Goal: Task Accomplishment & Management: Manage account settings

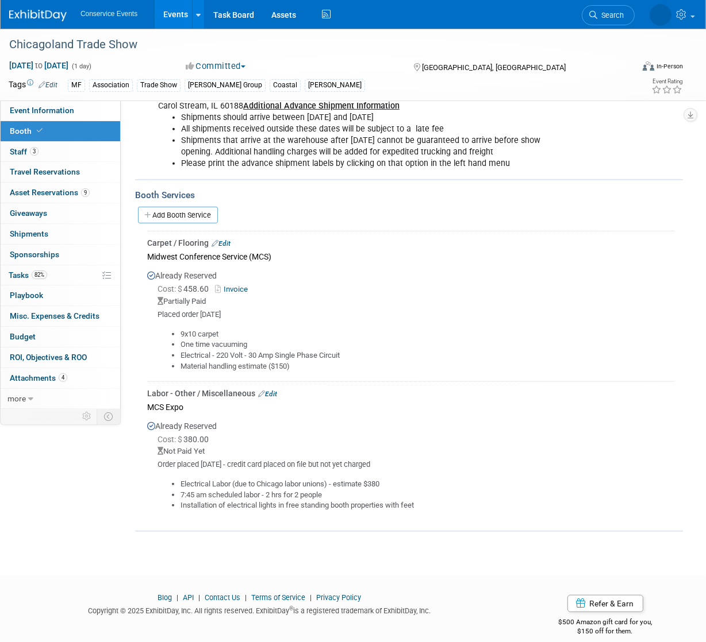
click at [173, 9] on link "Events" at bounding box center [176, 14] width 42 height 29
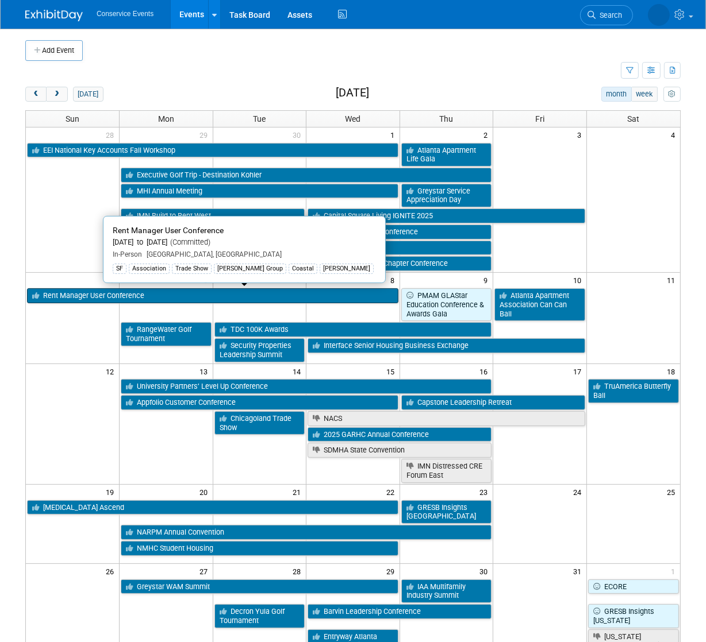
click at [75, 298] on link "Rent Manager User Conference" at bounding box center [212, 295] width 371 height 15
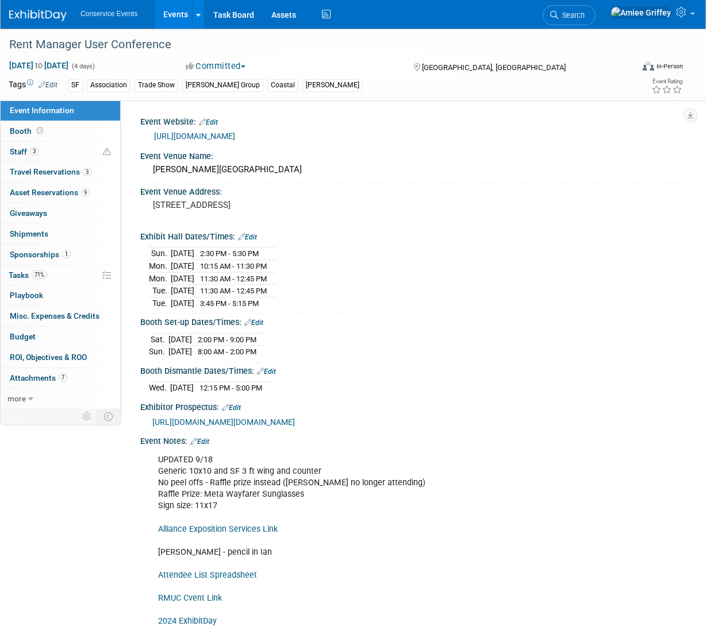
click at [229, 427] on span "https://urldefense.com/v3/__https://info.rentmanager.com/e3t/Ctc/OM*113/ch8K704…" at bounding box center [223, 422] width 142 height 9
click at [179, 25] on link "Events" at bounding box center [176, 14] width 42 height 29
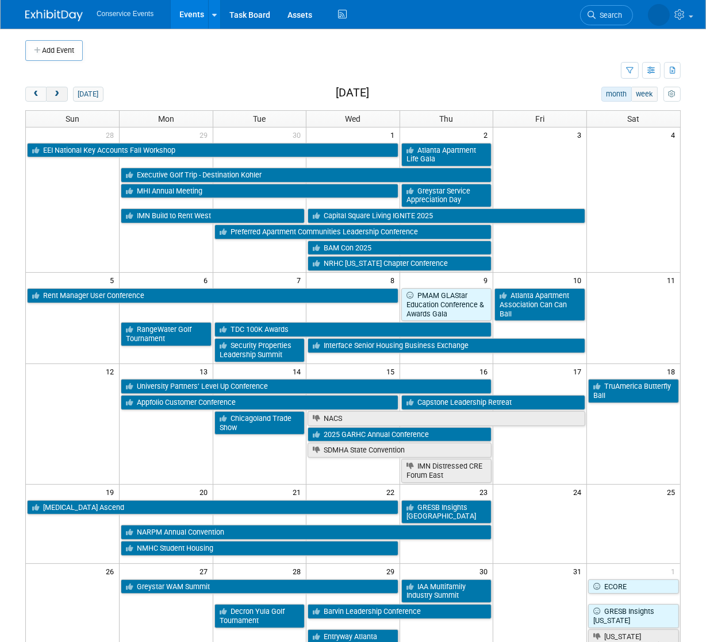
click at [60, 98] on button "next" at bounding box center [56, 94] width 21 height 15
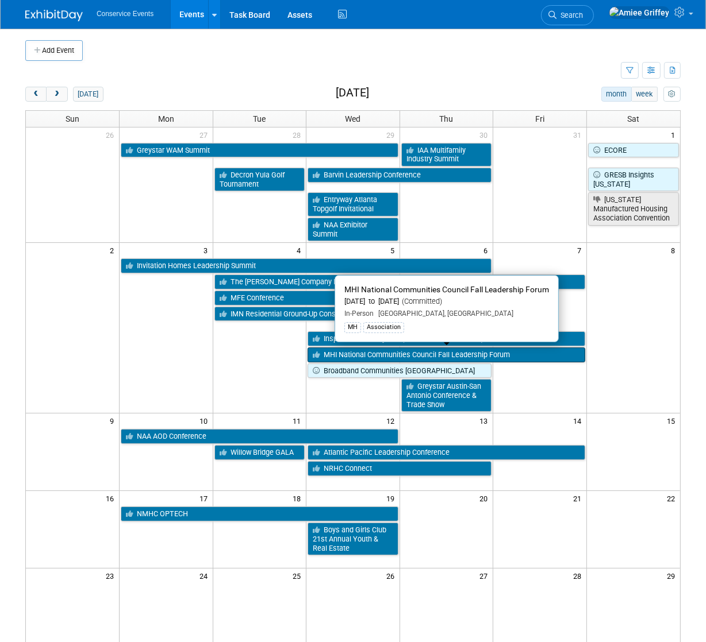
click at [352, 354] on link "MHI National Communities Council Fall Leadership Forum" at bounding box center [446, 355] width 278 height 15
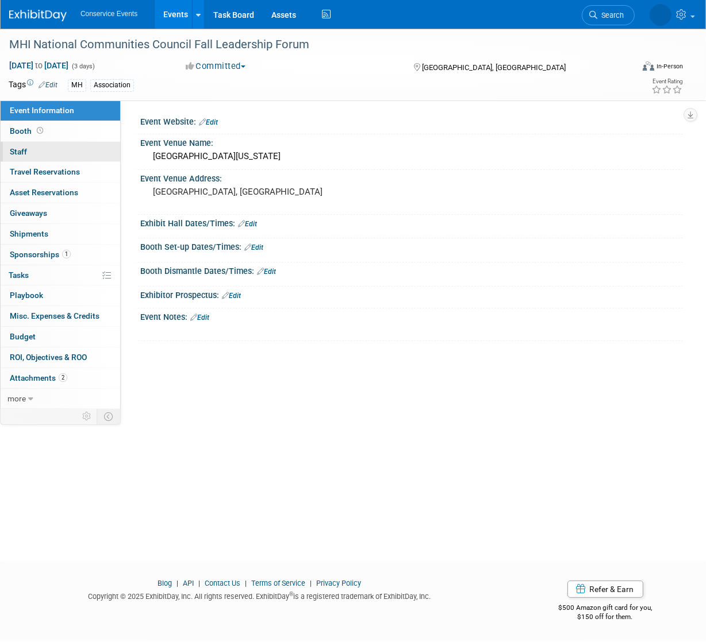
click at [44, 152] on link "0 Staff 0" at bounding box center [61, 152] width 120 height 20
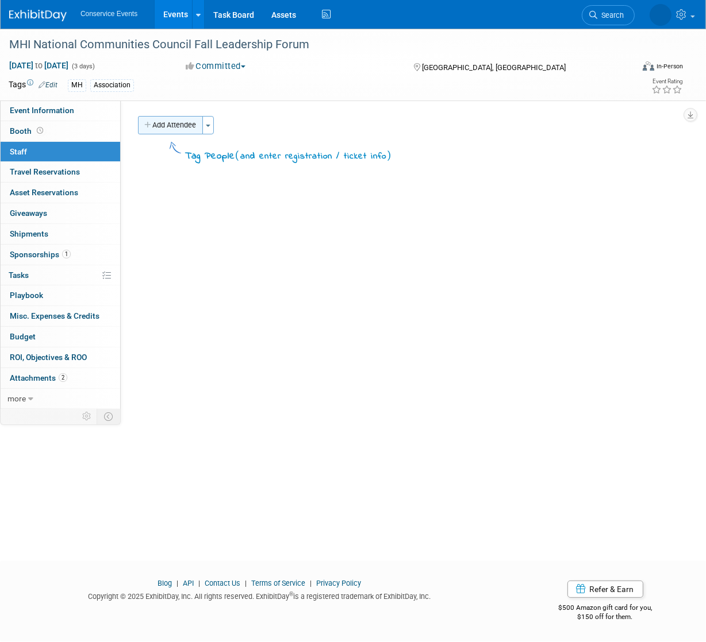
click at [169, 120] on button "Add Attendee" at bounding box center [170, 125] width 65 height 18
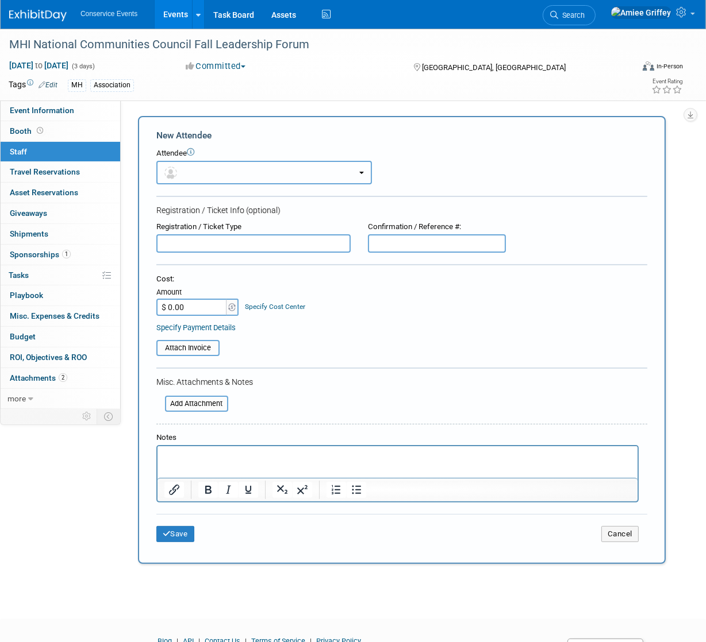
click at [207, 169] on button "button" at bounding box center [263, 173] width 215 height 24
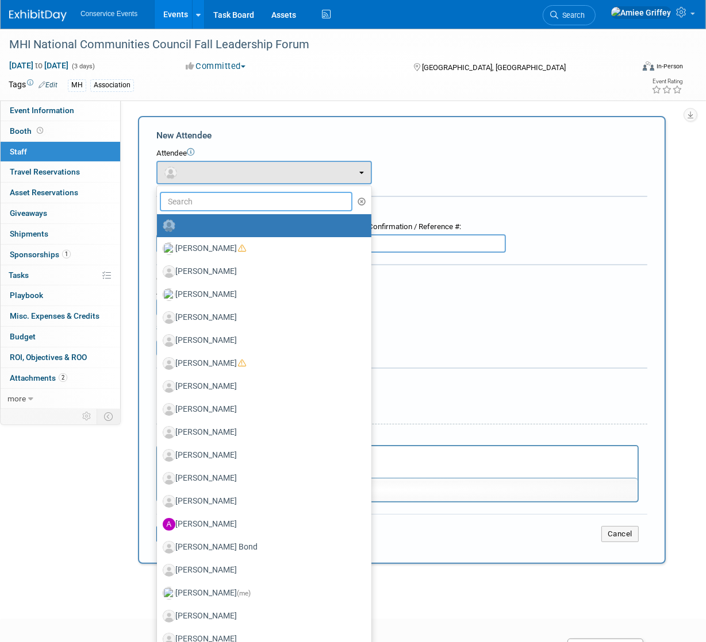
click at [214, 195] on input "text" at bounding box center [256, 202] width 192 height 20
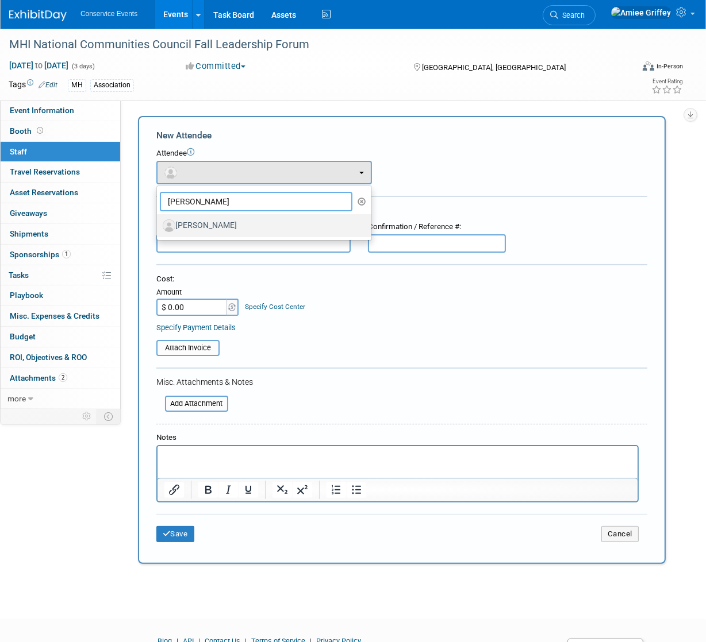
type input "zach"
click at [211, 230] on label "Zach Beck" at bounding box center [261, 226] width 197 height 18
click at [159, 228] on input "Zach Beck" at bounding box center [154, 224] width 7 height 7
select select "f3b7bc9b-f3f1-4f93-a793-f3904661ca06"
select select "4"
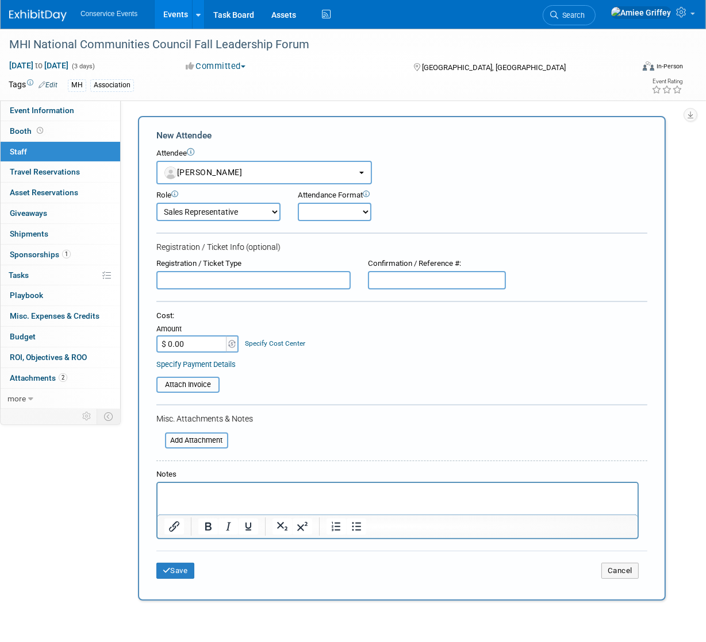
click at [322, 216] on select "Onsite Remote" at bounding box center [335, 212] width 74 height 18
select select "1"
click at [298, 203] on select "Onsite Remote" at bounding box center [335, 212] width 74 height 18
click at [178, 572] on button "Save" at bounding box center [175, 571] width 38 height 16
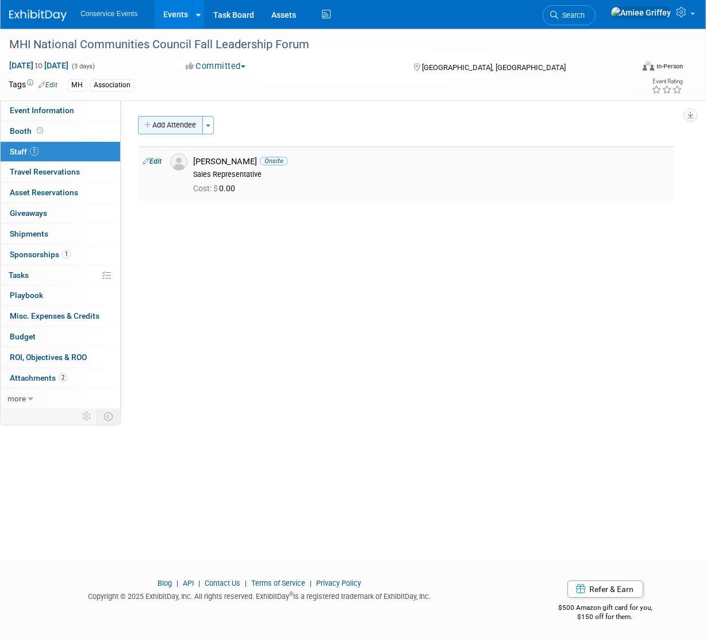
click at [185, 123] on button "Add Attendee" at bounding box center [170, 125] width 65 height 18
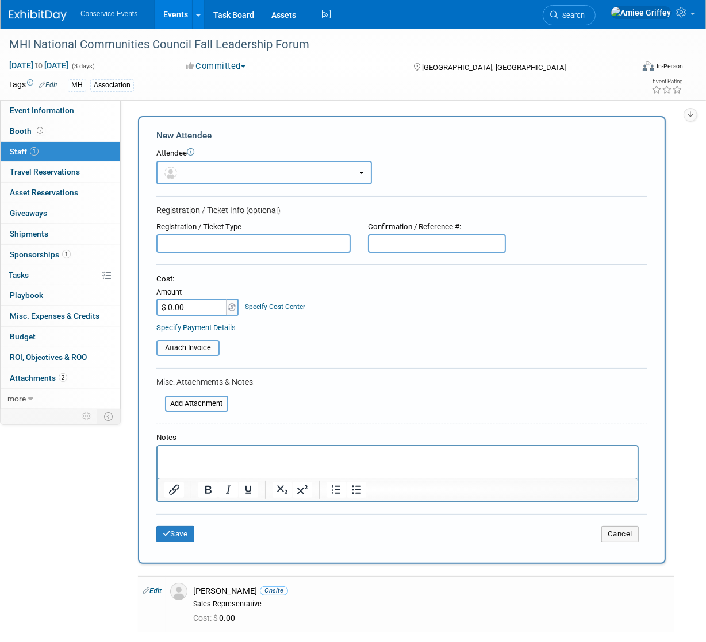
click at [242, 170] on button "button" at bounding box center [263, 173] width 215 height 24
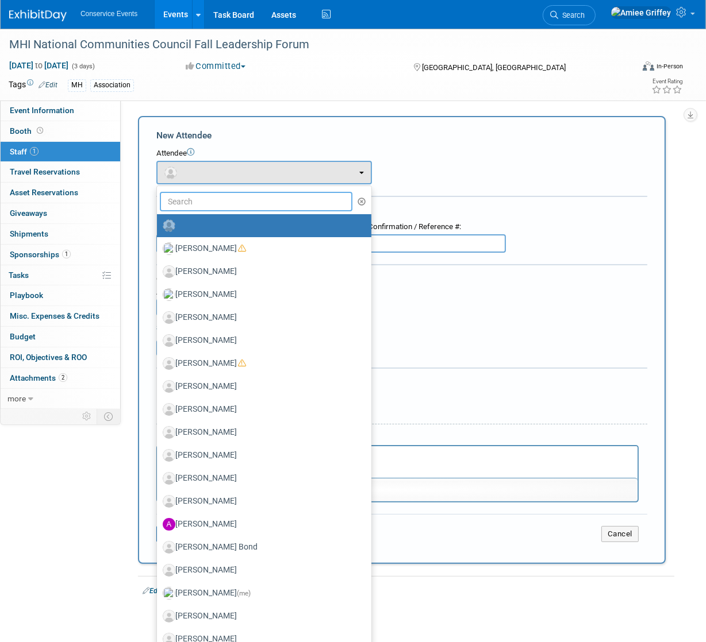
click at [260, 196] on input "text" at bounding box center [256, 202] width 192 height 20
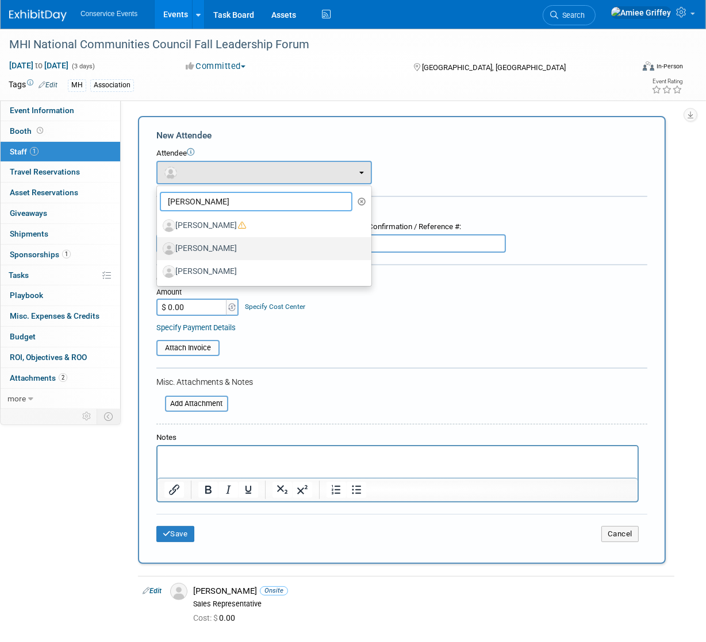
type input "mike"
click at [225, 255] on label "[PERSON_NAME]" at bounding box center [261, 249] width 197 height 18
click at [159, 251] on input "[PERSON_NAME]" at bounding box center [154, 247] width 7 height 7
select select "173189a1-2748-4056-bc17-3548fd1fca4f"
select select "100"
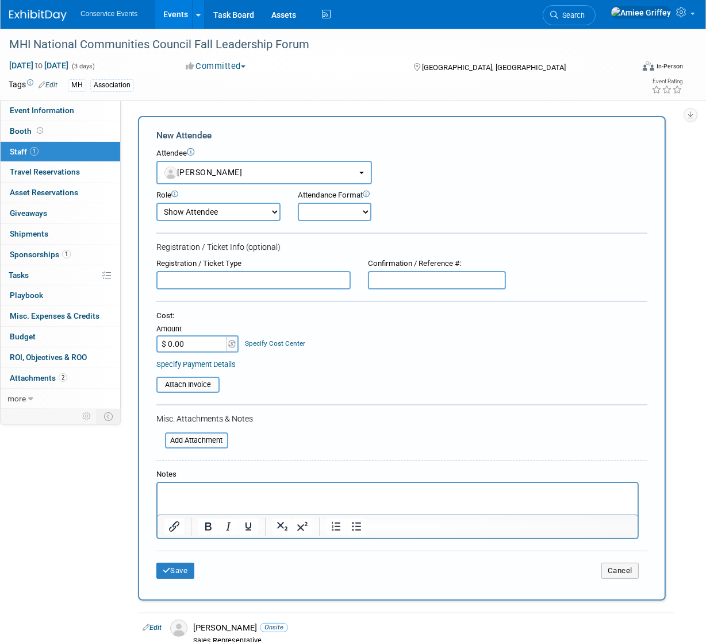
click at [349, 213] on select "Onsite Remote" at bounding box center [335, 212] width 74 height 18
select select "1"
click at [298, 203] on select "Onsite Remote" at bounding box center [335, 212] width 74 height 18
click at [187, 572] on button "Save" at bounding box center [175, 571] width 38 height 16
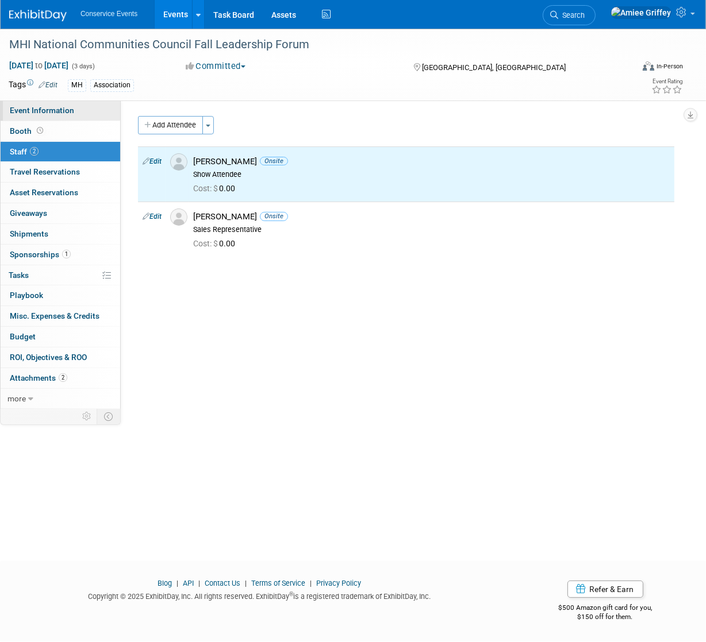
click at [45, 112] on span "Event Information" at bounding box center [42, 110] width 64 height 9
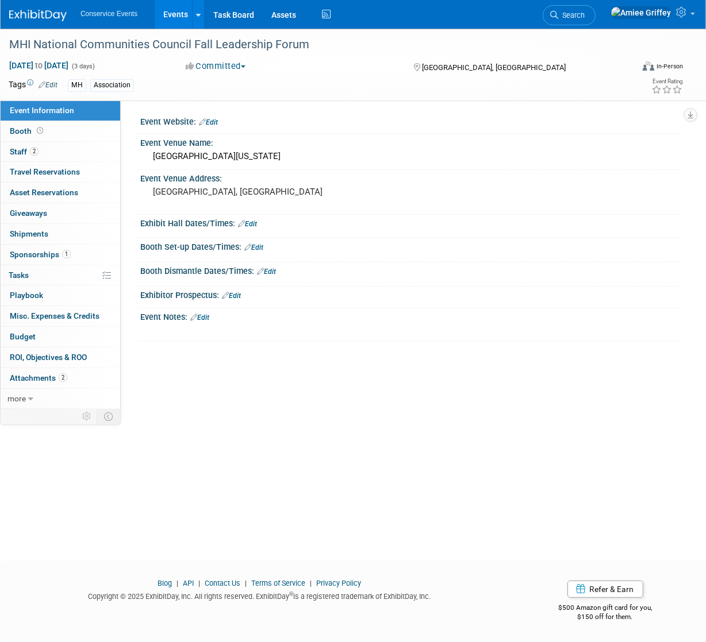
click at [209, 318] on link "Edit" at bounding box center [199, 318] width 19 height 8
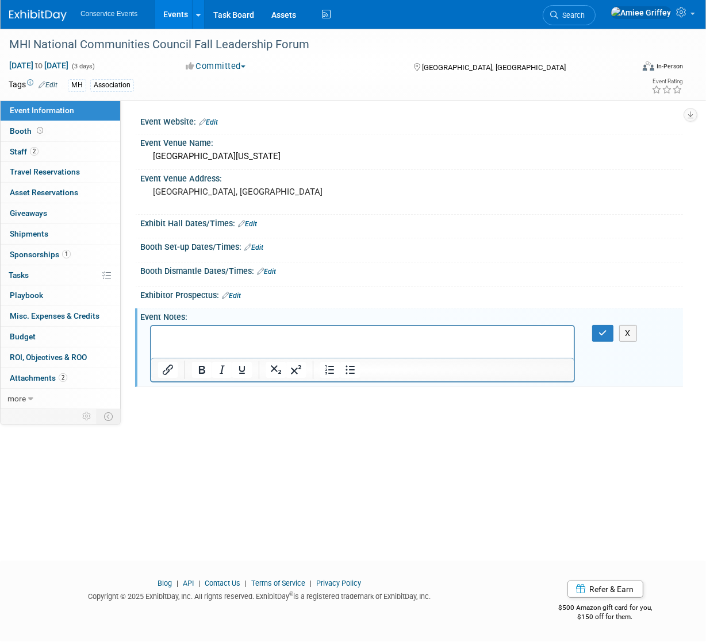
click at [206, 333] on p "Rich Text Area. Press ALT-0 for help." at bounding box center [361, 335] width 409 height 11
click at [595, 334] on button "button" at bounding box center [602, 333] width 21 height 17
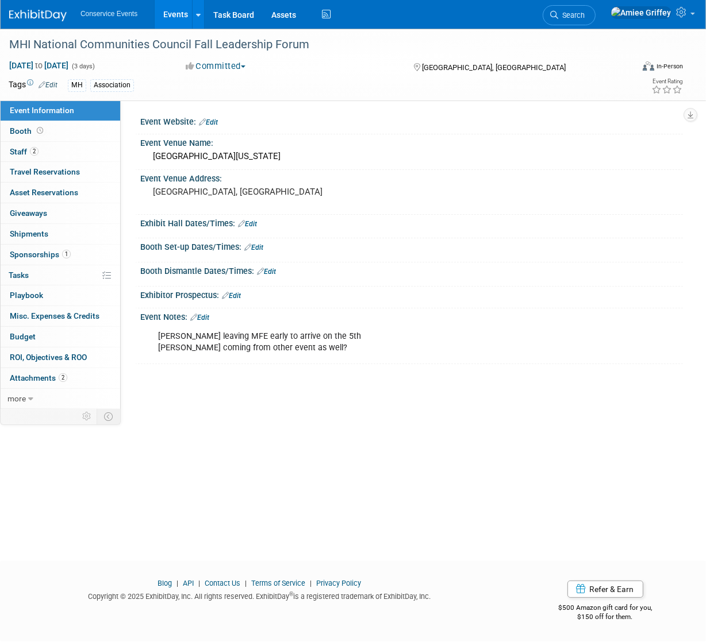
click at [173, 13] on link "Events" at bounding box center [176, 14] width 42 height 29
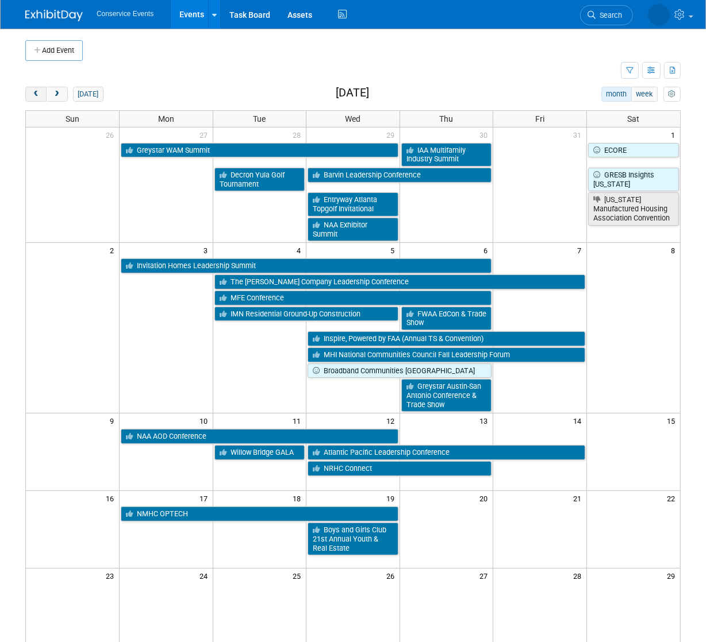
click at [38, 99] on button "prev" at bounding box center [35, 94] width 21 height 15
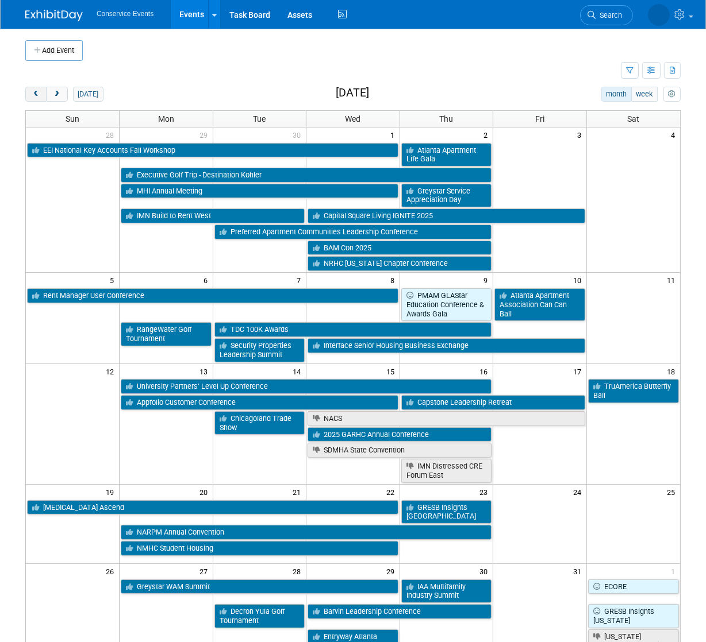
click at [38, 99] on button "prev" at bounding box center [35, 94] width 21 height 15
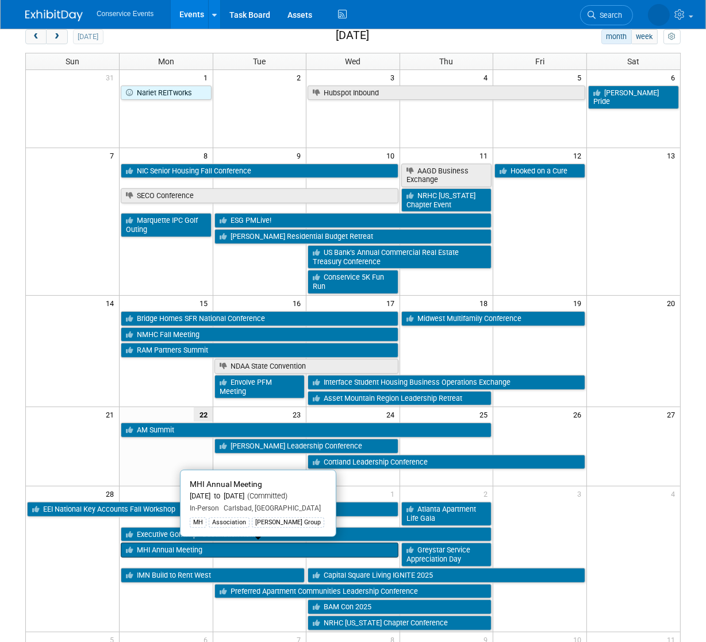
scroll to position [61, 0]
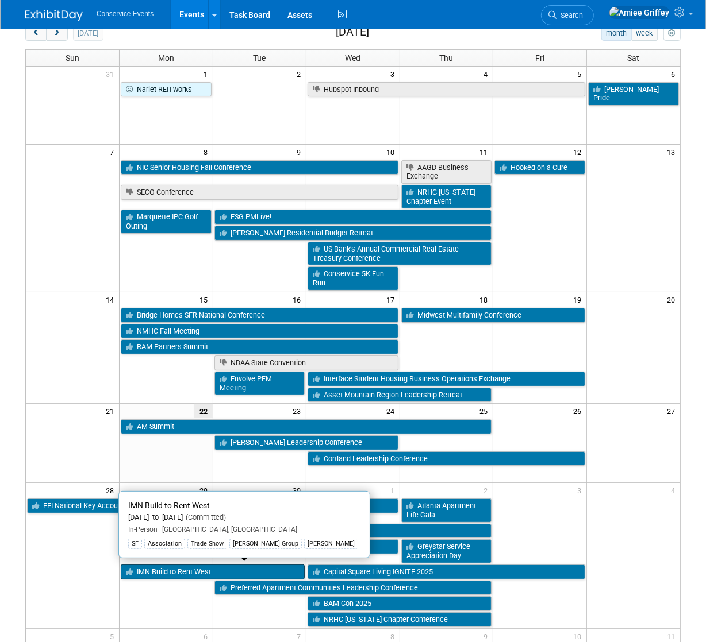
click at [190, 573] on link "IMN Build to Rent West" at bounding box center [213, 572] width 184 height 15
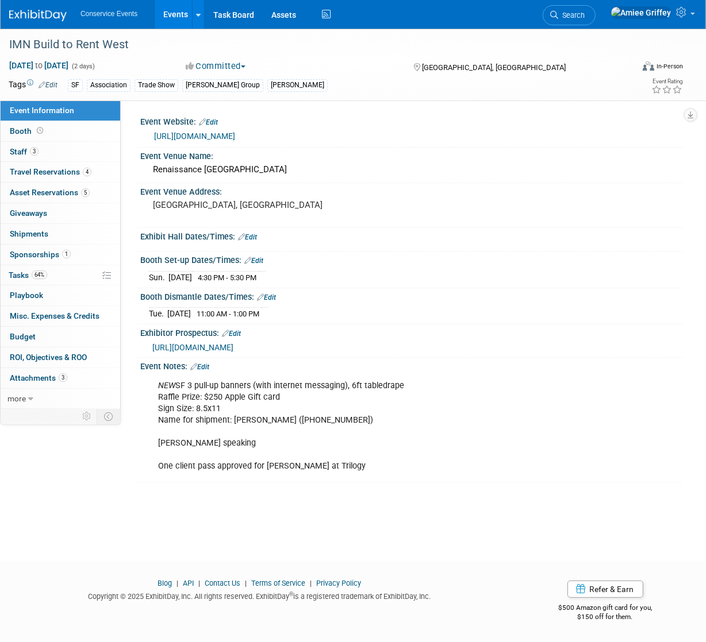
click at [184, 5] on link "Events" at bounding box center [176, 14] width 42 height 29
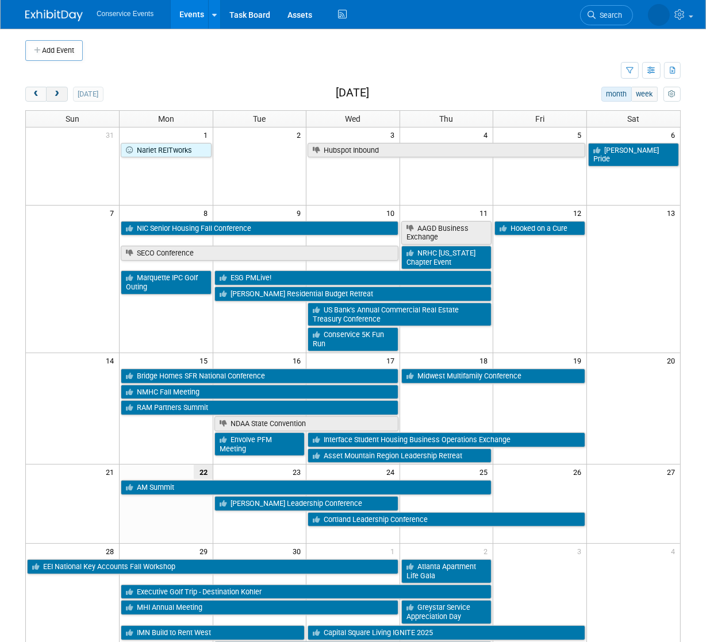
click at [60, 97] on span "next" at bounding box center [56, 94] width 9 height 7
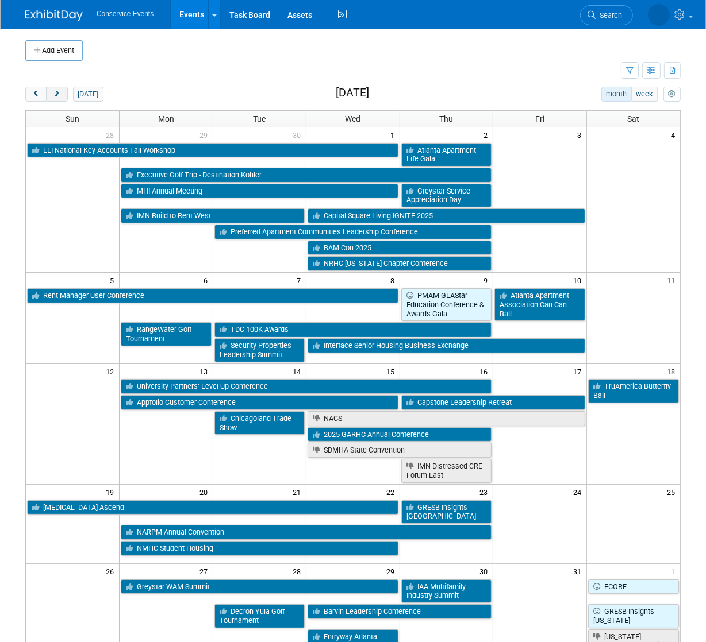
click at [60, 97] on span "next" at bounding box center [56, 94] width 9 height 7
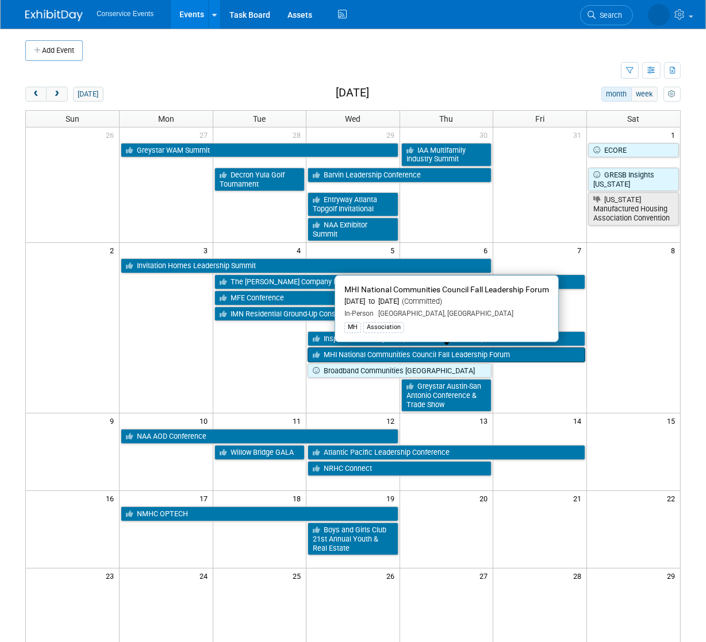
click at [395, 355] on link "MHI National Communities Council Fall Leadership Forum" at bounding box center [446, 355] width 278 height 15
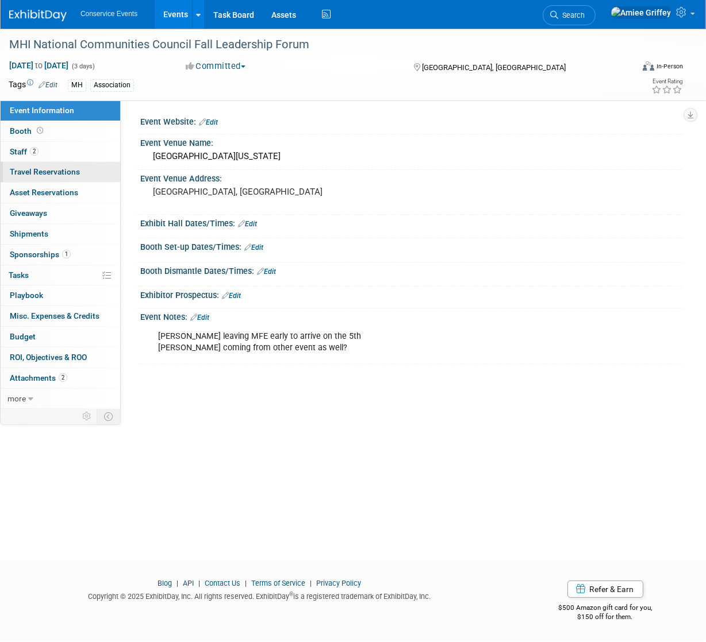
click at [50, 166] on link "0 Travel Reservations 0" at bounding box center [61, 172] width 120 height 20
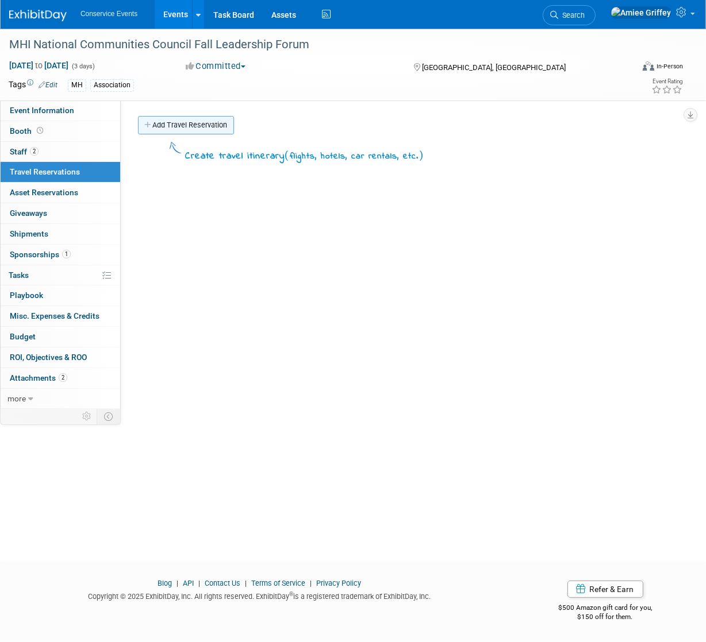
click at [156, 121] on link "Add Travel Reservation" at bounding box center [186, 125] width 96 height 18
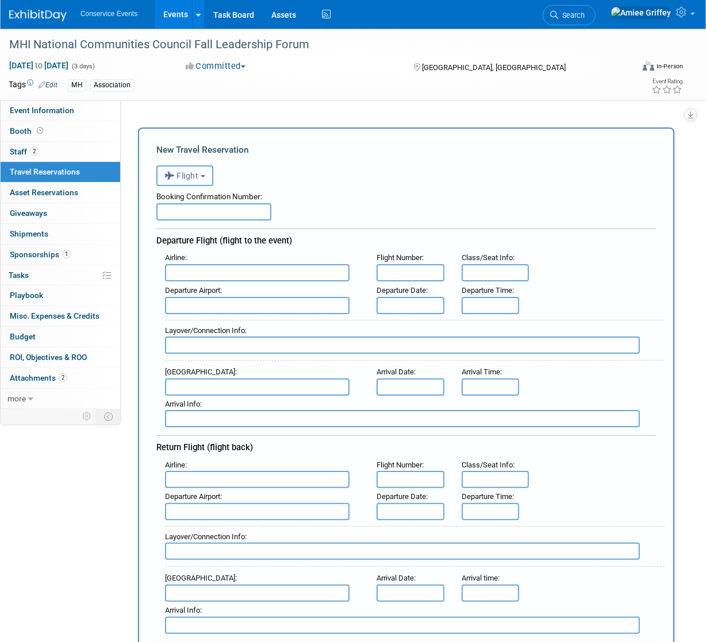
click at [187, 181] on button "Flight" at bounding box center [184, 175] width 57 height 21
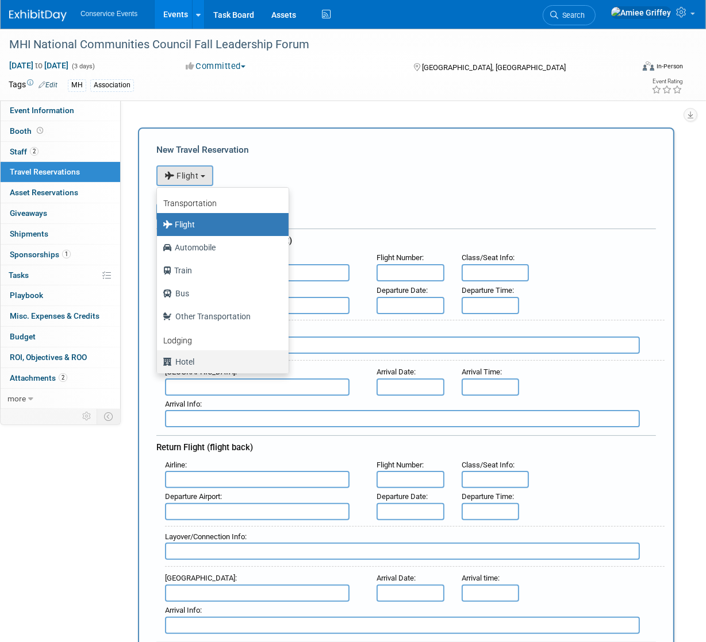
click at [217, 359] on label "Hotel" at bounding box center [220, 362] width 114 height 18
click at [159, 359] on input "Hotel" at bounding box center [154, 360] width 7 height 7
select select "6"
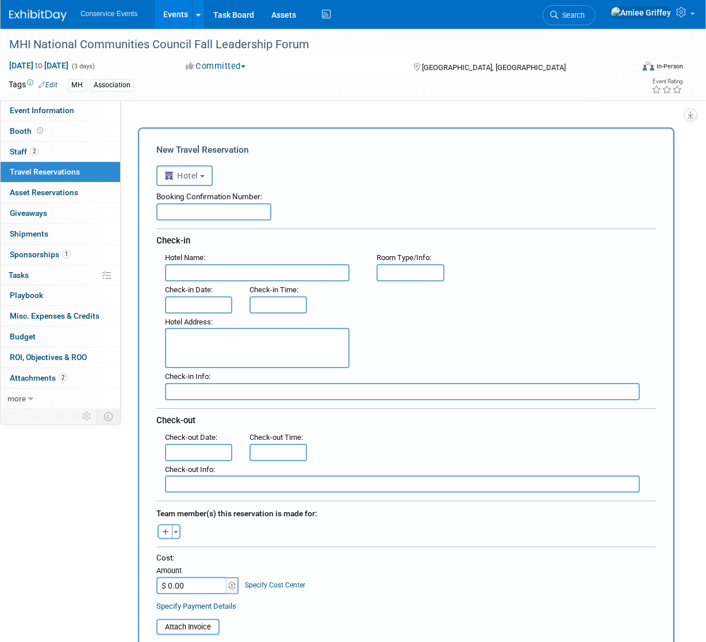
click at [259, 274] on input "text" at bounding box center [257, 272] width 184 height 17
drag, startPoint x: 263, startPoint y: 273, endPoint x: 211, endPoint y: 269, distance: 51.8
click at [211, 269] on input "The Westin Chicago" at bounding box center [257, 272] width 184 height 17
type input "The Westin Michigan Ave"
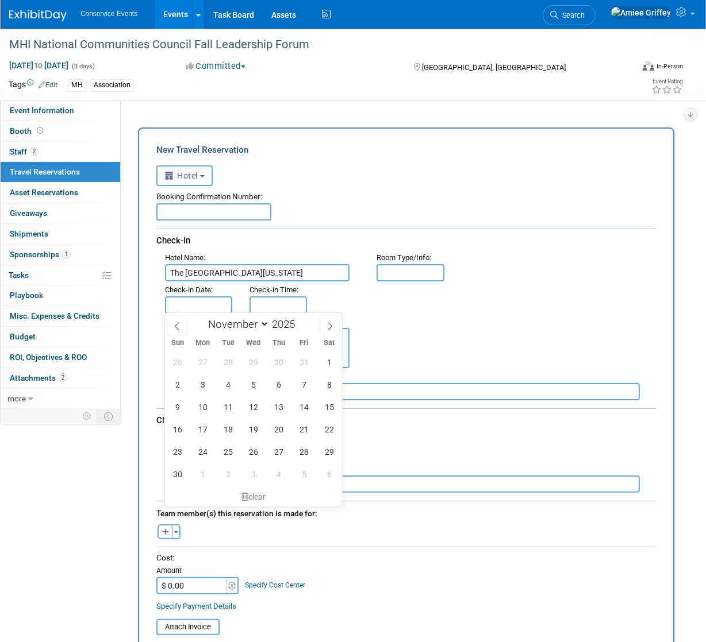
click at [211, 303] on input "text" at bounding box center [198, 304] width 67 height 17
click at [252, 386] on span "5" at bounding box center [253, 384] width 22 height 22
type input "Nov 5, 2025"
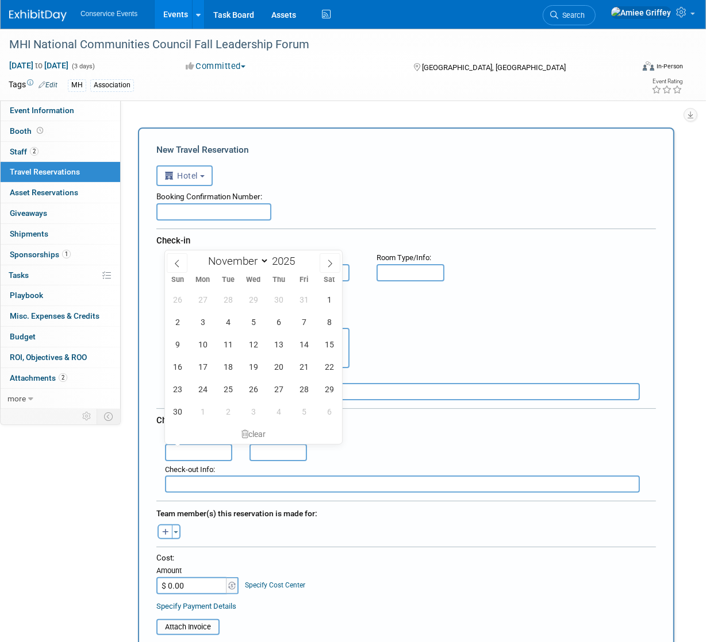
click at [195, 451] on input "text" at bounding box center [198, 452] width 67 height 17
click at [303, 321] on span "7" at bounding box center [303, 322] width 22 height 22
type input "Nov 7, 2025"
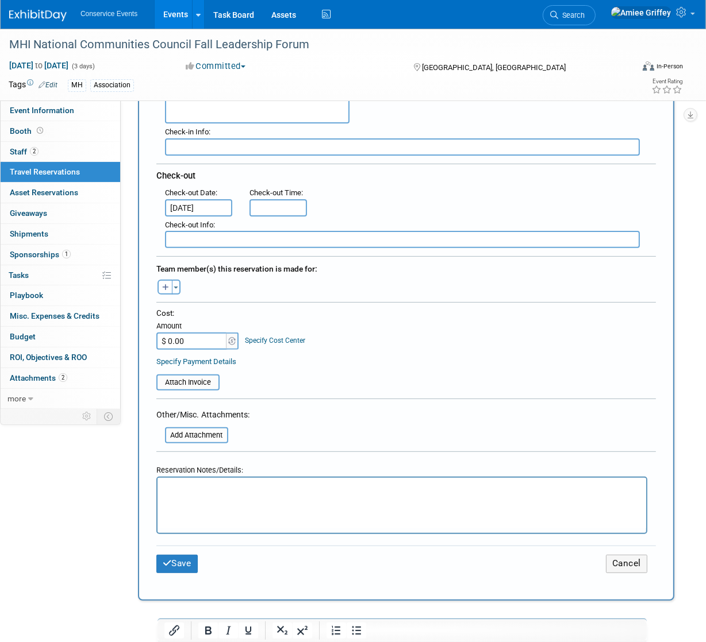
scroll to position [251, 0]
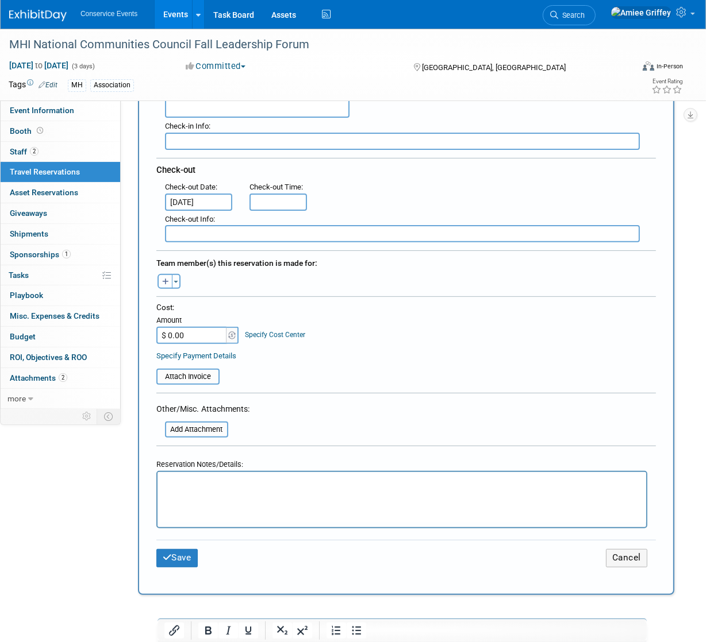
click at [166, 279] on icon "button" at bounding box center [165, 282] width 7 height 7
select select
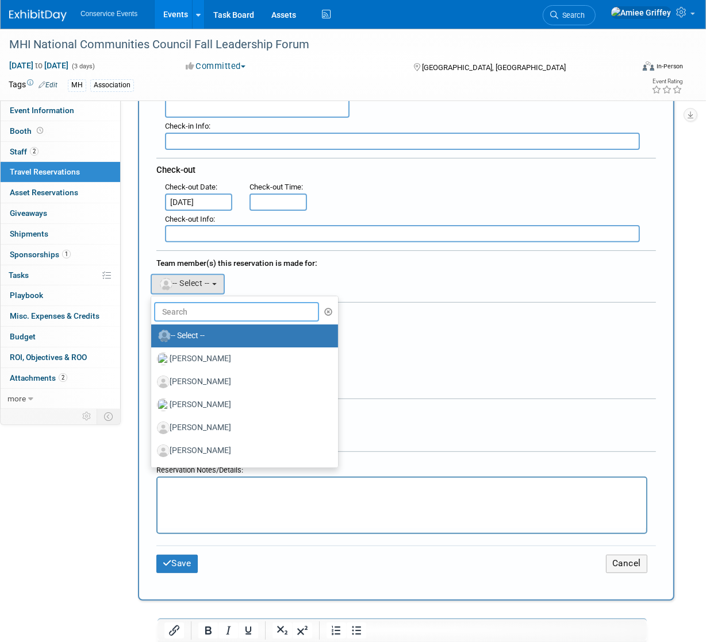
click at [191, 317] on input "text" at bounding box center [236, 312] width 165 height 20
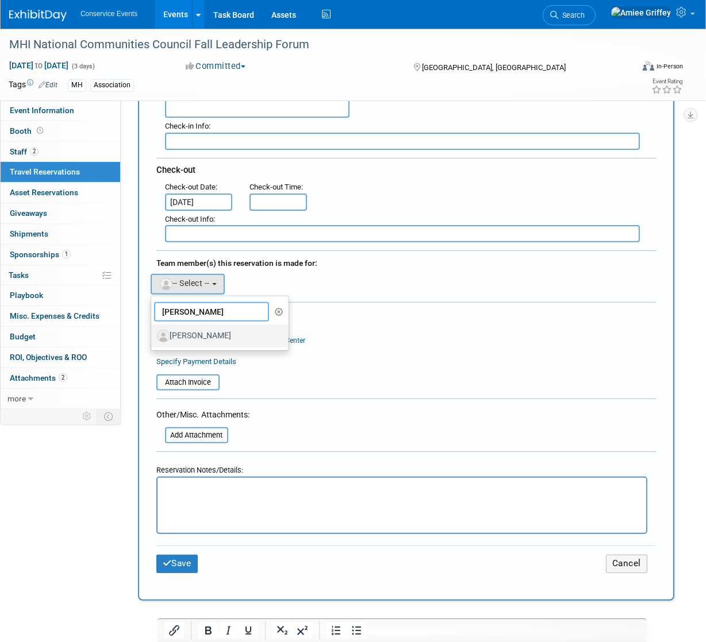
type input "zach"
click at [176, 329] on label "[PERSON_NAME]" at bounding box center [217, 336] width 120 height 18
click at [153, 331] on input "[PERSON_NAME]" at bounding box center [148, 334] width 7 height 7
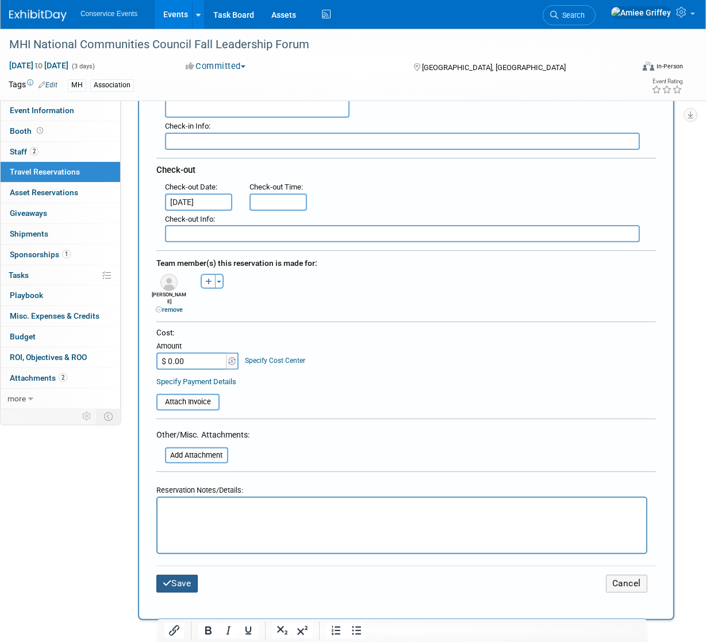
click at [172, 575] on button "Save" at bounding box center [176, 584] width 41 height 18
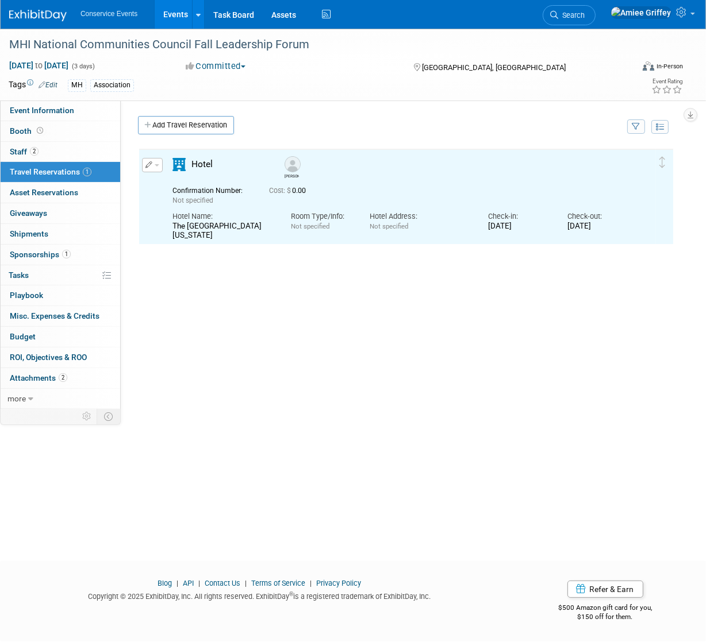
scroll to position [0, 0]
click at [159, 164] on button "button" at bounding box center [152, 165] width 21 height 14
click at [176, 221] on button "Duplicate" at bounding box center [190, 223] width 97 height 17
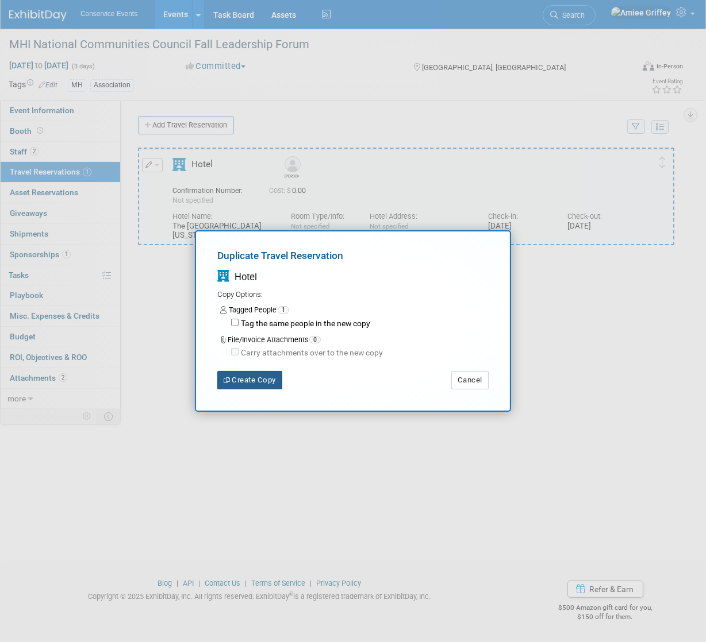
click at [249, 380] on button "Create Copy" at bounding box center [249, 380] width 65 height 18
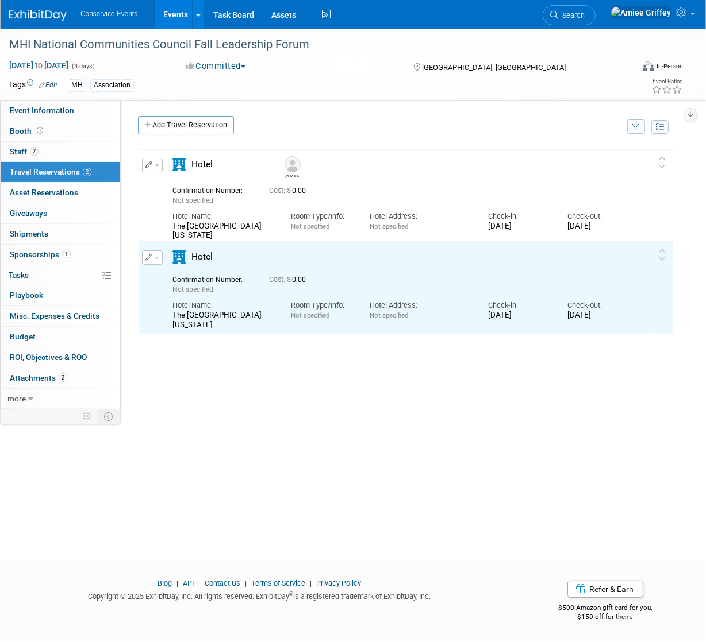
click at [155, 257] on span "button" at bounding box center [157, 258] width 5 height 2
click at [167, 274] on button "Edit Reservation" at bounding box center [190, 277] width 97 height 17
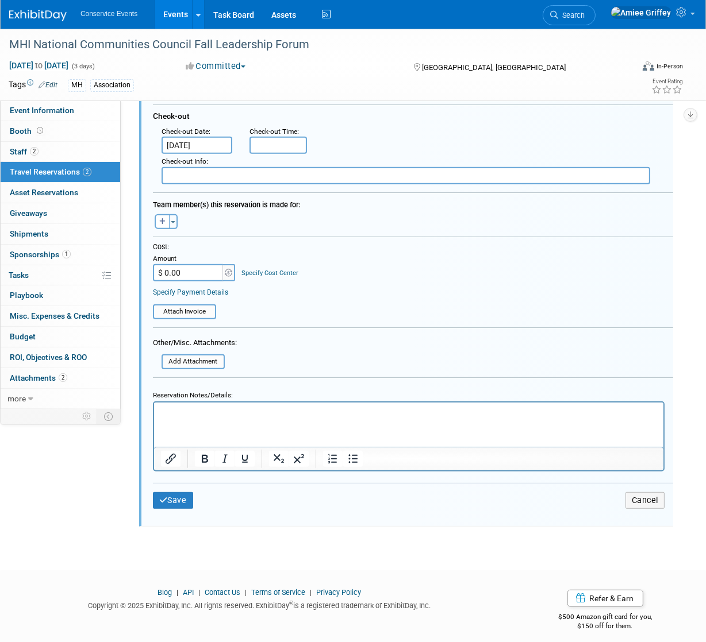
scroll to position [394, 0]
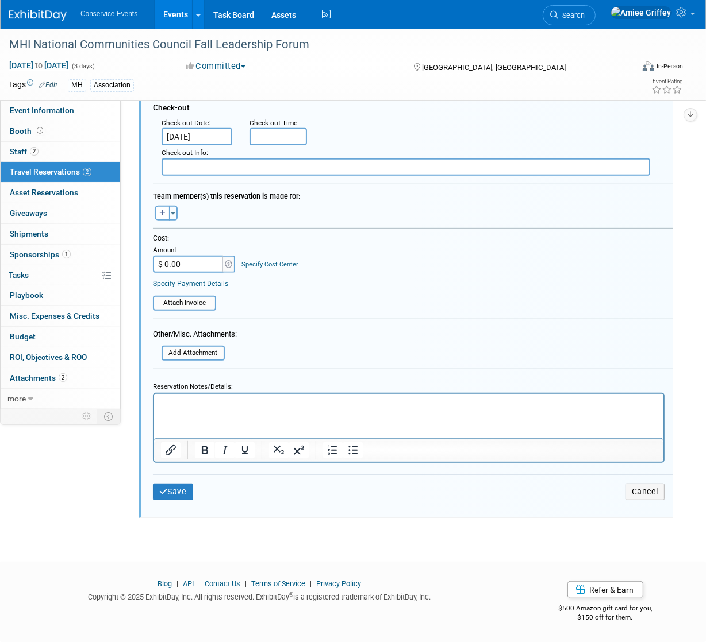
click at [178, 405] on p "Rich Text Area. Press ALT-0 for help." at bounding box center [408, 403] width 496 height 11
click at [227, 403] on p "Cancellation Policy72 hours prior to date of arrival." at bounding box center [408, 403] width 496 height 11
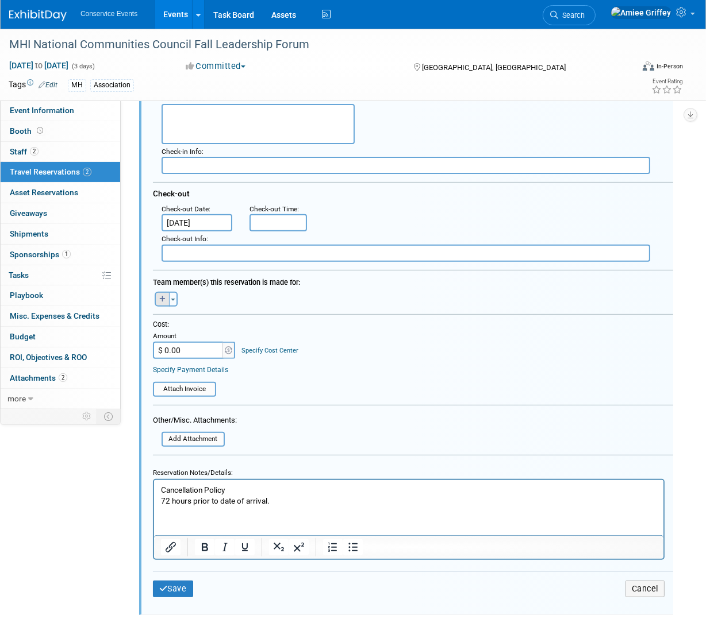
scroll to position [307, 0]
click at [161, 296] on icon "button" at bounding box center [162, 299] width 6 height 7
select select
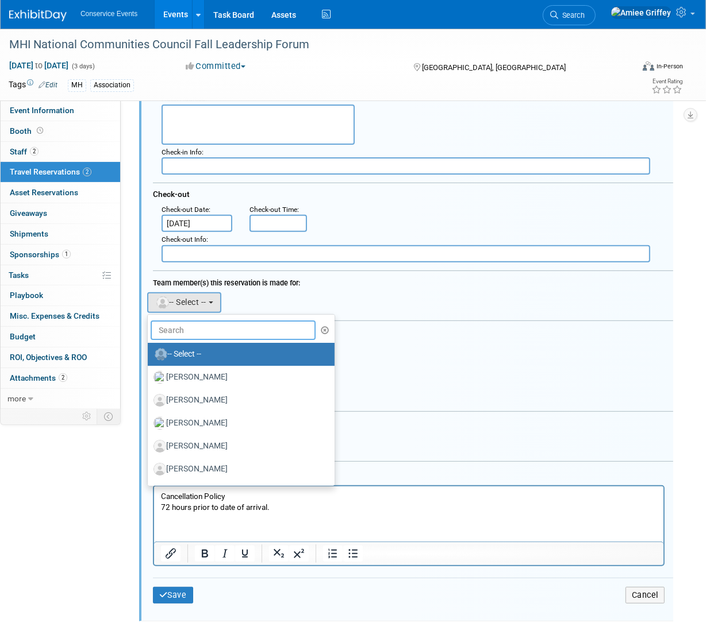
click at [219, 336] on input "text" at bounding box center [233, 331] width 165 height 20
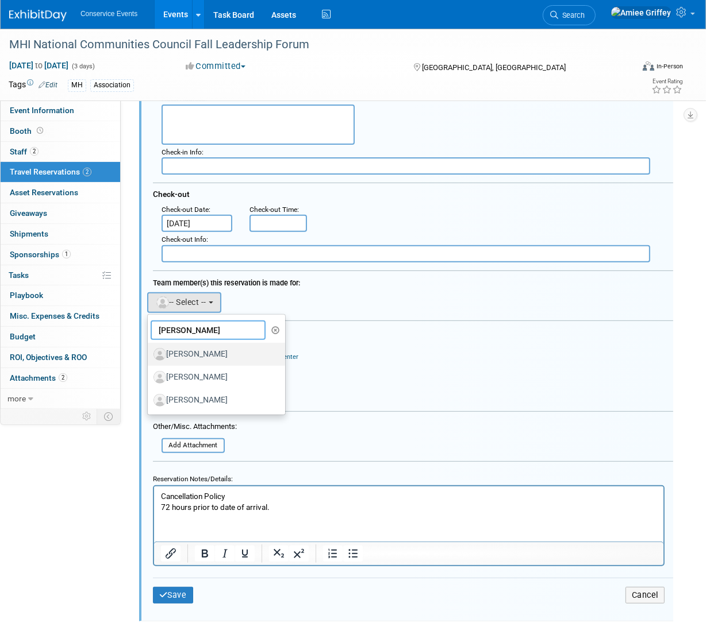
type input "mike"
click at [208, 353] on label "[PERSON_NAME]" at bounding box center [213, 354] width 120 height 18
click at [149, 353] on input "[PERSON_NAME]" at bounding box center [145, 352] width 7 height 7
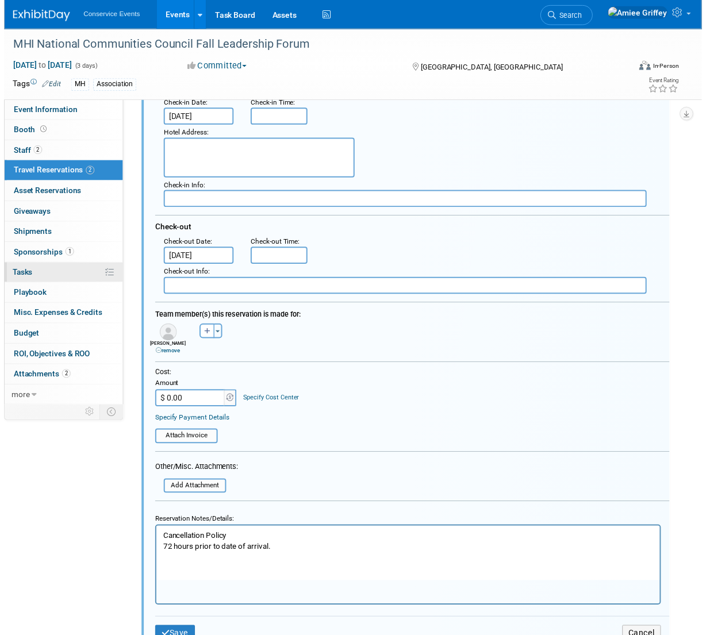
scroll to position [0, 0]
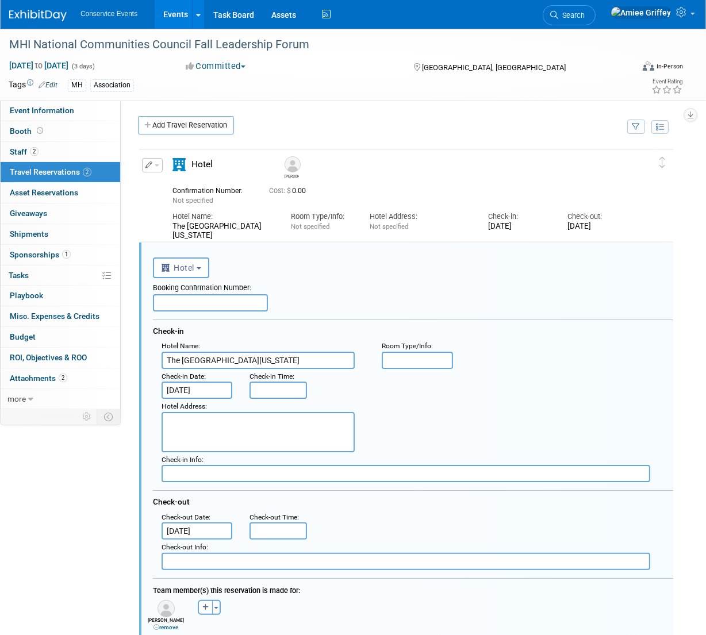
click at [184, 299] on input "text" at bounding box center [210, 302] width 115 height 17
paste input "TMW2I6OQ"
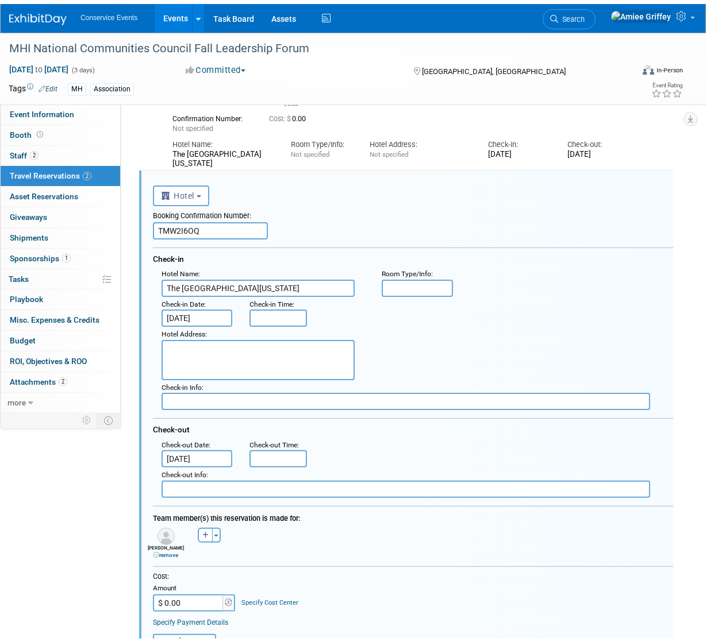
scroll to position [392, 0]
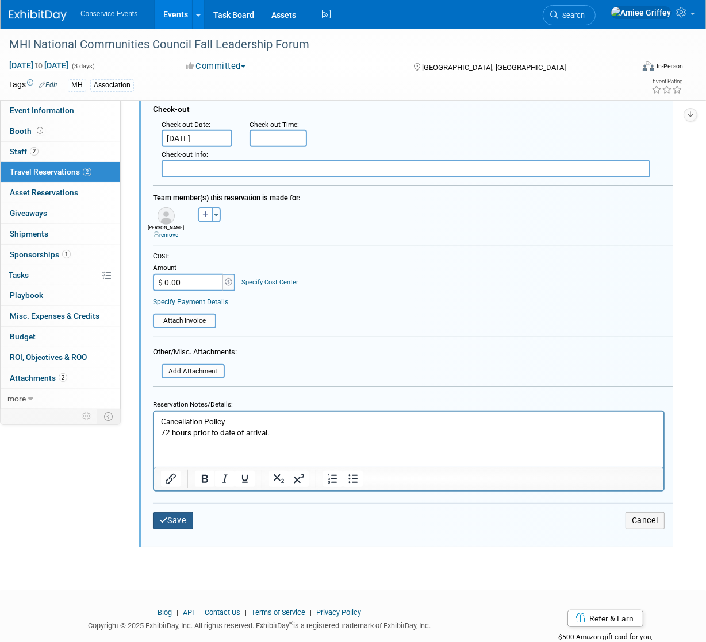
type input "TMW2I6OQ"
click at [178, 513] on button "Save" at bounding box center [173, 521] width 40 height 17
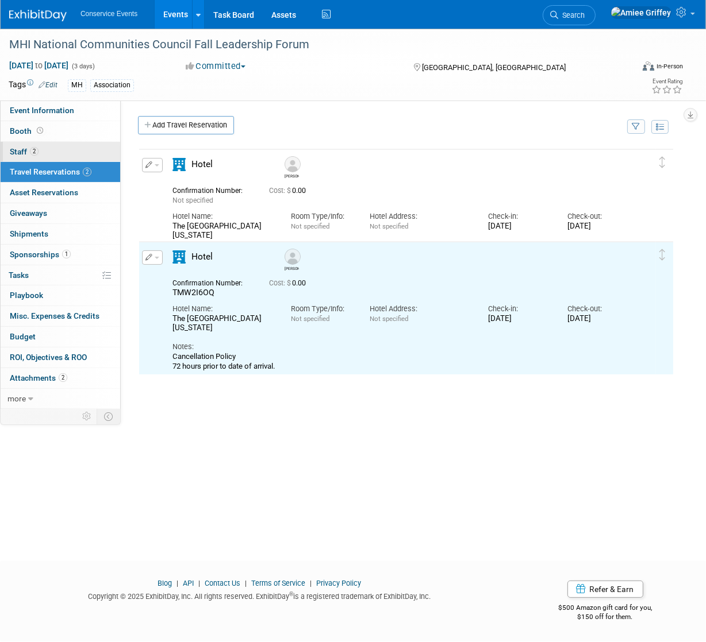
scroll to position [0, 0]
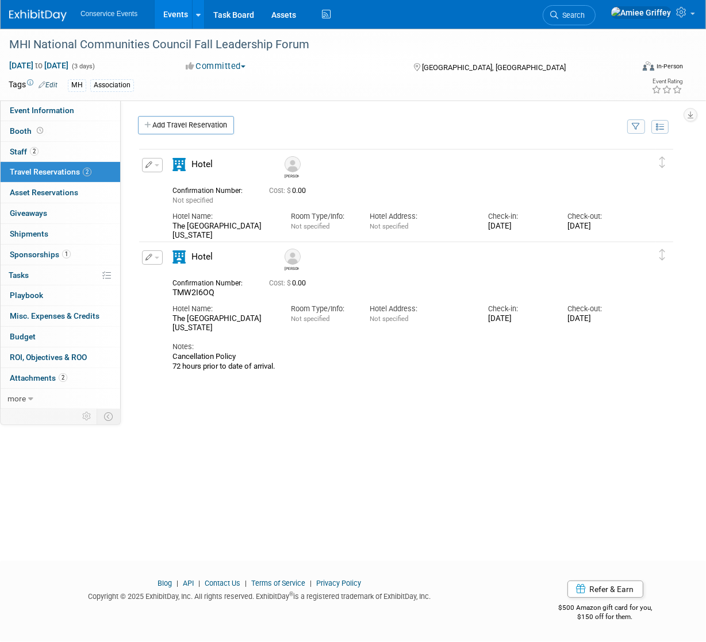
click at [157, 167] on button "button" at bounding box center [152, 165] width 21 height 14
click at [195, 183] on button "Edit Reservation" at bounding box center [190, 185] width 97 height 17
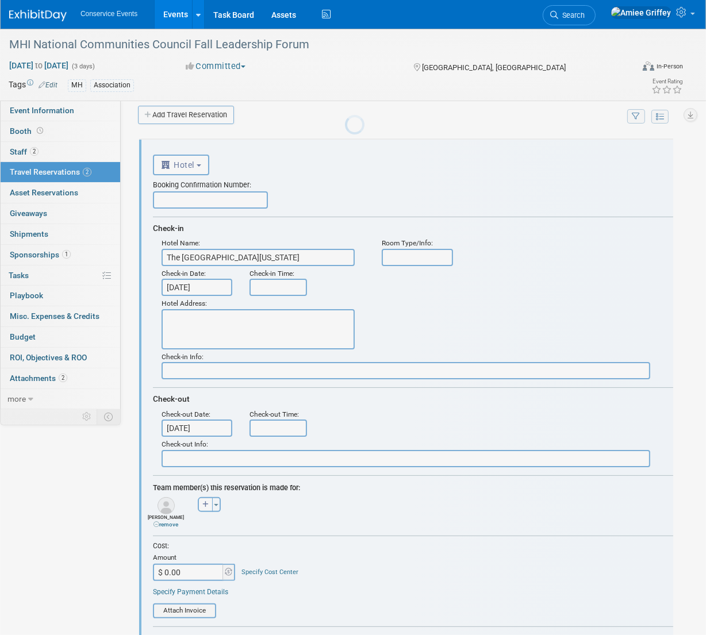
scroll to position [19, 0]
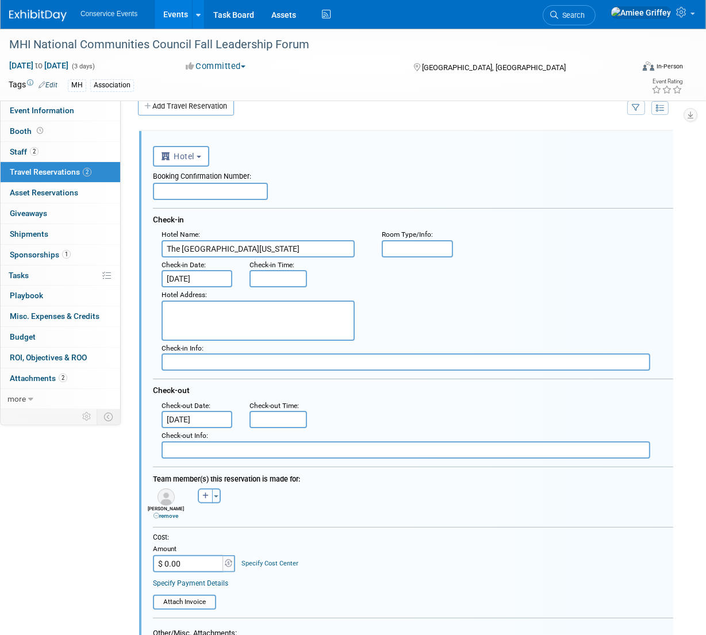
click at [200, 193] on input "text" at bounding box center [210, 191] width 115 height 17
paste input "BPUJ4KDS"
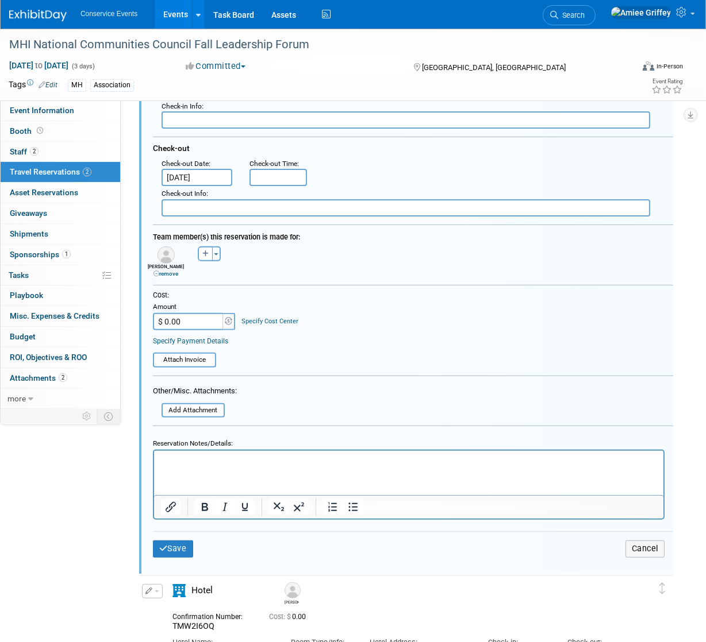
scroll to position [323, 0]
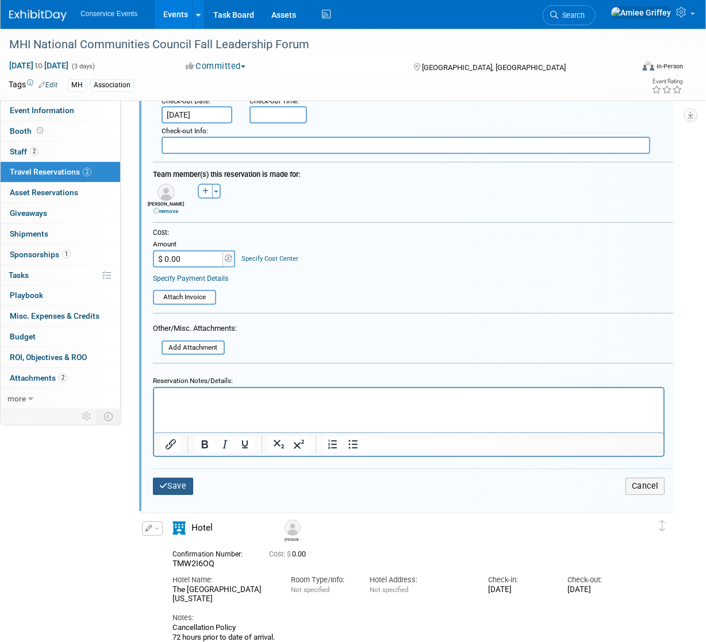
type input "BPUJ4KDS"
click at [166, 488] on button "Save" at bounding box center [173, 486] width 40 height 17
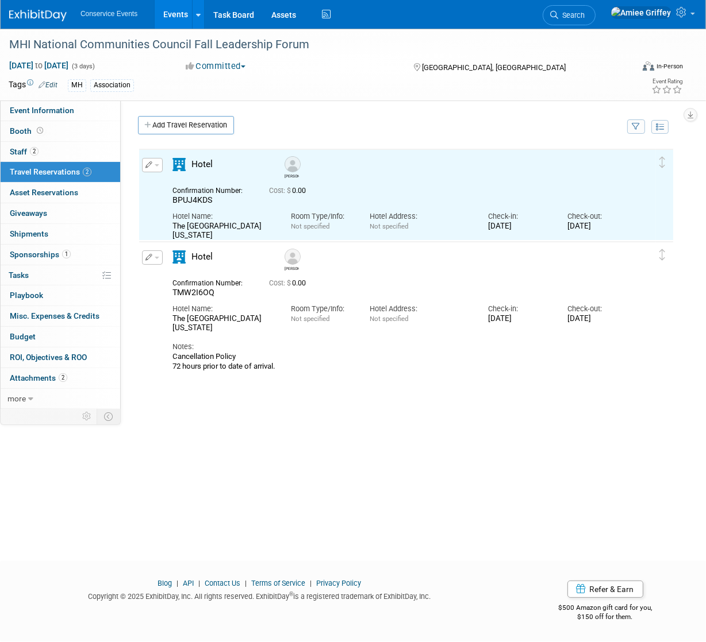
scroll to position [0, 0]
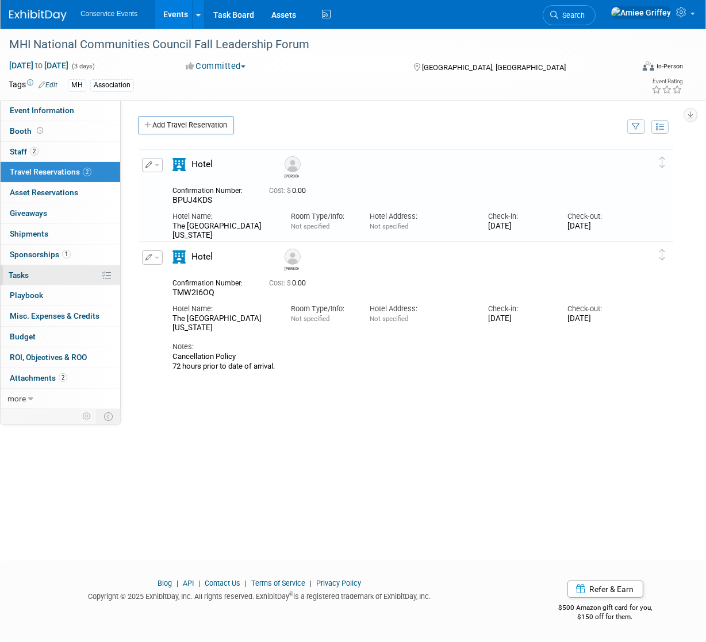
click at [48, 276] on link "0% Tasks 0%" at bounding box center [61, 275] width 120 height 20
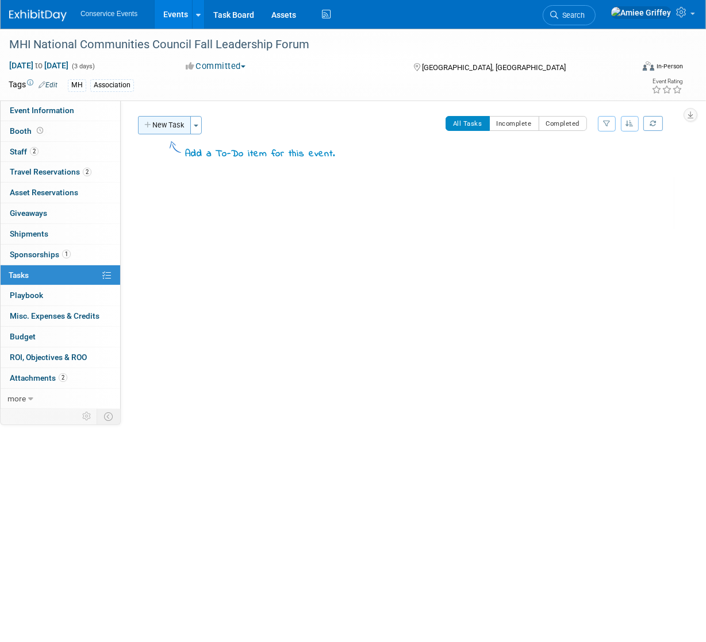
click at [163, 128] on button "New Task" at bounding box center [164, 125] width 53 height 18
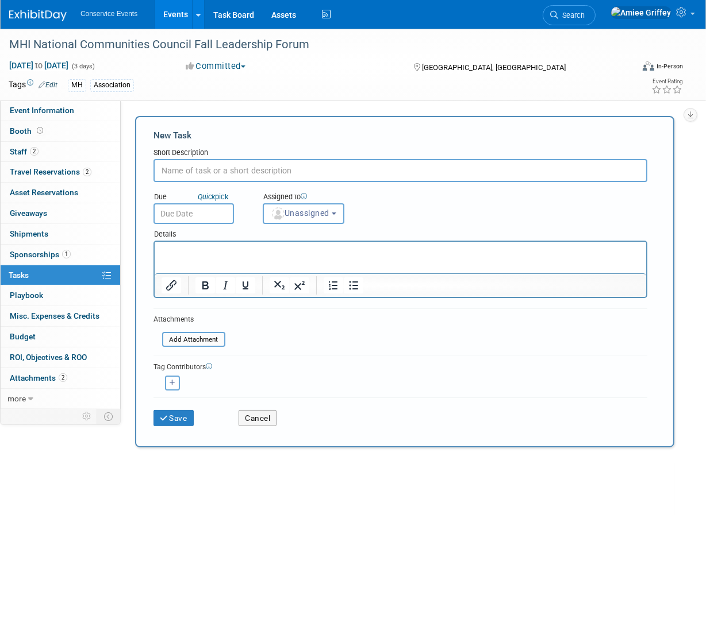
click at [196, 167] on input "text" at bounding box center [400, 170] width 494 height 23
type input "Book hotels"
click at [199, 213] on input "text" at bounding box center [193, 213] width 80 height 21
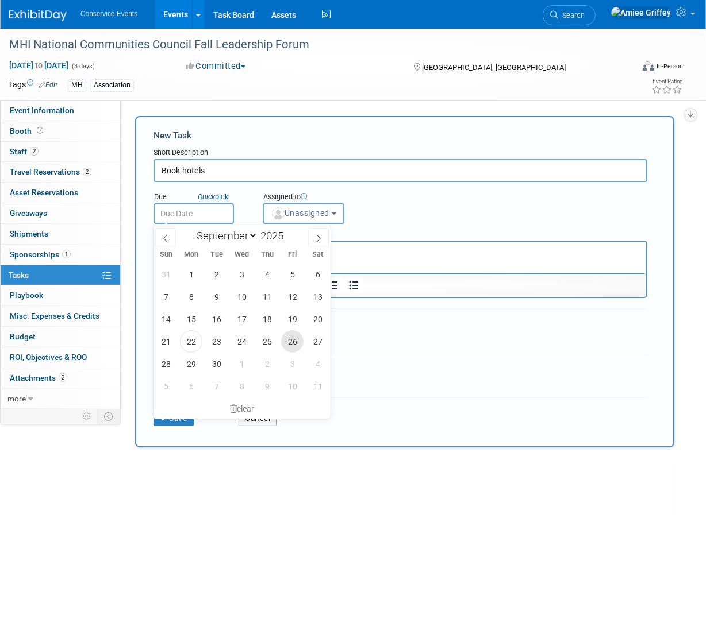
click at [295, 342] on span "26" at bounding box center [292, 341] width 22 height 22
type input "Sep 26, 2025"
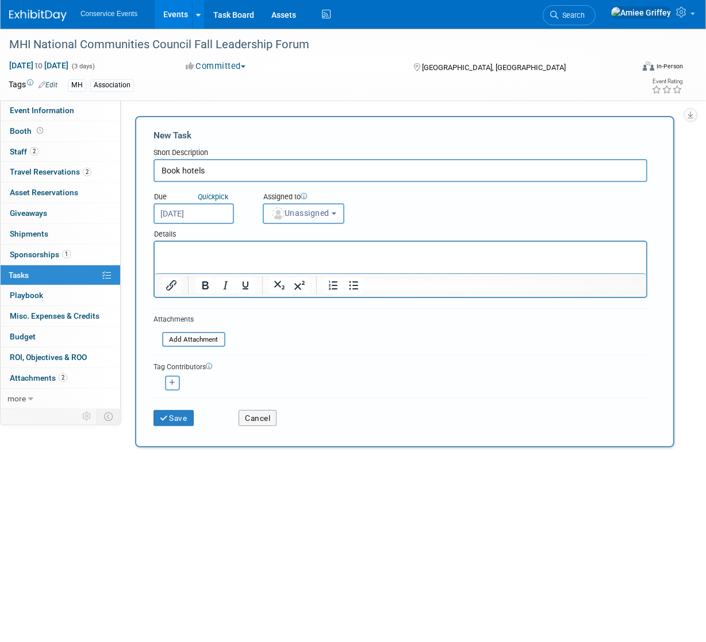
click at [309, 217] on span "Unassigned" at bounding box center [300, 213] width 59 height 9
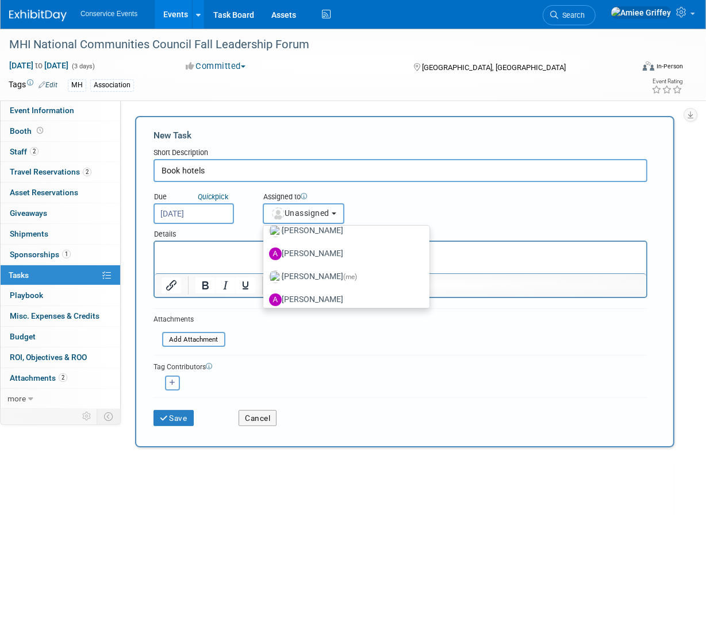
scroll to position [102, 0]
click at [321, 255] on label "Amiee Griffey (me)" at bounding box center [343, 255] width 149 height 18
click at [265, 255] on input "Amiee Griffey (me)" at bounding box center [260, 254] width 7 height 7
select select "28722387-35c6-4557-bb24-edeacb20f2e1"
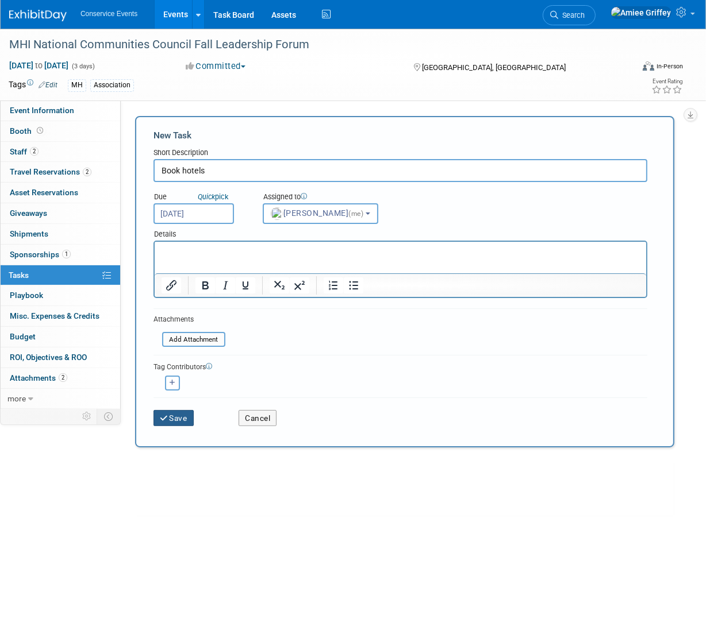
click at [183, 417] on button "Save" at bounding box center [173, 418] width 40 height 16
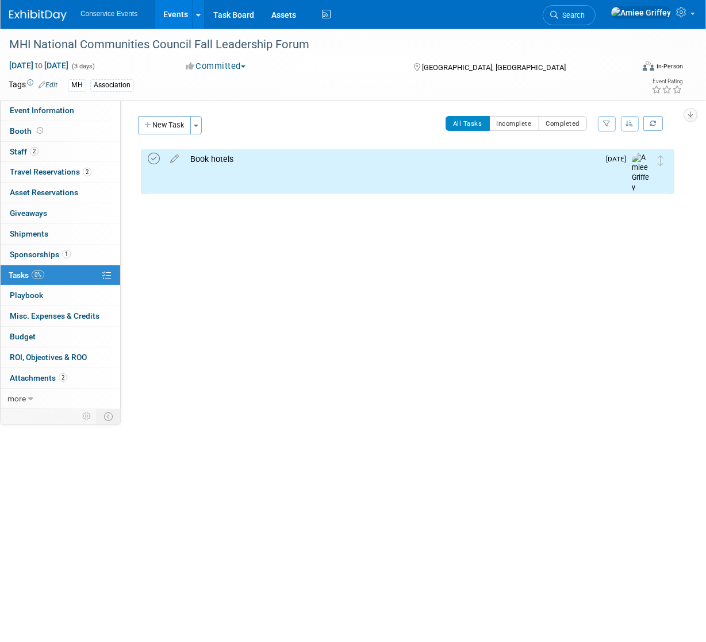
click at [151, 161] on icon at bounding box center [154, 159] width 12 height 12
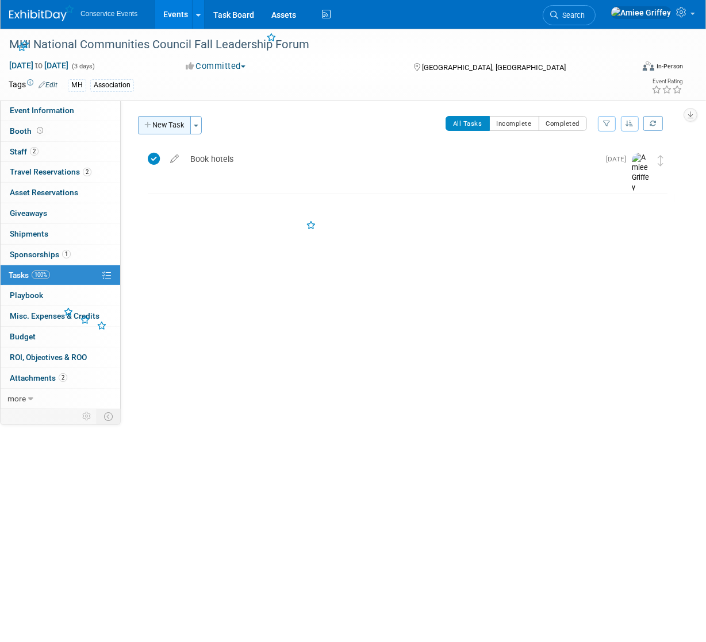
click at [174, 130] on button "New Task" at bounding box center [164, 125] width 53 height 18
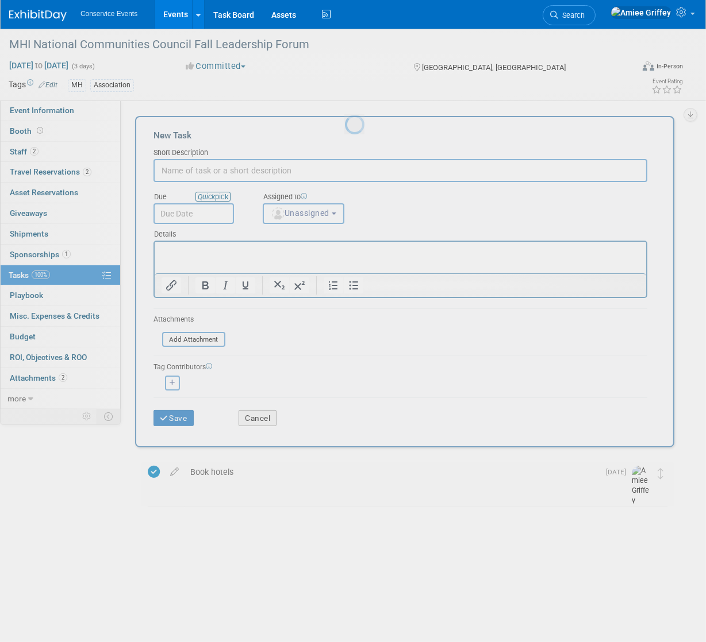
scroll to position [0, 0]
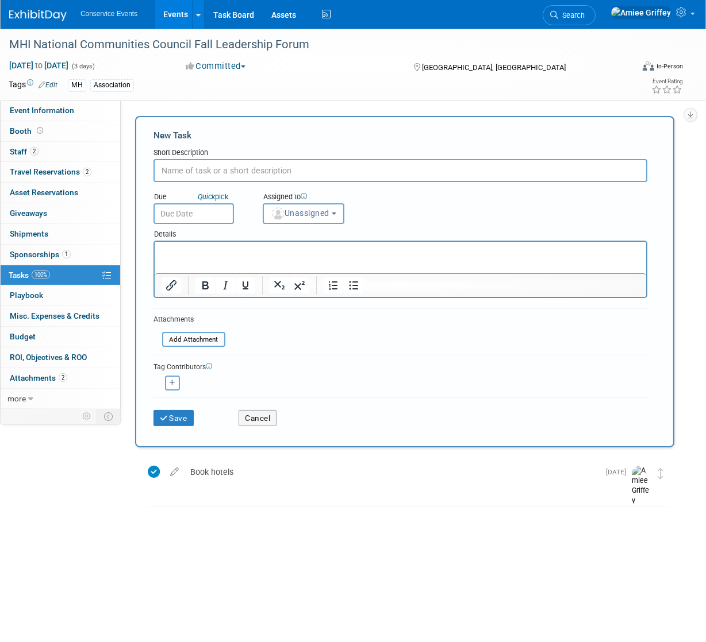
click at [222, 175] on input "text" at bounding box center [400, 170] width 494 height 23
type input "Cancel or modify hotels"
click at [221, 211] on input "text" at bounding box center [193, 213] width 80 height 21
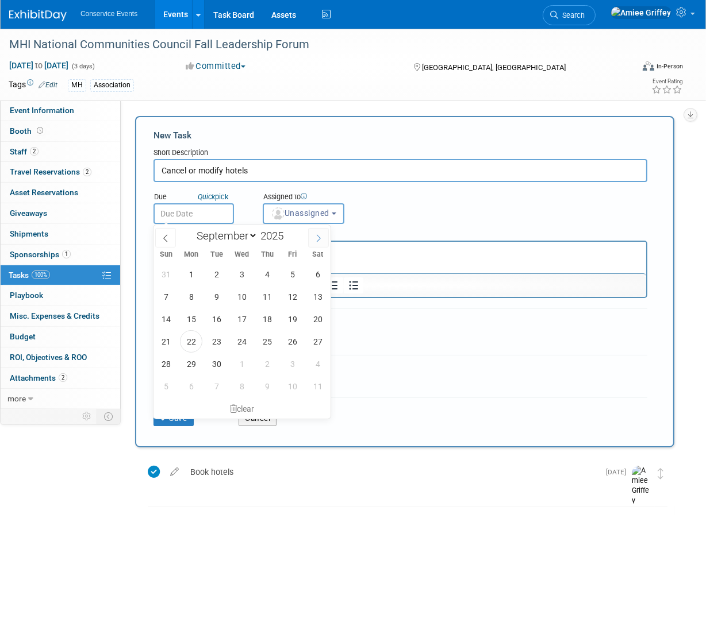
click at [315, 234] on icon at bounding box center [318, 238] width 8 height 8
select select "9"
click at [284, 362] on span "31" at bounding box center [292, 364] width 22 height 22
type input "Oct 31, 2025"
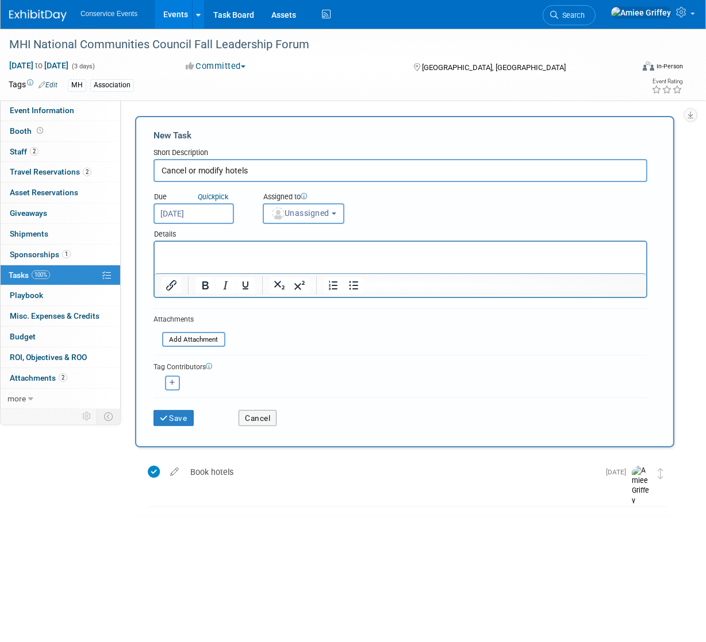
click at [299, 207] on button "Unassigned" at bounding box center [304, 213] width 82 height 21
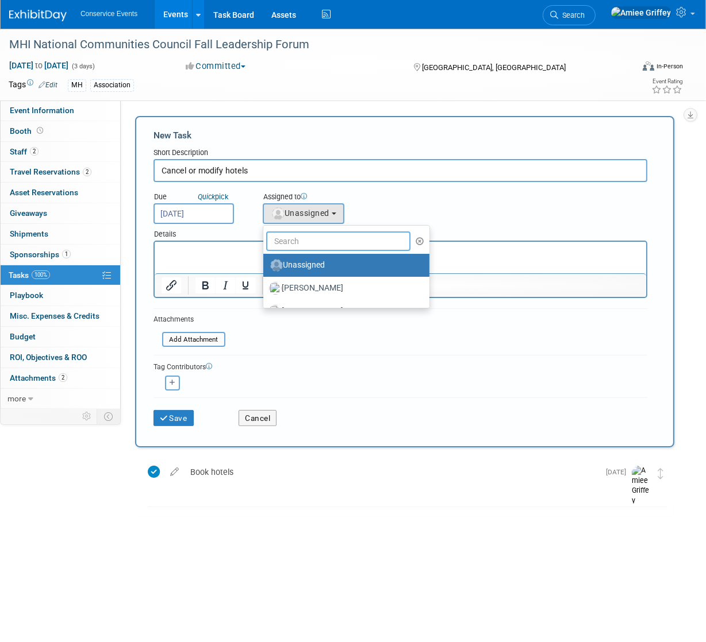
click at [319, 241] on input "text" at bounding box center [338, 242] width 144 height 20
type input "[PERSON_NAME]"
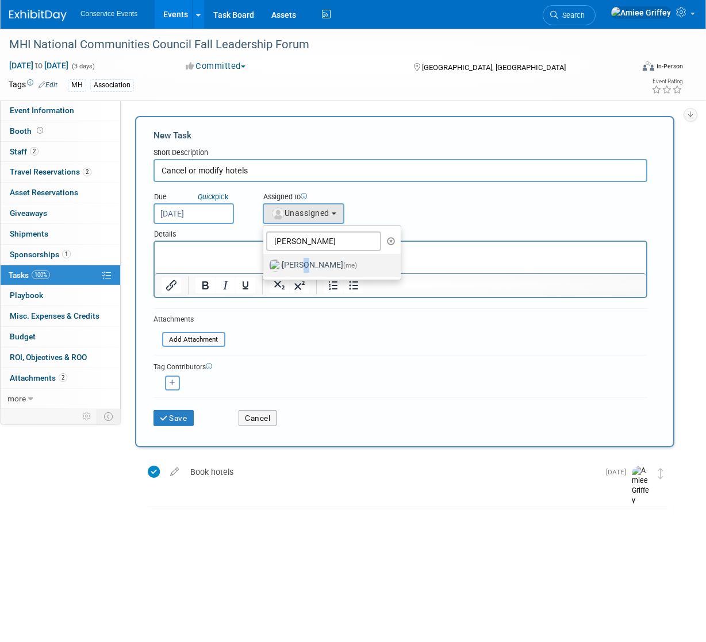
click at [302, 258] on label "Amiee Griffey (me)" at bounding box center [329, 265] width 120 height 18
click at [265, 260] on input "Amiee Griffey (me)" at bounding box center [260, 263] width 7 height 7
select select "28722387-35c6-4557-bb24-edeacb20f2e1"
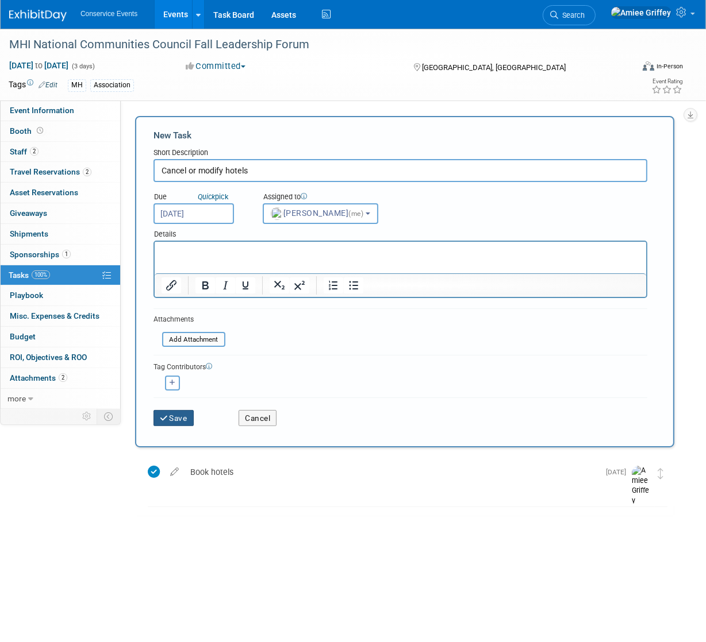
click at [177, 419] on button "Save" at bounding box center [173, 418] width 40 height 16
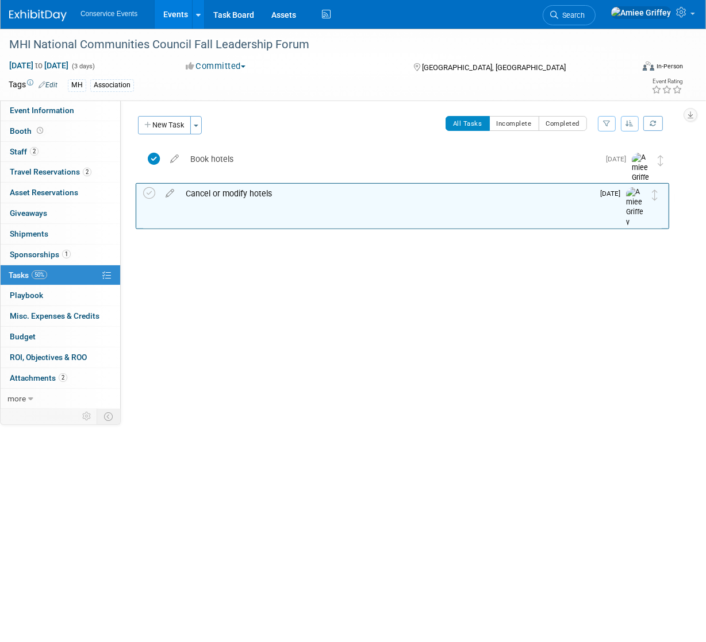
drag, startPoint x: 663, startPoint y: 159, endPoint x: 664, endPoint y: 187, distance: 28.2
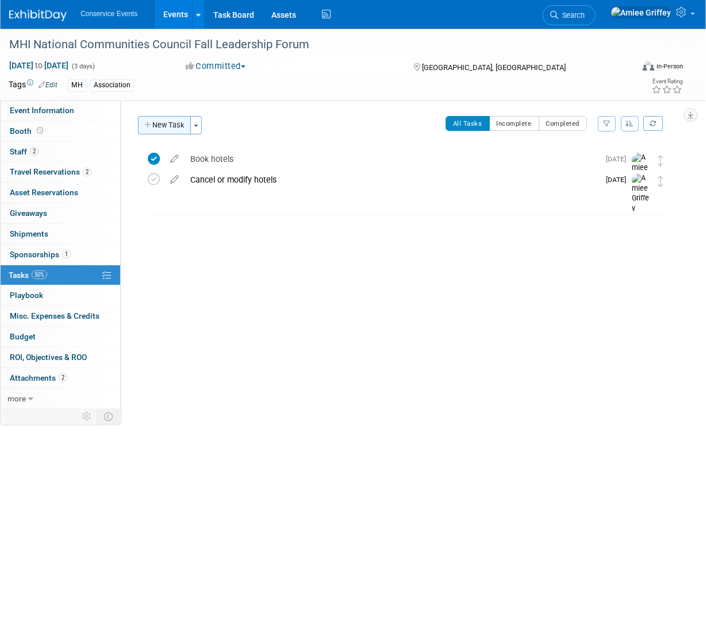
click at [168, 126] on button "New Task" at bounding box center [164, 125] width 53 height 18
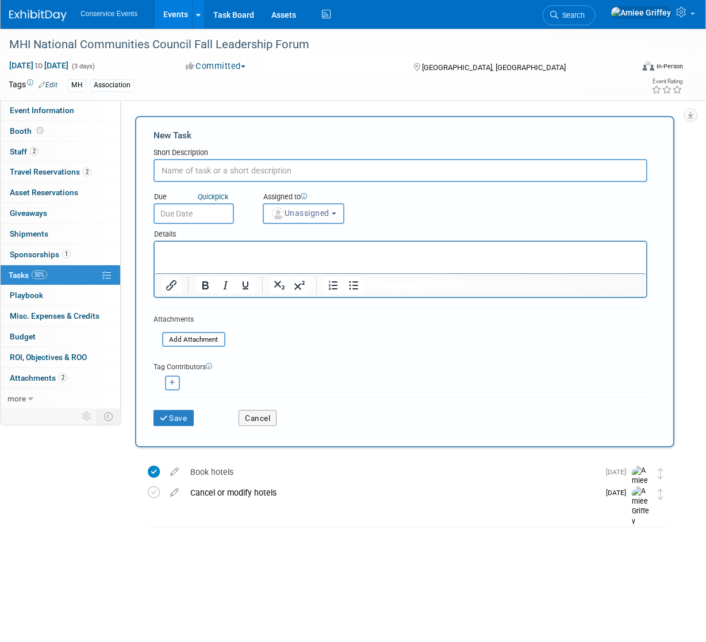
click at [205, 165] on input "text" at bounding box center [400, 170] width 494 height 23
type input "Register attendees"
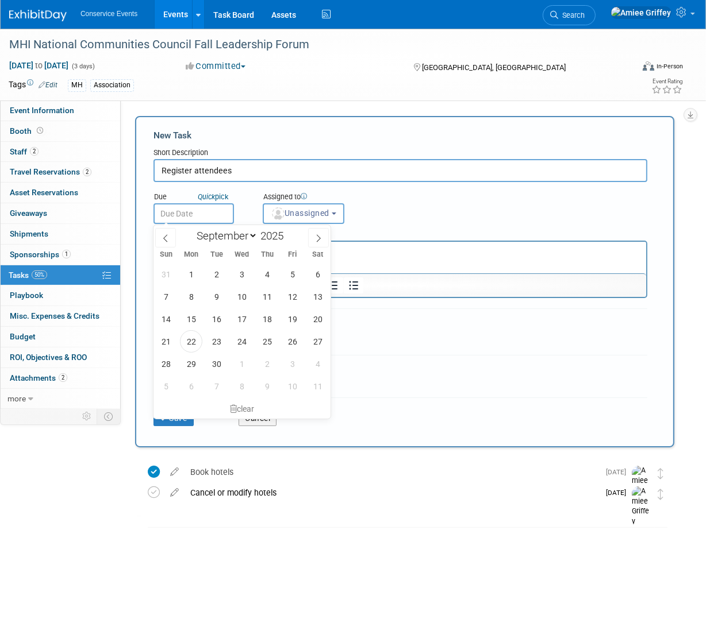
click at [186, 210] on input "text" at bounding box center [193, 213] width 80 height 21
click at [317, 237] on icon at bounding box center [318, 238] width 8 height 8
select select "9"
click at [292, 299] on span "10" at bounding box center [292, 297] width 22 height 22
type input "Oct 10, 2025"
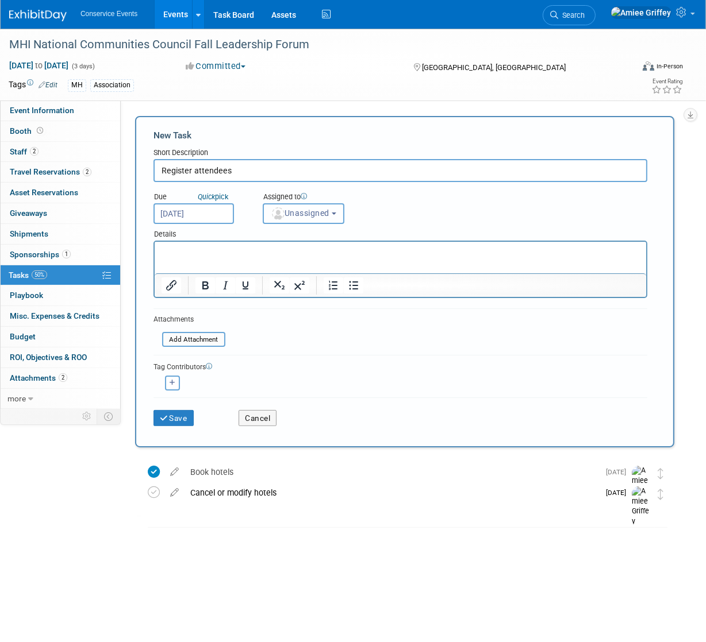
click at [312, 205] on button "Unassigned" at bounding box center [304, 213] width 82 height 21
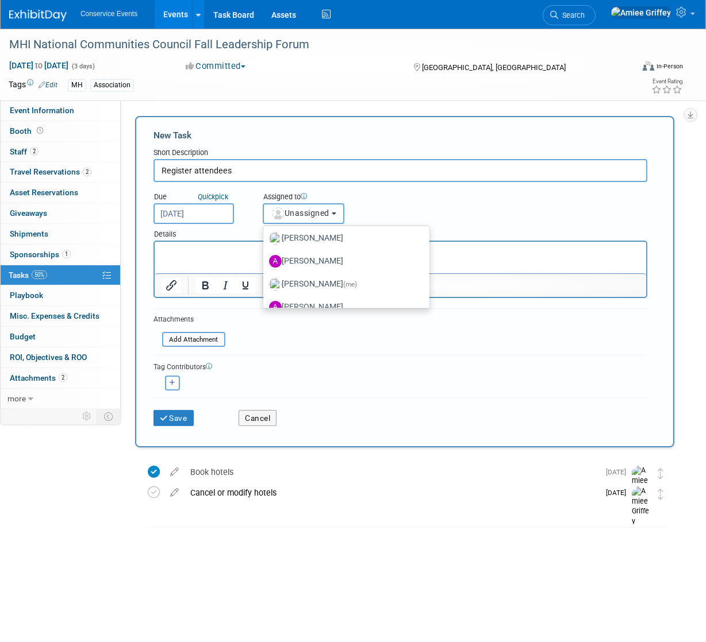
scroll to position [102, 0]
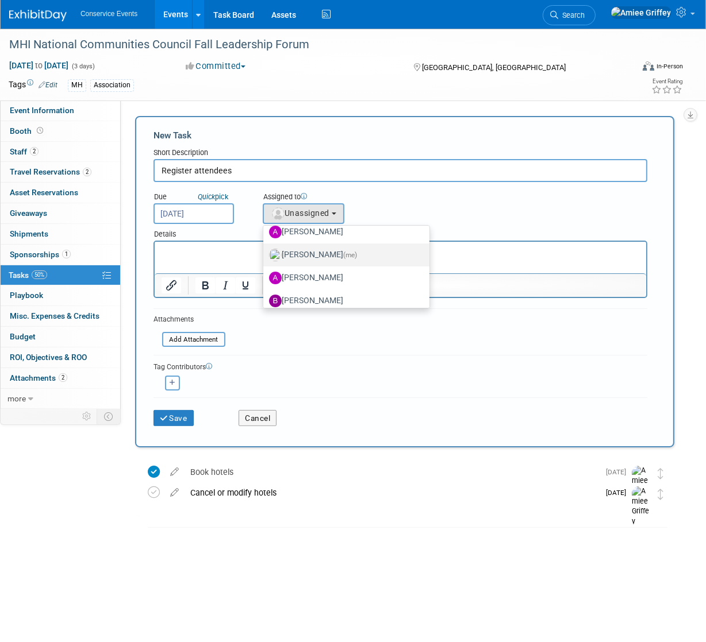
click at [306, 256] on label "Amiee Griffey (me)" at bounding box center [343, 255] width 149 height 18
click at [265, 256] on input "Amiee Griffey (me)" at bounding box center [260, 253] width 7 height 7
select select "28722387-35c6-4557-bb24-edeacb20f2e1"
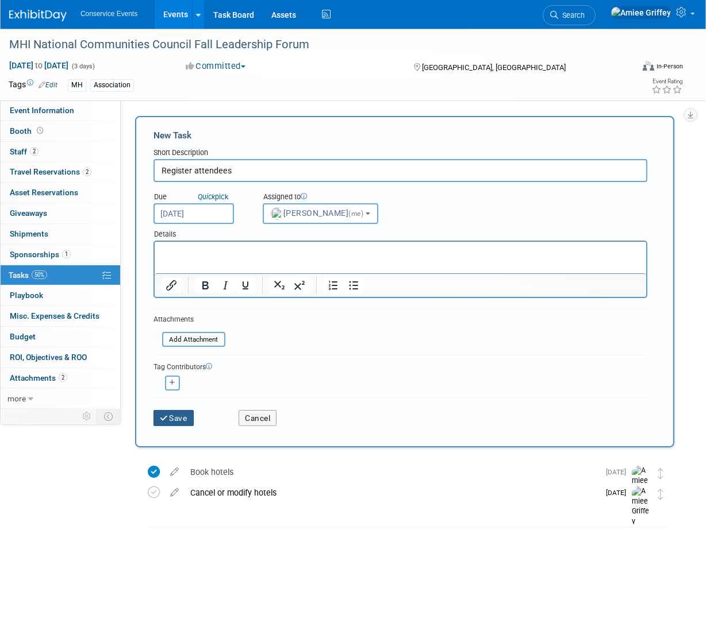
click at [175, 415] on button "Save" at bounding box center [173, 418] width 40 height 16
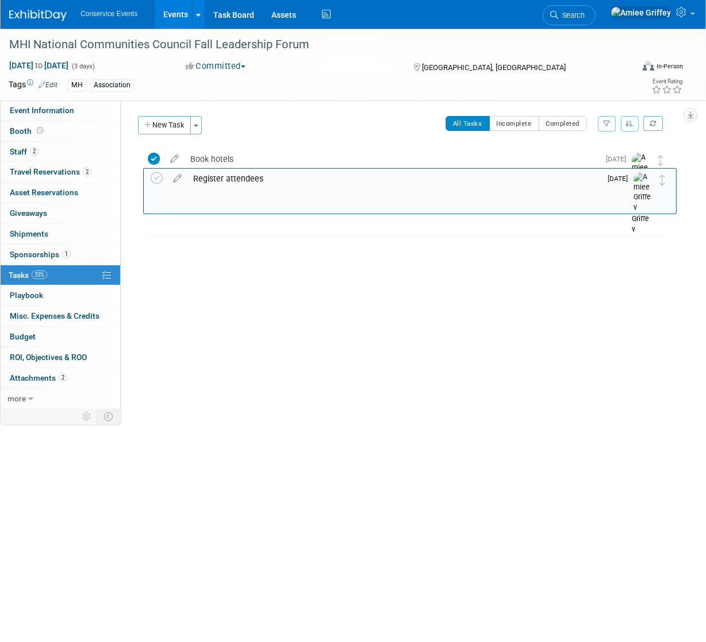
drag, startPoint x: 656, startPoint y: 158, endPoint x: 658, endPoint y: 177, distance: 19.1
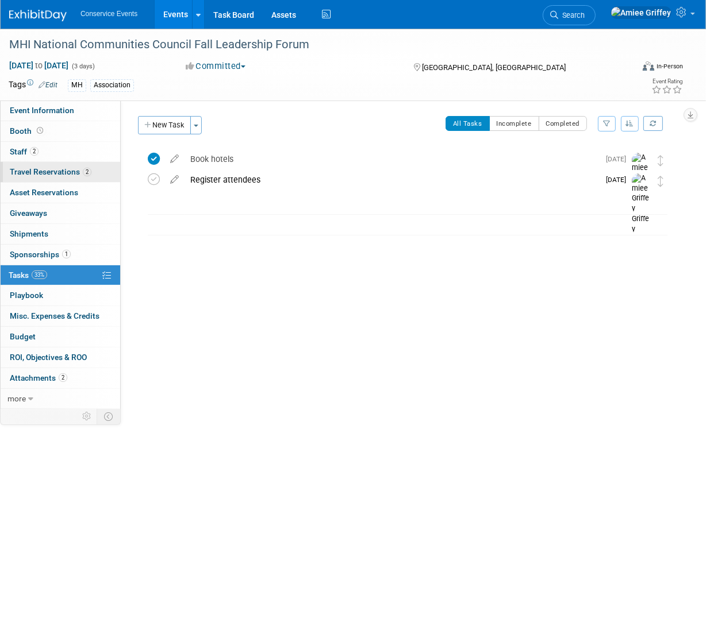
click at [45, 176] on span "Travel Reservations 2" at bounding box center [51, 171] width 82 height 9
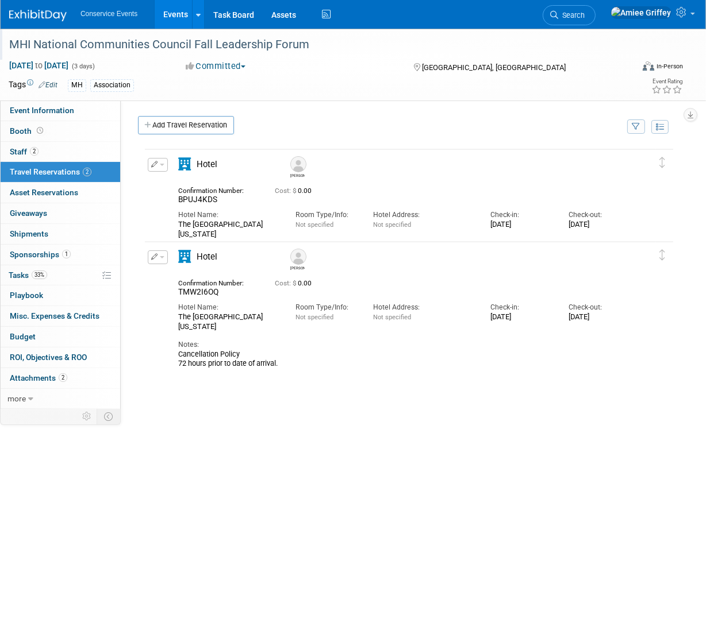
scroll to position [0, 0]
click at [160, 11] on link "Events" at bounding box center [176, 14] width 42 height 29
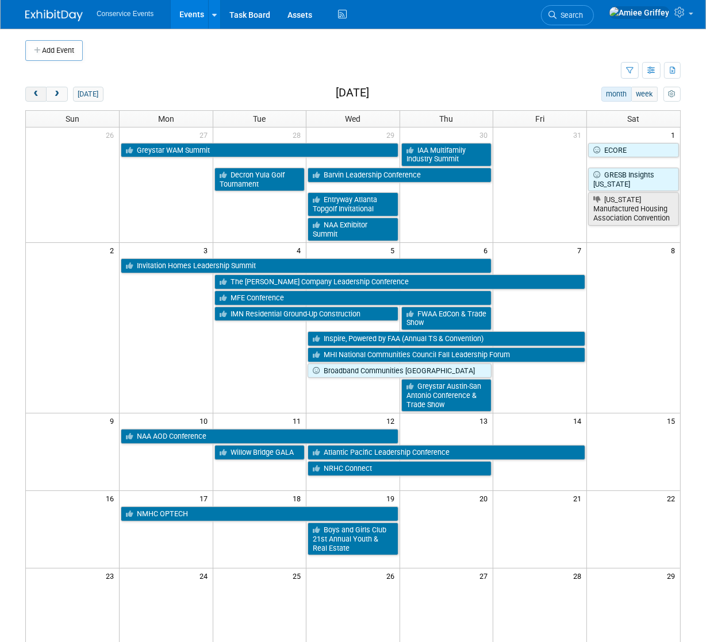
click at [36, 93] on span "prev" at bounding box center [36, 94] width 9 height 7
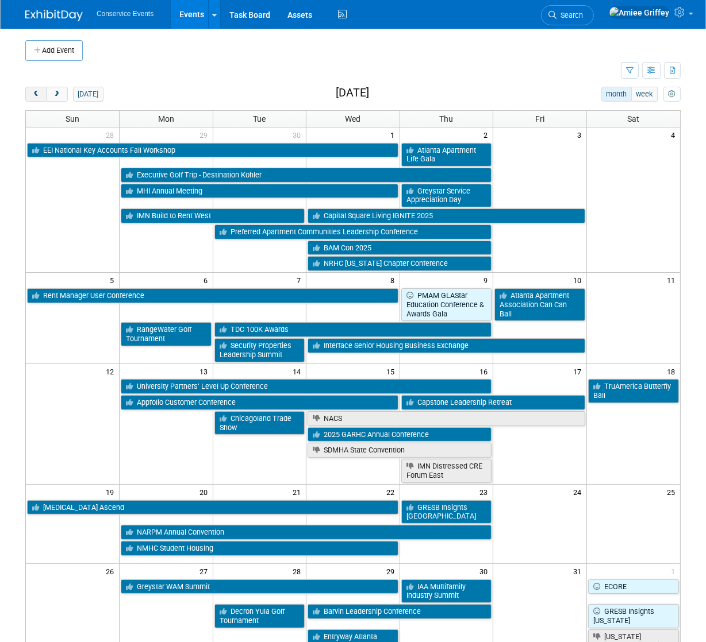
click at [35, 92] on span "prev" at bounding box center [36, 94] width 9 height 7
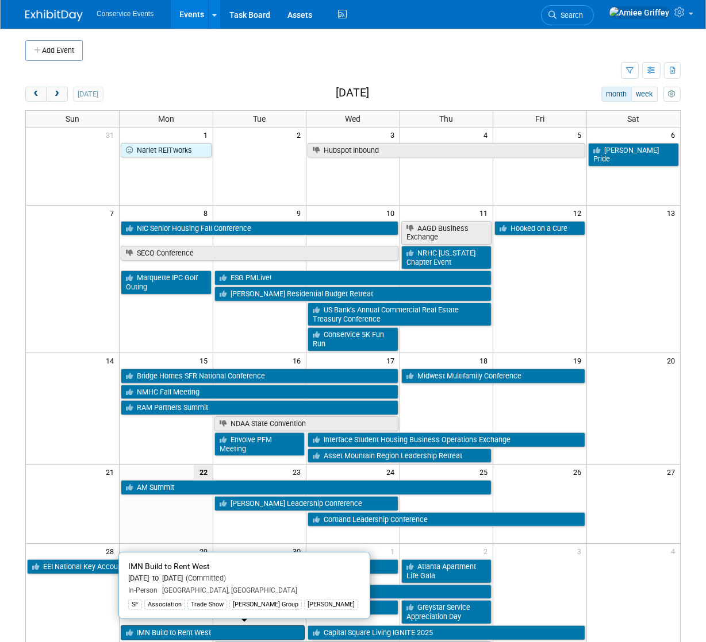
click at [144, 631] on link "IMN Build to Rent West" at bounding box center [213, 633] width 184 height 15
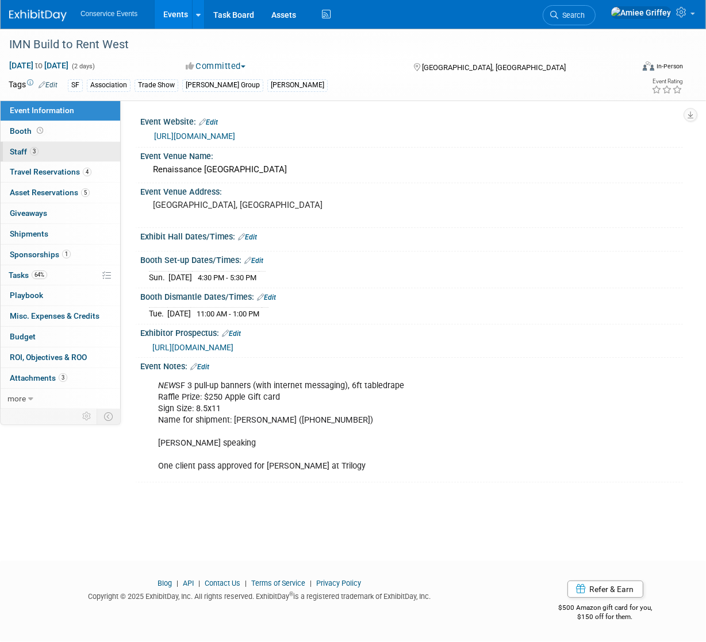
click at [52, 155] on link "3 Staff 3" at bounding box center [61, 152] width 120 height 20
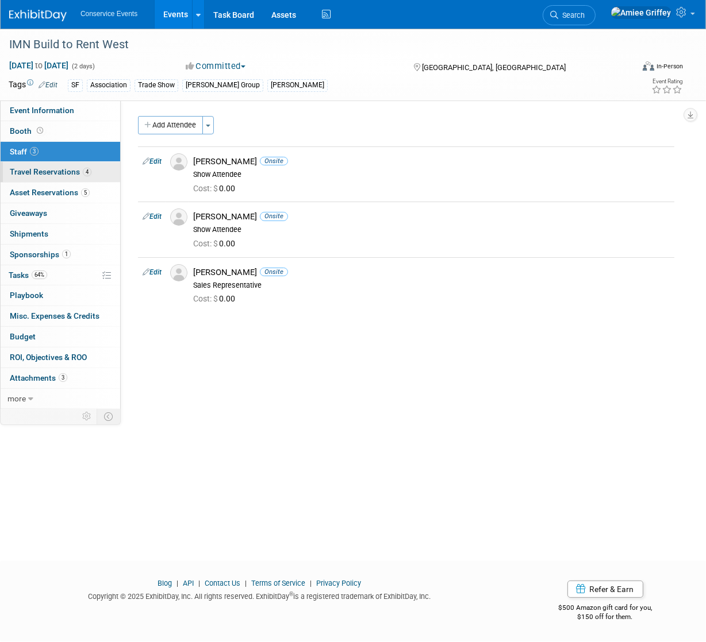
click at [55, 171] on span "Travel Reservations 4" at bounding box center [51, 171] width 82 height 9
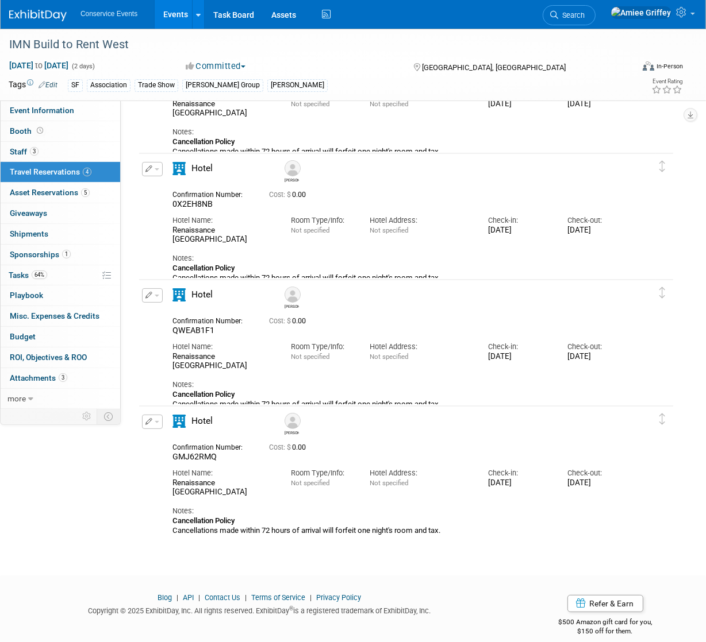
scroll to position [121, 0]
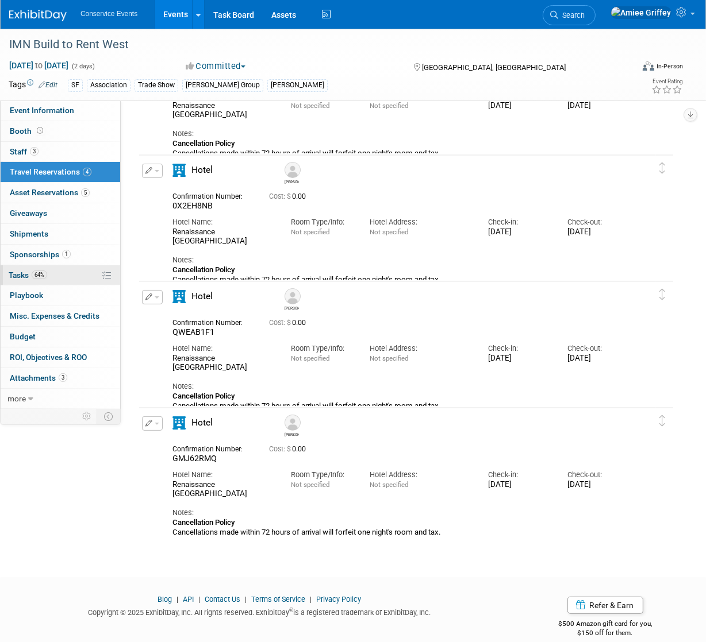
click at [22, 282] on link "64% Tasks 64%" at bounding box center [61, 275] width 120 height 20
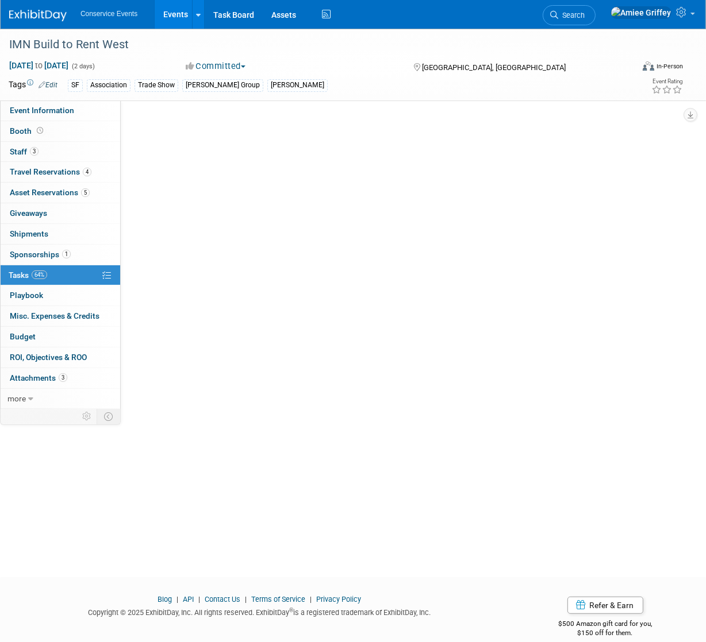
scroll to position [0, 0]
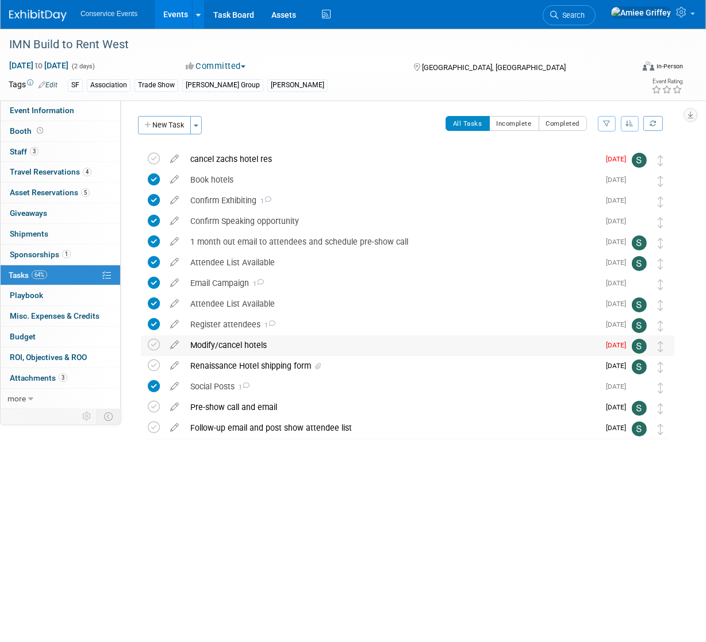
click at [259, 345] on div "Modify/cancel hotels" at bounding box center [391, 346] width 414 height 20
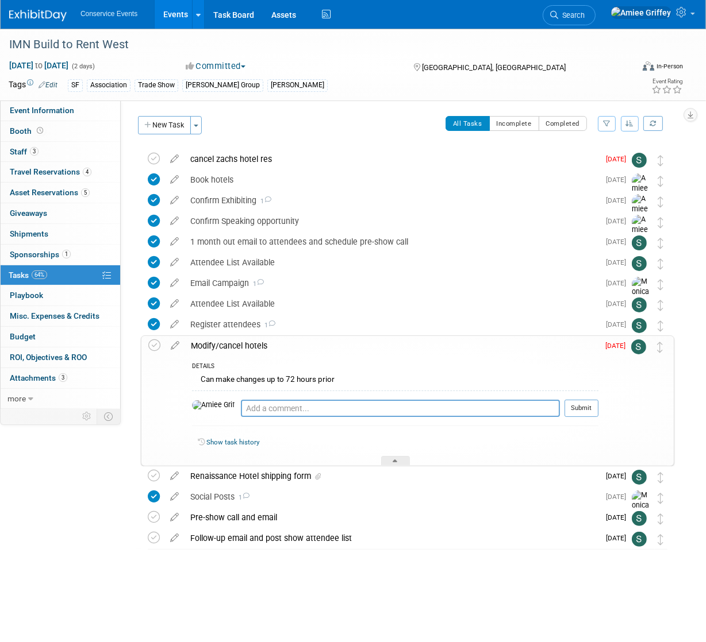
click at [259, 345] on div "Modify/cancel hotels" at bounding box center [391, 346] width 413 height 20
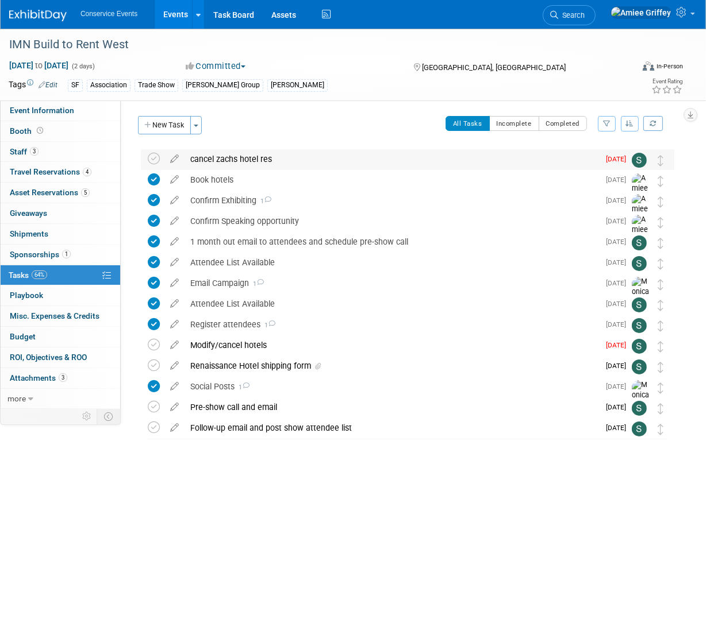
click at [239, 159] on div "cancel zachs hotel res" at bounding box center [391, 159] width 414 height 20
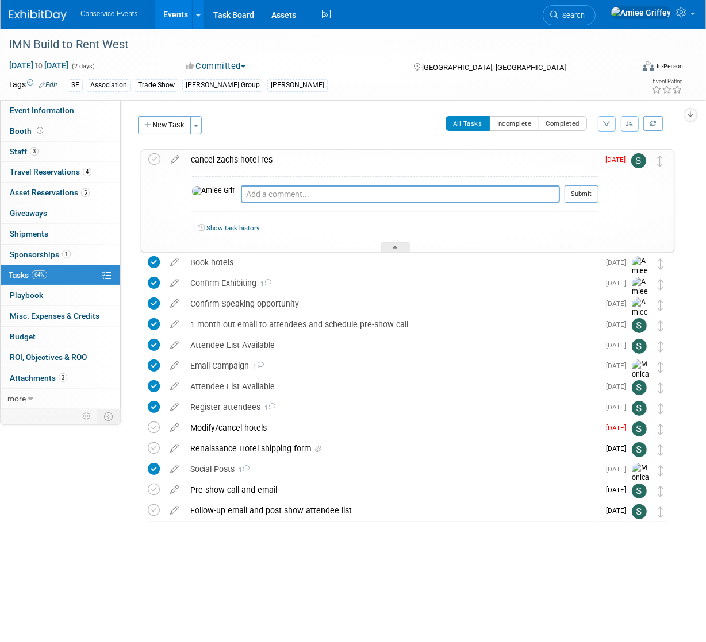
click at [240, 158] on div "cancel zachs hotel res" at bounding box center [391, 160] width 413 height 20
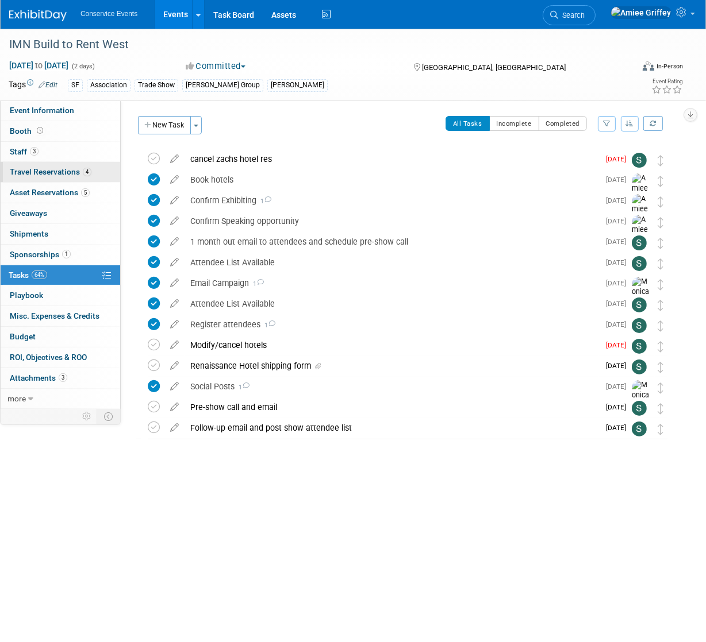
click at [52, 173] on span "Travel Reservations 4" at bounding box center [51, 171] width 82 height 9
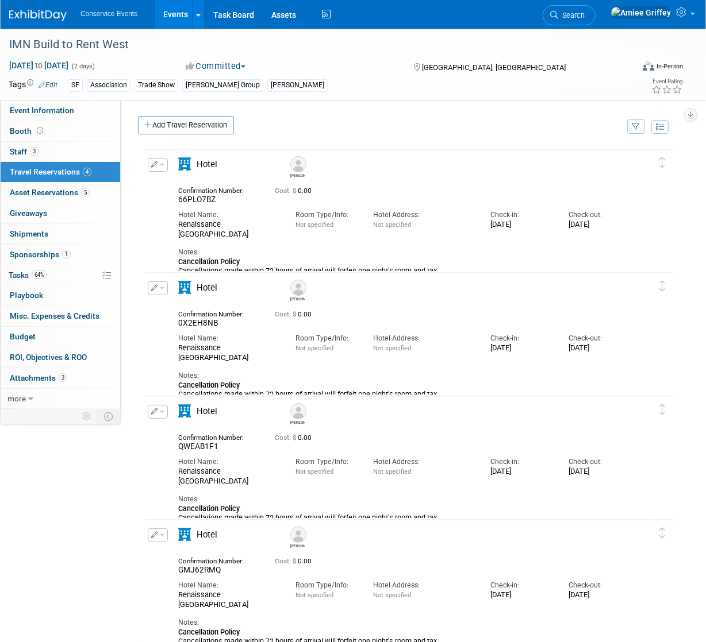
click at [176, 17] on link "Events" at bounding box center [176, 14] width 42 height 29
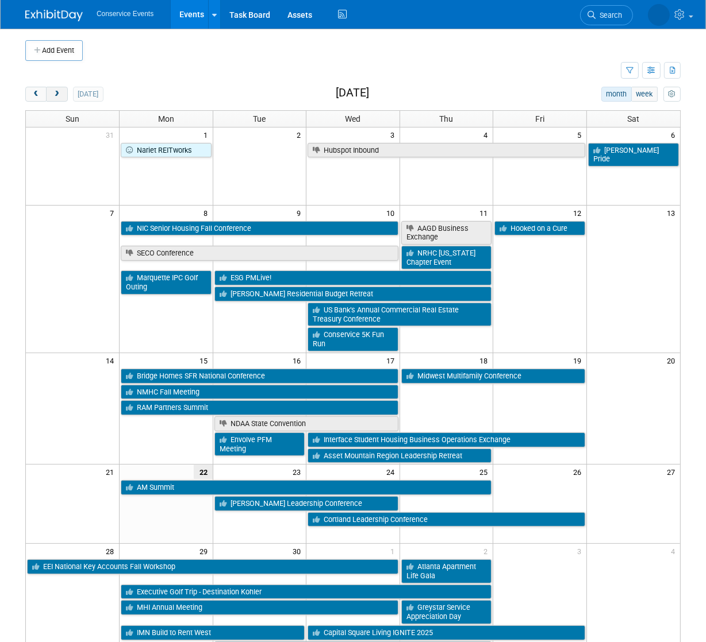
click at [64, 98] on button "next" at bounding box center [56, 94] width 21 height 15
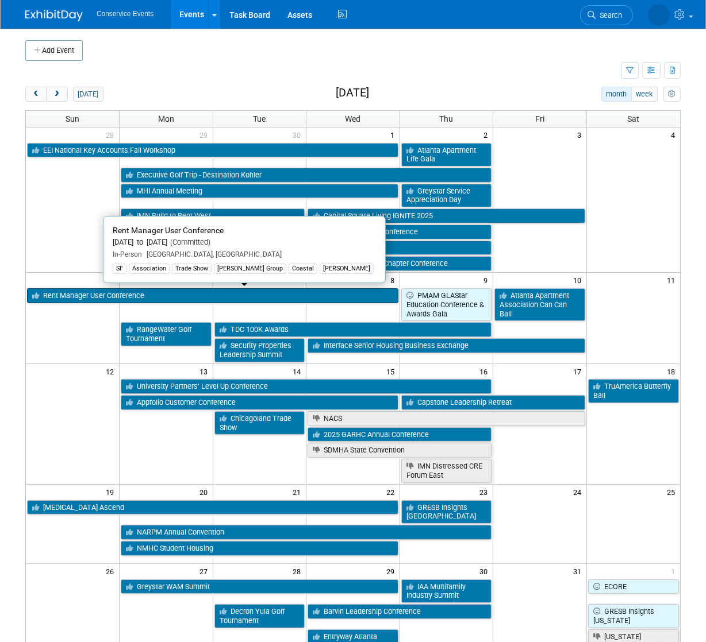
click at [114, 298] on link "Rent Manager User Conference" at bounding box center [212, 295] width 371 height 15
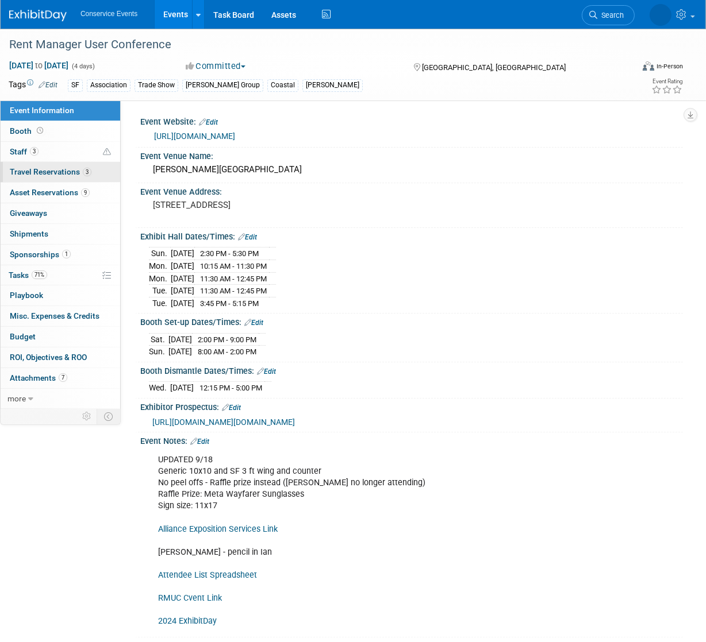
click at [103, 176] on link "3 Travel Reservations 3" at bounding box center [61, 172] width 120 height 20
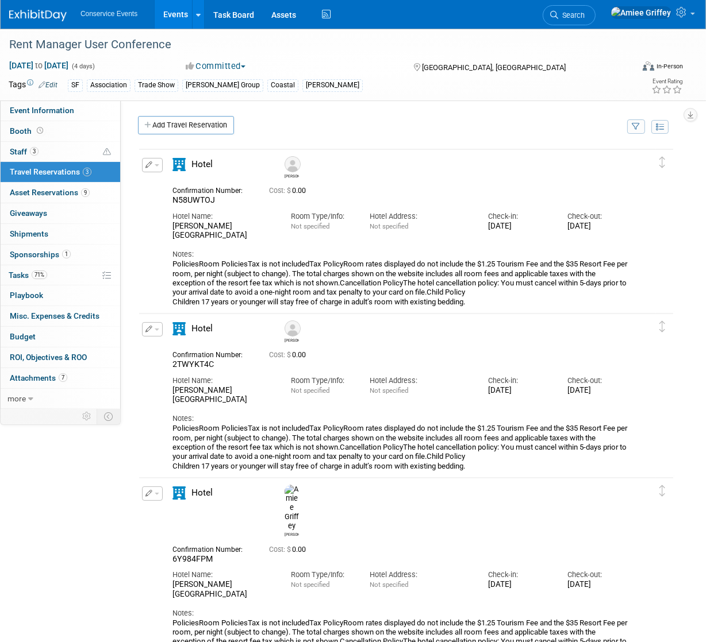
click at [153, 499] on button "button" at bounding box center [152, 494] width 21 height 14
click at [182, 517] on button "Edit Reservation" at bounding box center [190, 514] width 97 height 17
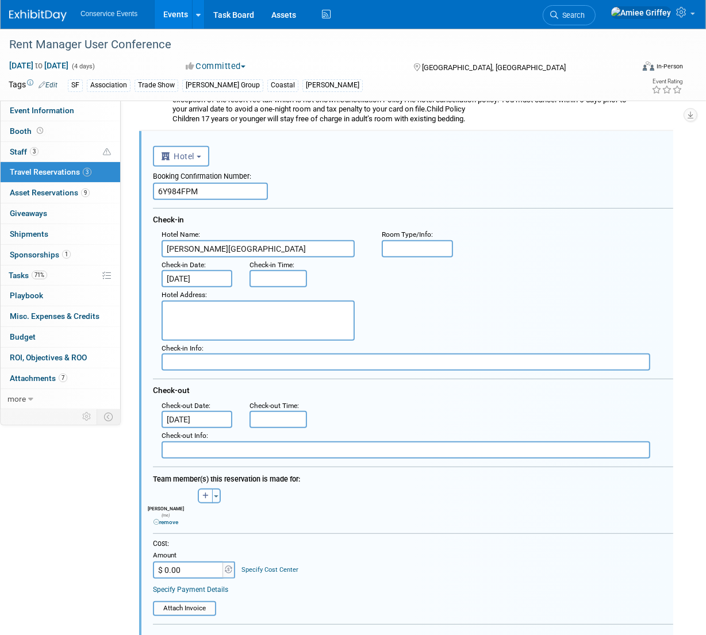
click at [166, 519] on link "remove" at bounding box center [165, 522] width 25 height 6
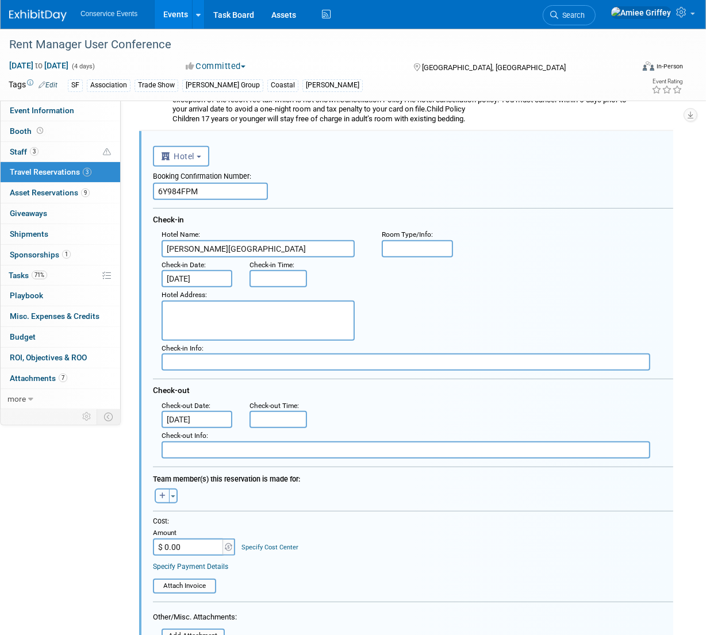
click at [157, 496] on button "button" at bounding box center [162, 495] width 15 height 15
select select
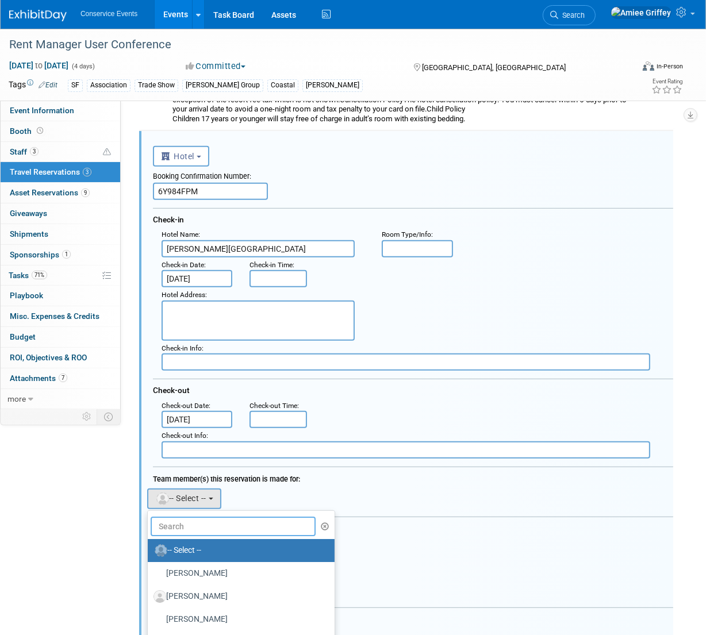
click at [184, 526] on input "text" at bounding box center [233, 527] width 165 height 20
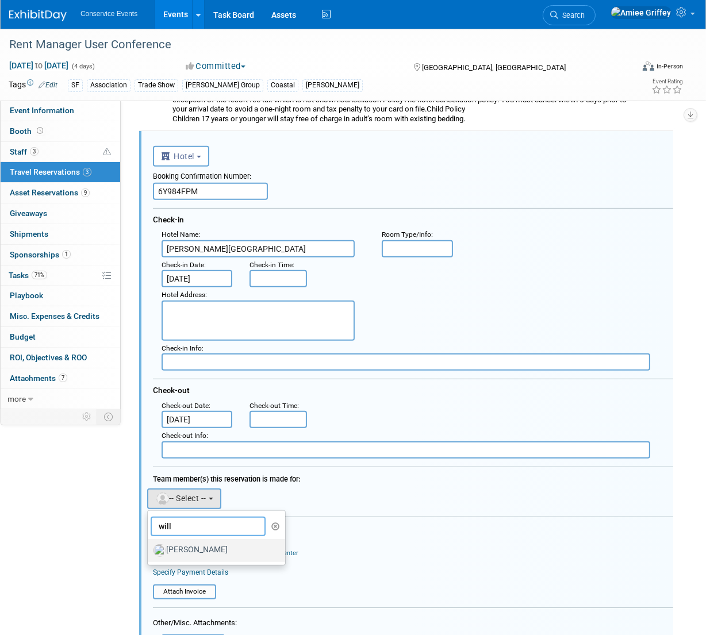
type input "will"
click at [205, 552] on label "[PERSON_NAME]" at bounding box center [213, 550] width 120 height 18
click at [149, 552] on input "[PERSON_NAME]" at bounding box center [145, 548] width 7 height 7
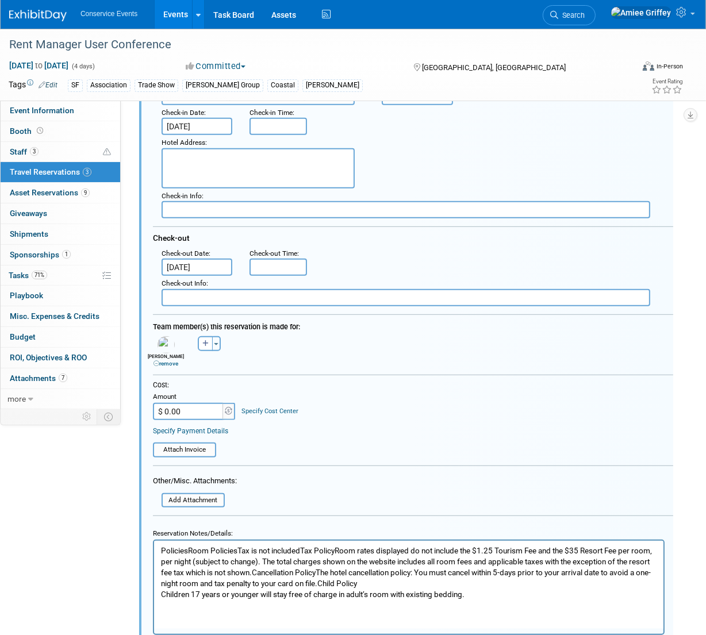
scroll to position [502, 0]
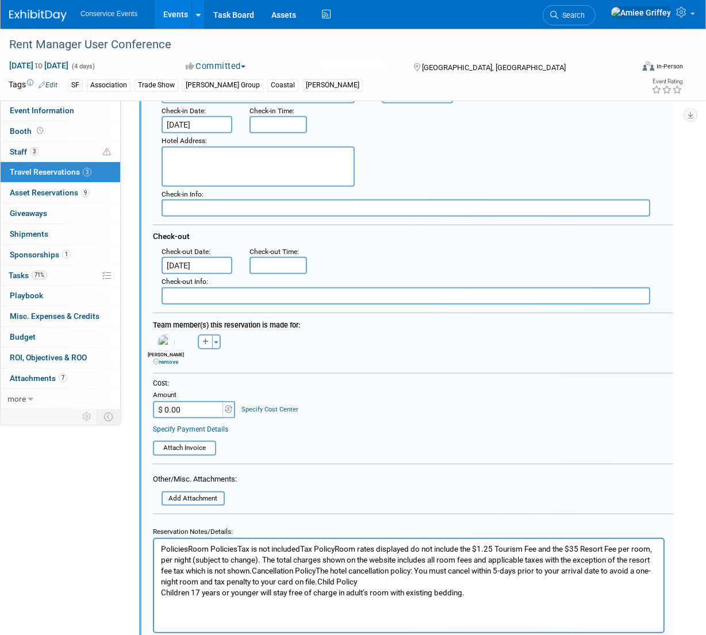
click at [161, 548] on p "PoliciesRoom PoliciesTax is not includedTax PolicyRoom rates displayed do not i…" at bounding box center [408, 571] width 496 height 55
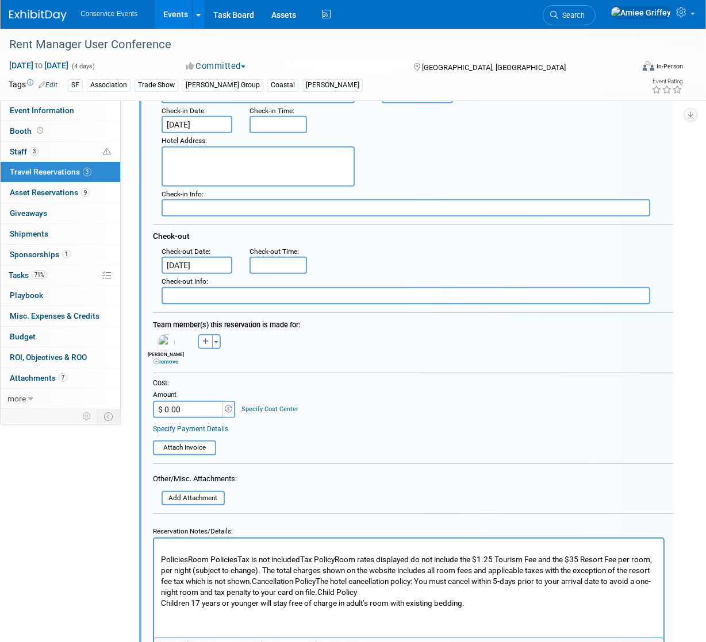
click at [162, 548] on p "Rich Text Area. Press ALT-0 for help." at bounding box center [408, 549] width 496 height 11
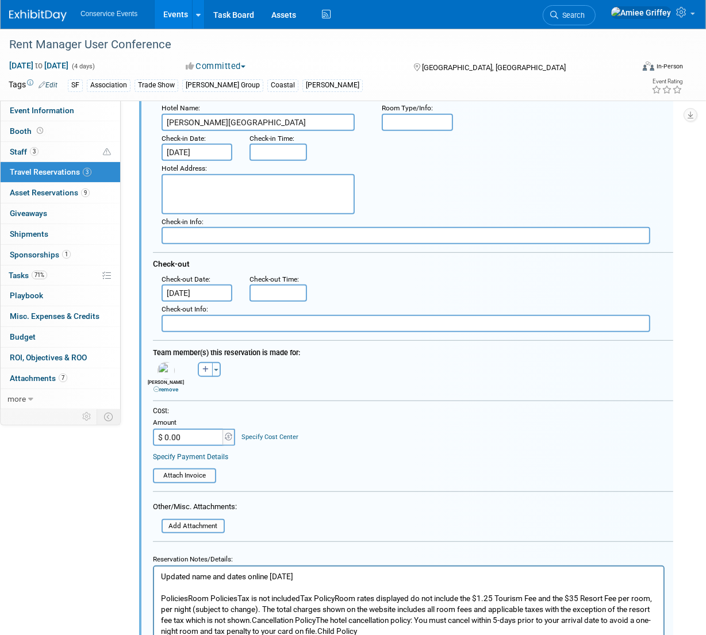
scroll to position [473, 0]
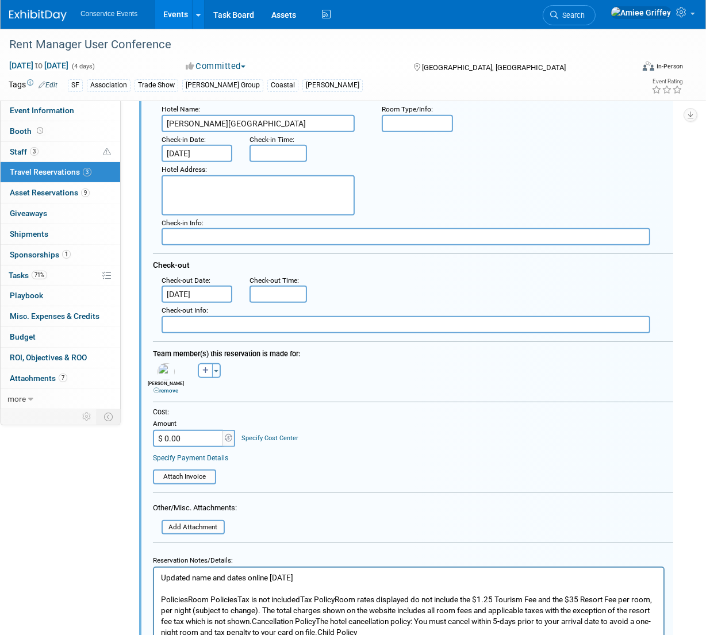
click at [206, 295] on input "[DATE]" at bounding box center [196, 294] width 71 height 17
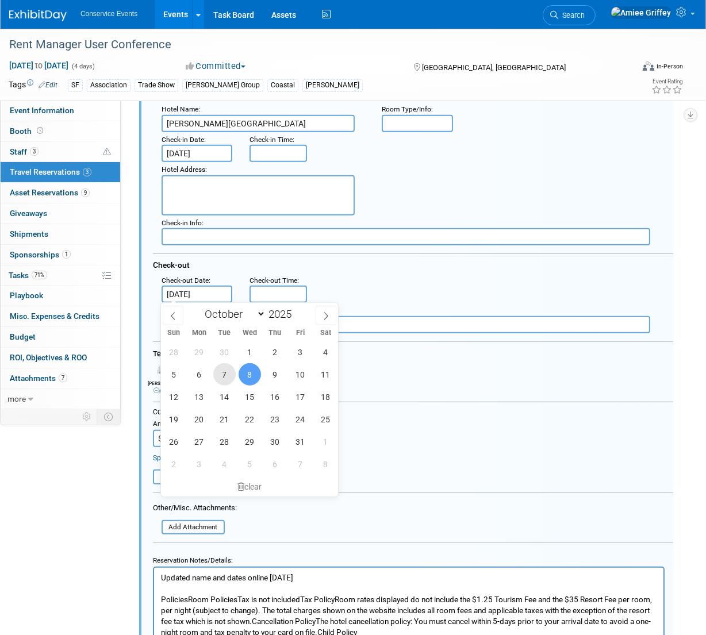
click at [229, 373] on span "7" at bounding box center [224, 374] width 22 height 22
type input "[DATE]"
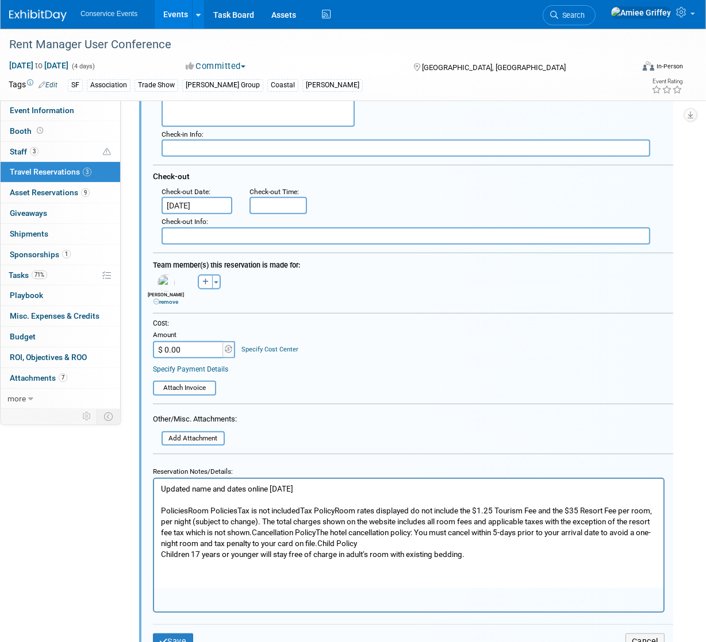
scroll to position [644, 0]
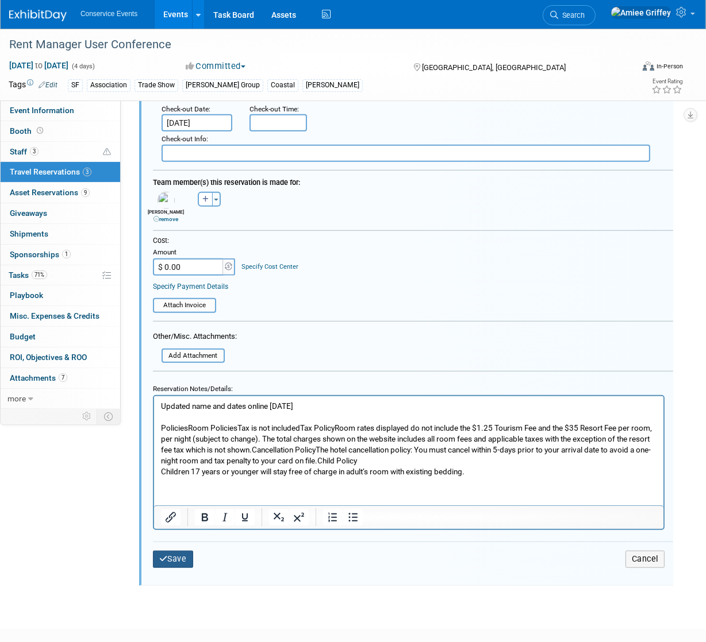
click at [169, 557] on button "Save" at bounding box center [173, 559] width 40 height 17
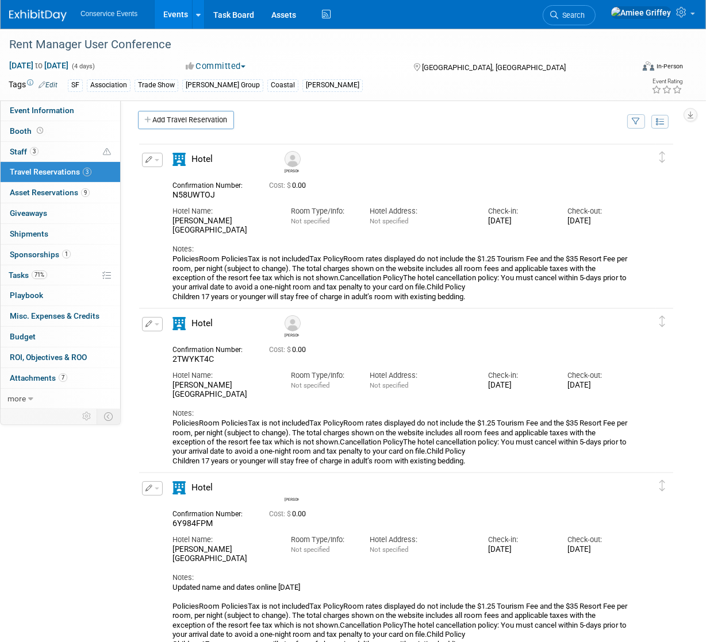
scroll to position [0, 0]
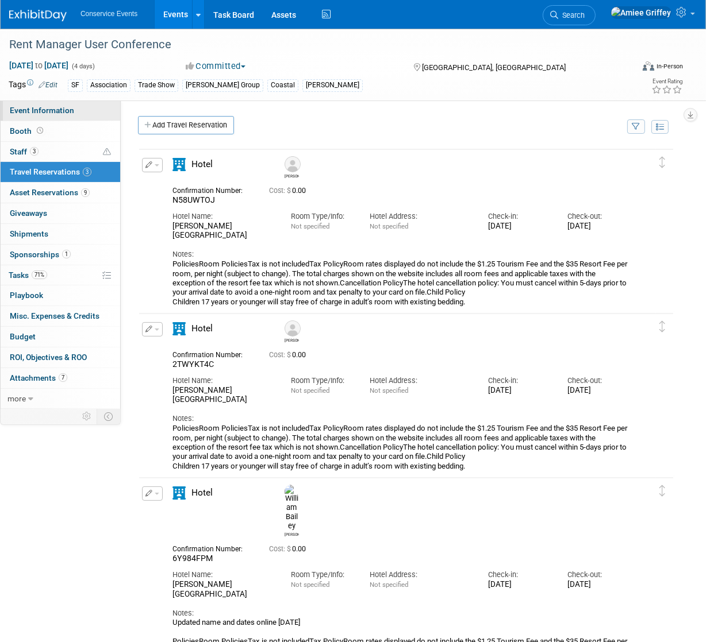
click at [48, 115] on link "Event Information" at bounding box center [61, 111] width 120 height 20
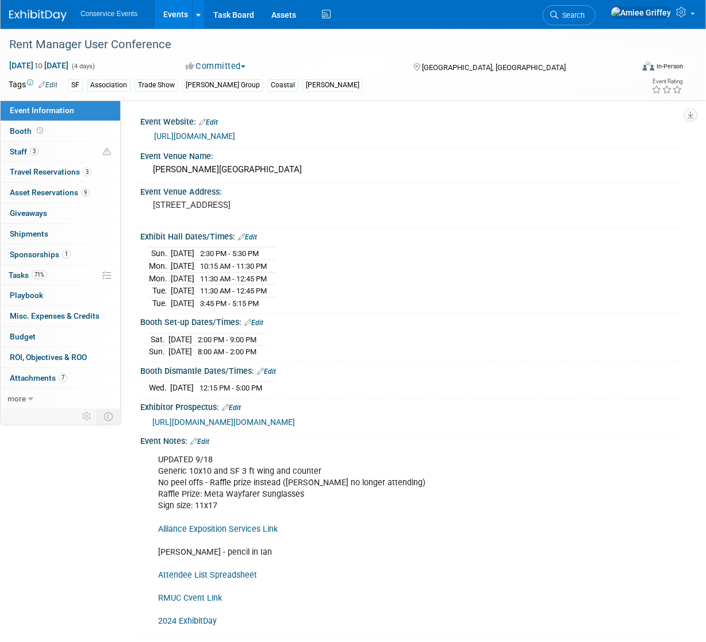
click at [236, 427] on span "[URL][DOMAIN_NAME][DOMAIN_NAME]" at bounding box center [223, 422] width 142 height 9
click at [48, 276] on link "71% Tasks 71%" at bounding box center [61, 275] width 120 height 20
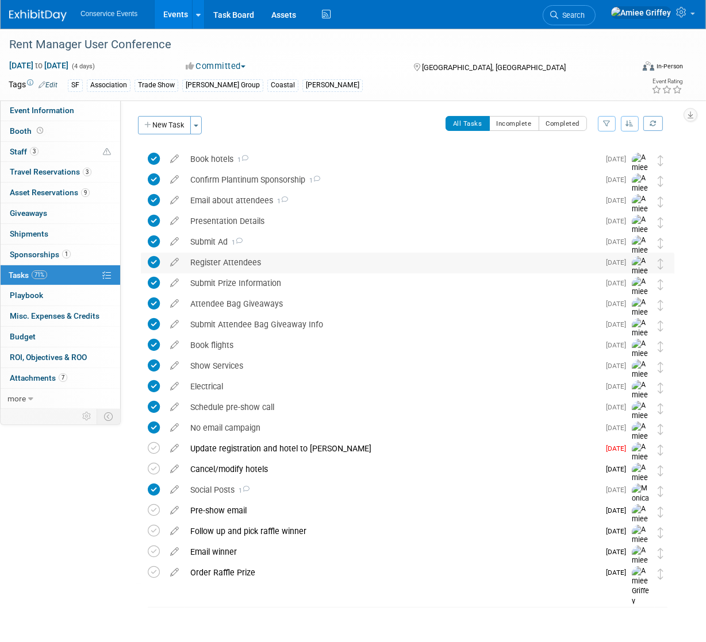
click at [241, 265] on div "Register Attendees" at bounding box center [391, 263] width 414 height 20
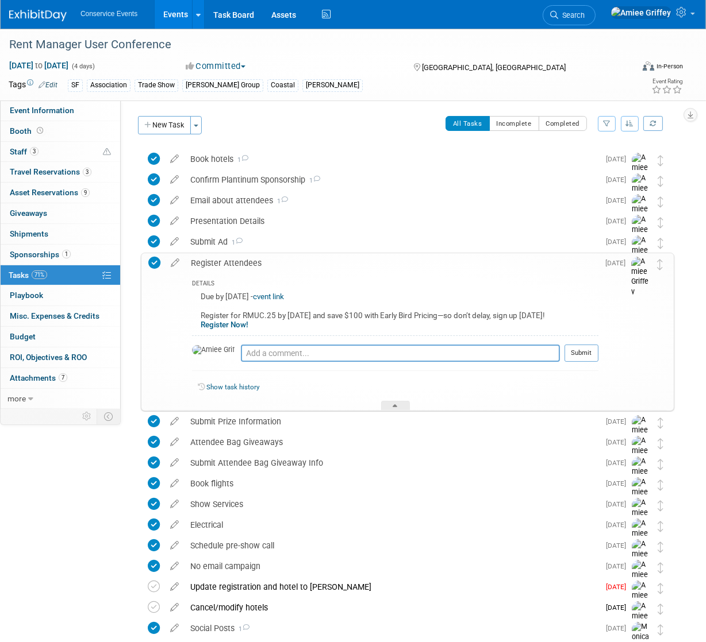
click at [236, 325] on b "Register Now!" at bounding box center [225, 325] width 48 height 9
click at [55, 106] on span "Event Information" at bounding box center [42, 110] width 64 height 9
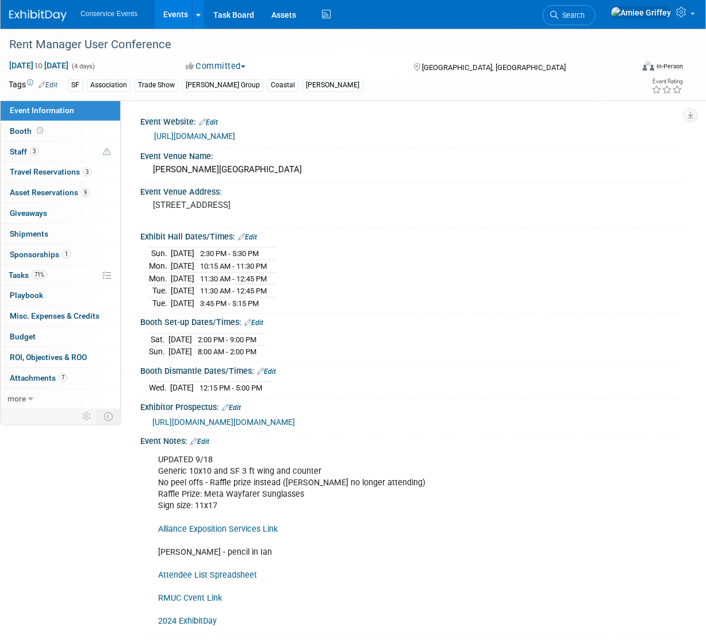
click at [235, 141] on link "[URL][DOMAIN_NAME]" at bounding box center [194, 136] width 81 height 9
click at [76, 277] on link "71% Tasks 71%" at bounding box center [61, 275] width 120 height 20
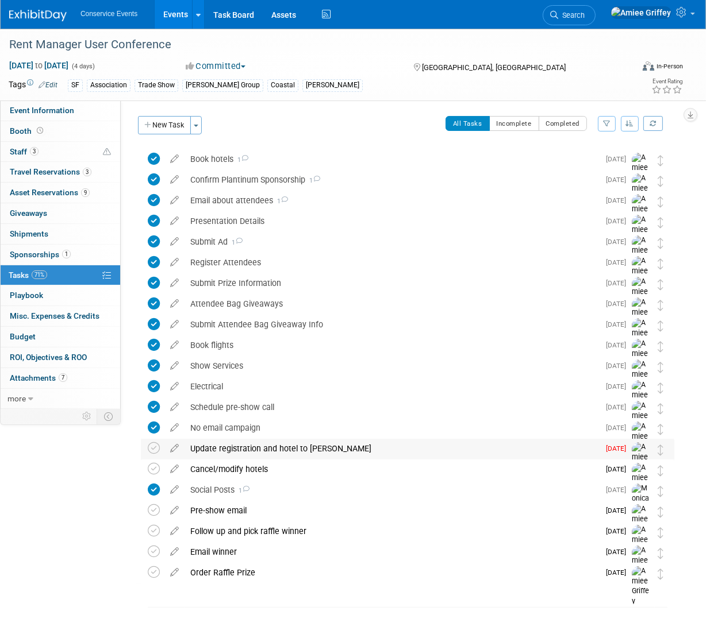
click at [237, 450] on div "Update registration and hotel to [PERSON_NAME]" at bounding box center [391, 449] width 414 height 20
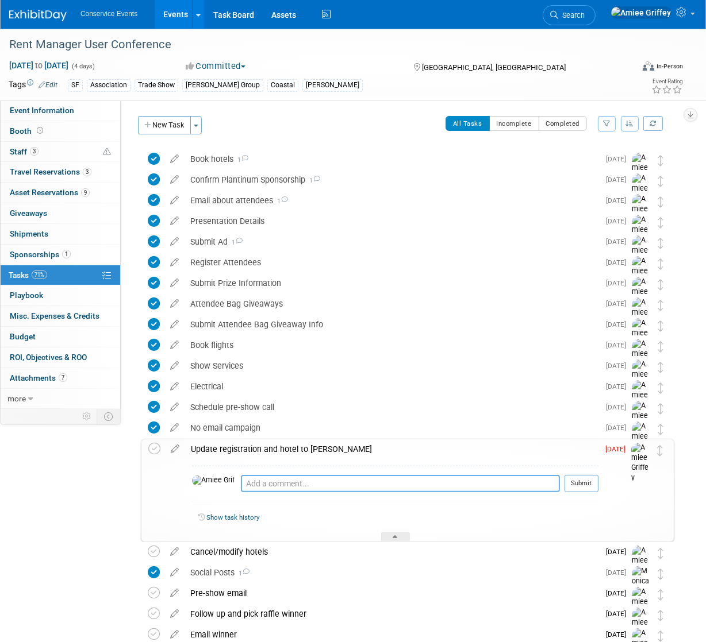
click at [241, 483] on textarea at bounding box center [400, 483] width 319 height 17
type textarea "Hotel updated 9/22"
click at [575, 490] on button "Submit" at bounding box center [581, 483] width 34 height 17
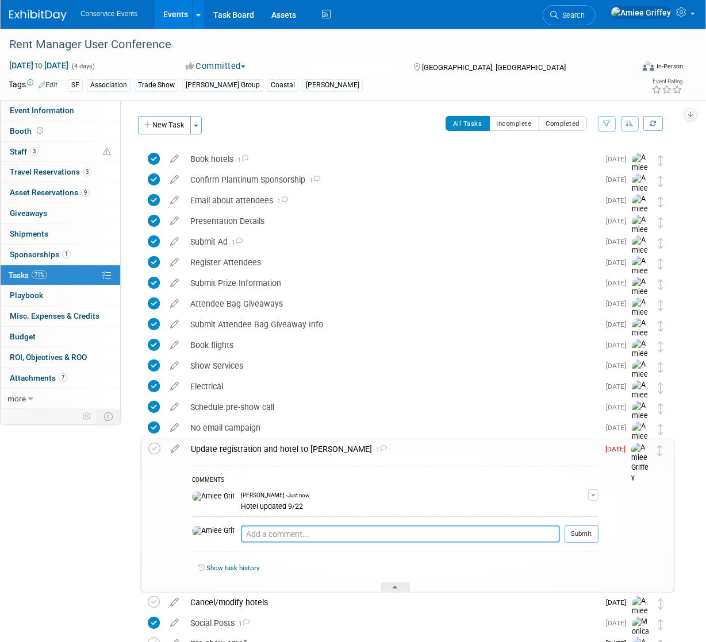
drag, startPoint x: 256, startPoint y: 534, endPoint x: 244, endPoint y: 523, distance: 16.7
click at [256, 534] on textarea at bounding box center [400, 534] width 319 height 17
type textarea "Emailed [PERSON_NAME] about updating registration 9/22"
click at [576, 533] on button "Submit" at bounding box center [581, 534] width 34 height 17
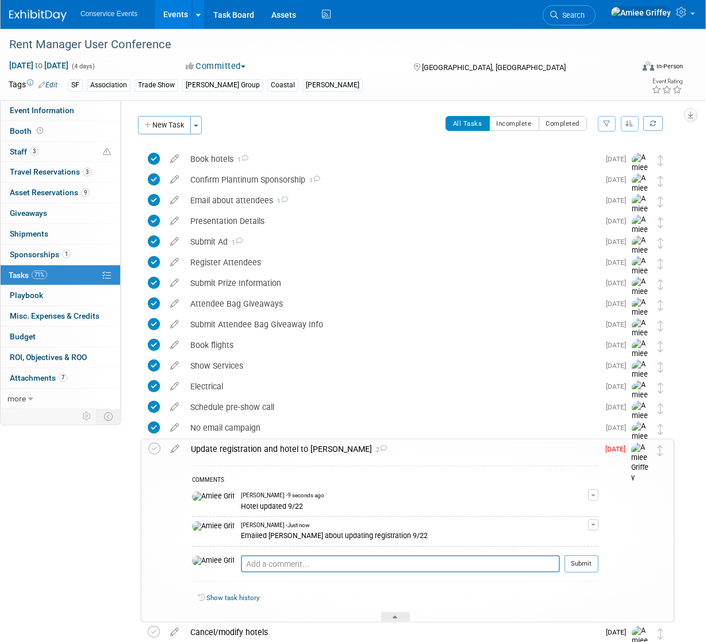
click at [202, 447] on div "Update registration and hotel to [PERSON_NAME] 2" at bounding box center [391, 450] width 413 height 20
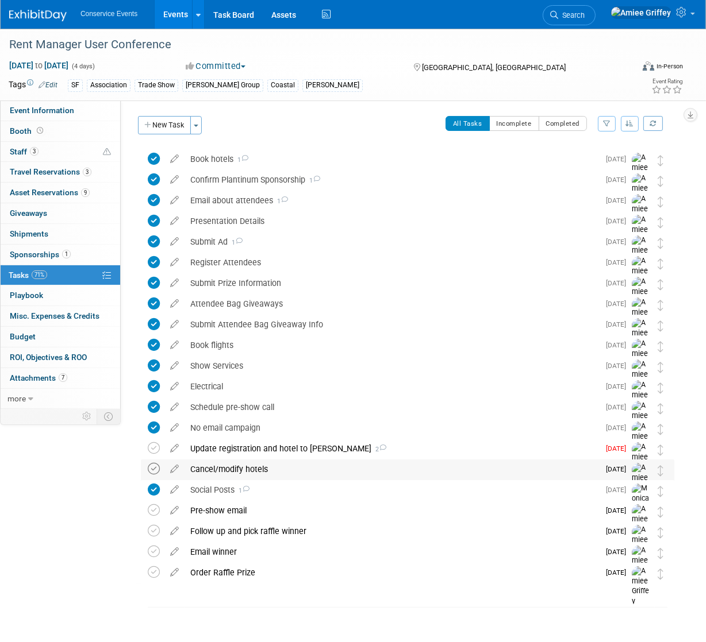
click at [152, 468] on icon at bounding box center [154, 469] width 12 height 12
click at [239, 20] on link "Task Board" at bounding box center [234, 14] width 58 height 29
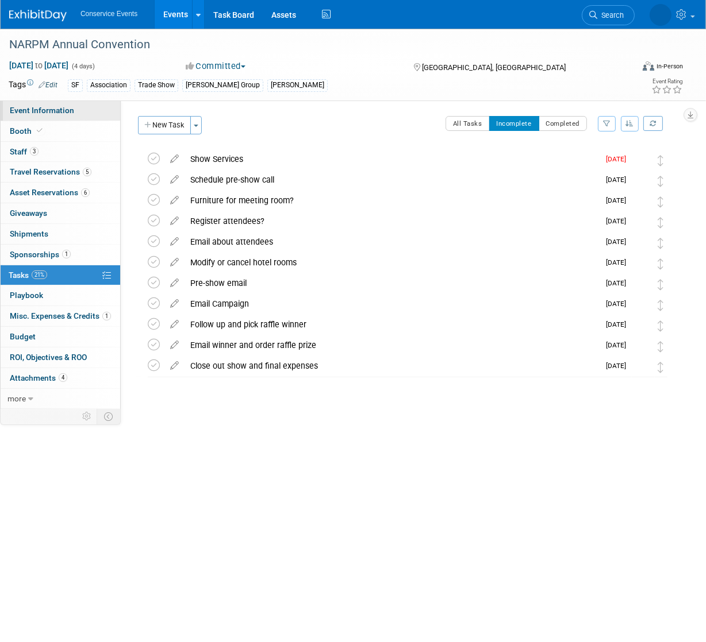
click at [61, 114] on span "Event Information" at bounding box center [42, 110] width 64 height 9
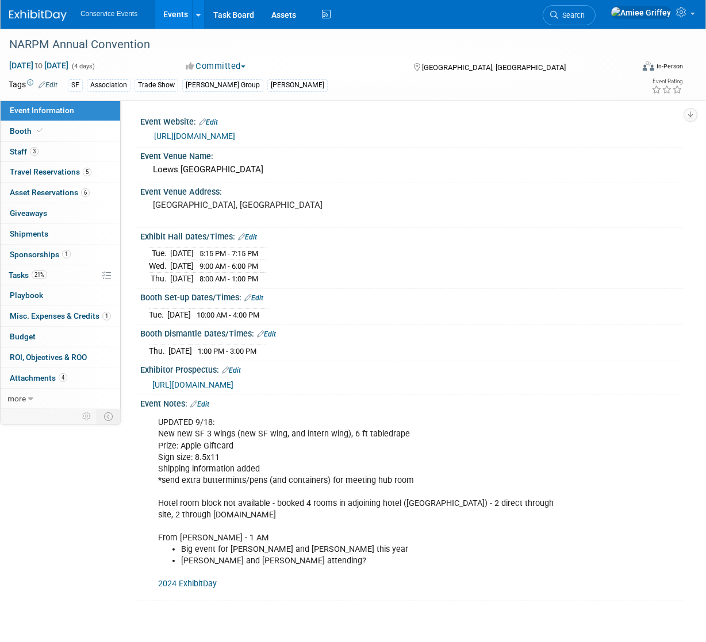
click at [207, 581] on link "2024 ExhibitDay" at bounding box center [187, 584] width 59 height 10
click at [65, 135] on link "Booth" at bounding box center [61, 131] width 120 height 20
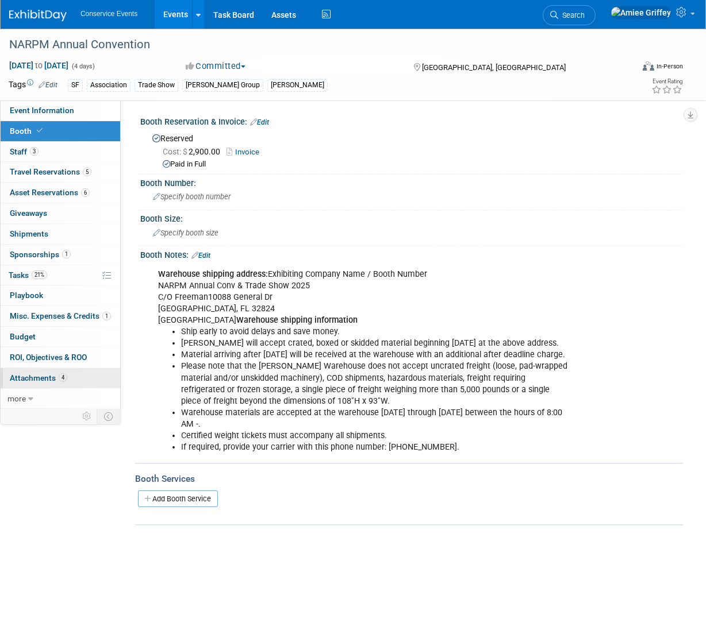
click at [50, 384] on link "4 Attachments 4" at bounding box center [61, 378] width 120 height 20
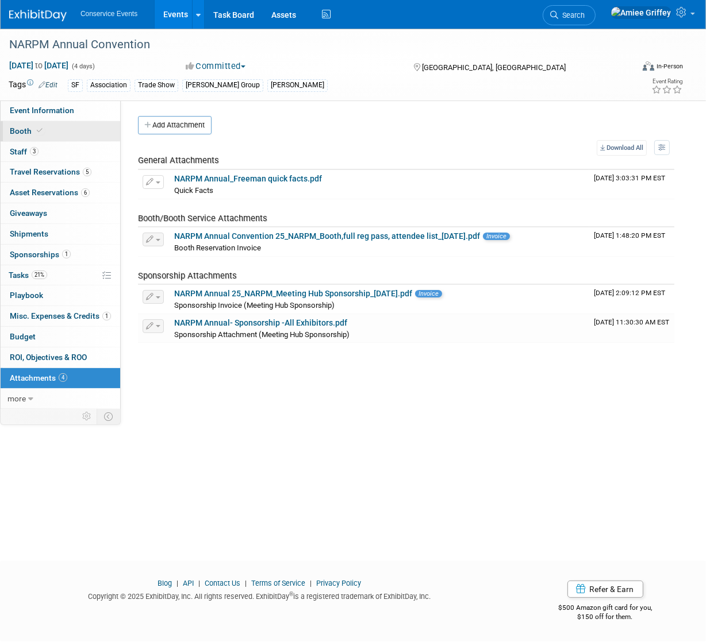
click at [65, 132] on link "Booth" at bounding box center [61, 131] width 120 height 20
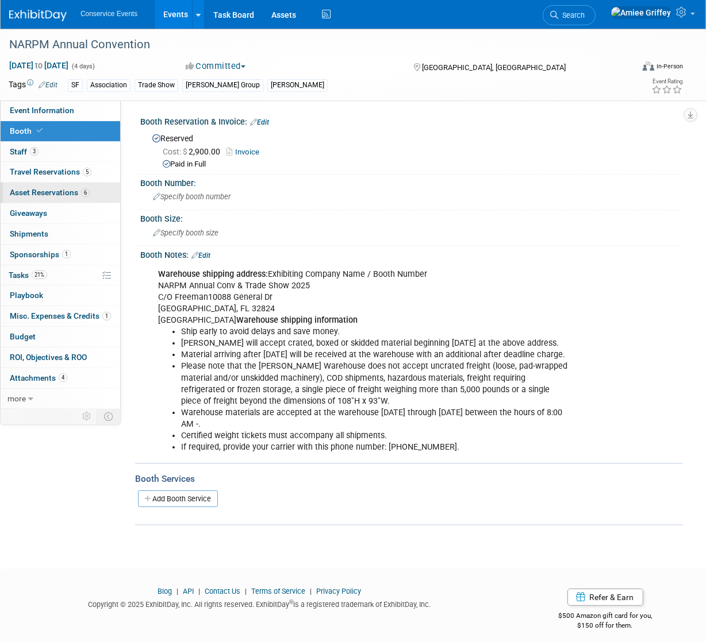
click at [63, 187] on link "6 Asset Reservations 6" at bounding box center [61, 193] width 120 height 20
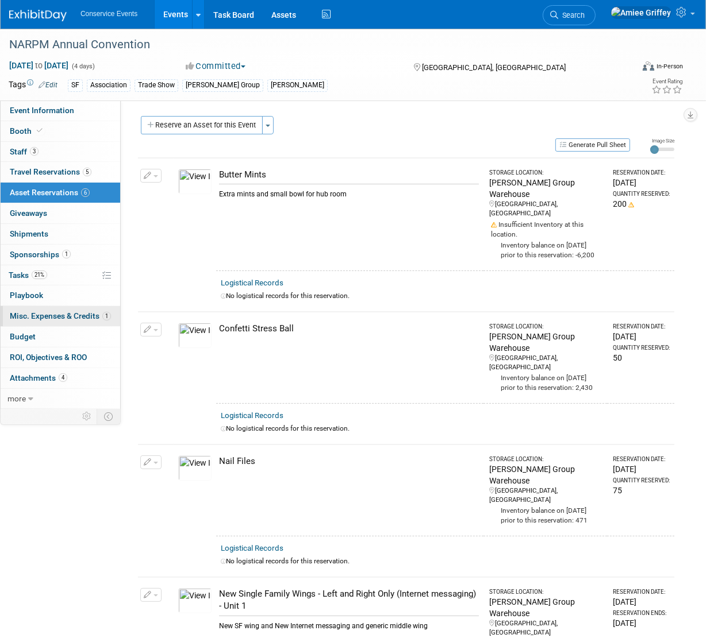
click at [40, 323] on link "1 Misc. Expenses & Credits 1" at bounding box center [61, 316] width 120 height 20
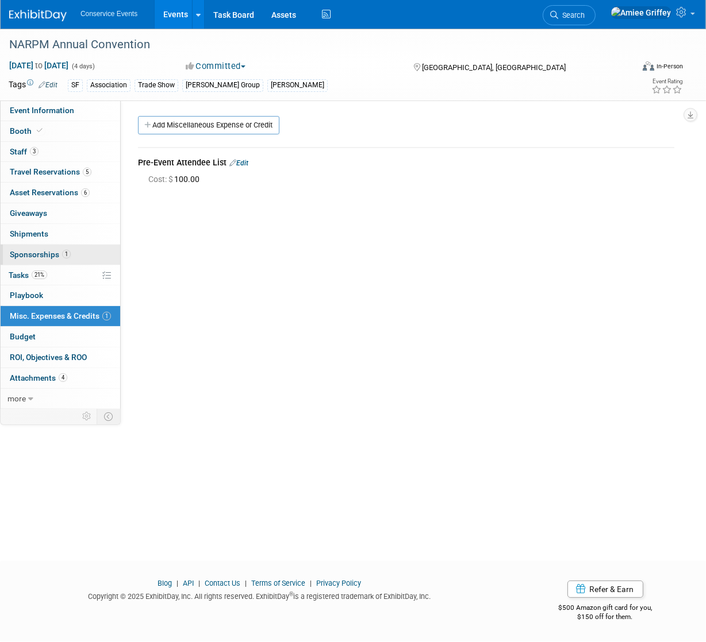
click at [52, 254] on span "Sponsorships 1" at bounding box center [40, 254] width 61 height 9
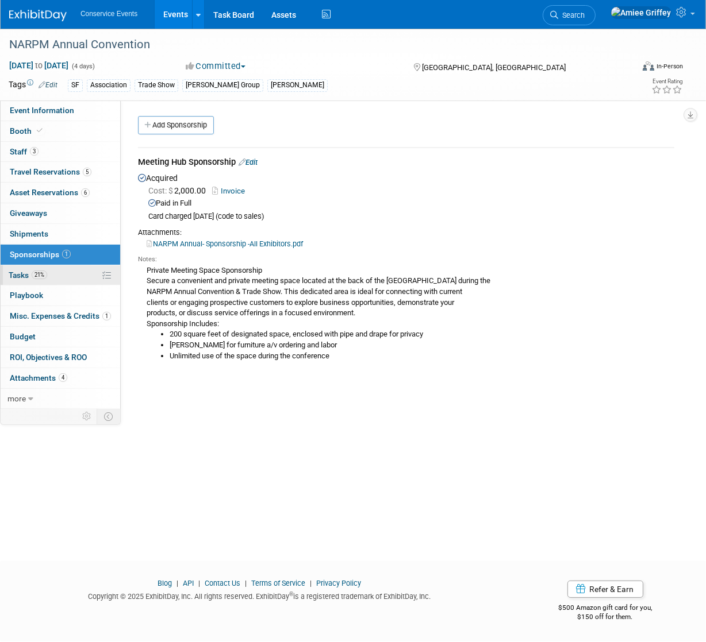
click at [38, 281] on link "21% Tasks 21%" at bounding box center [61, 275] width 120 height 20
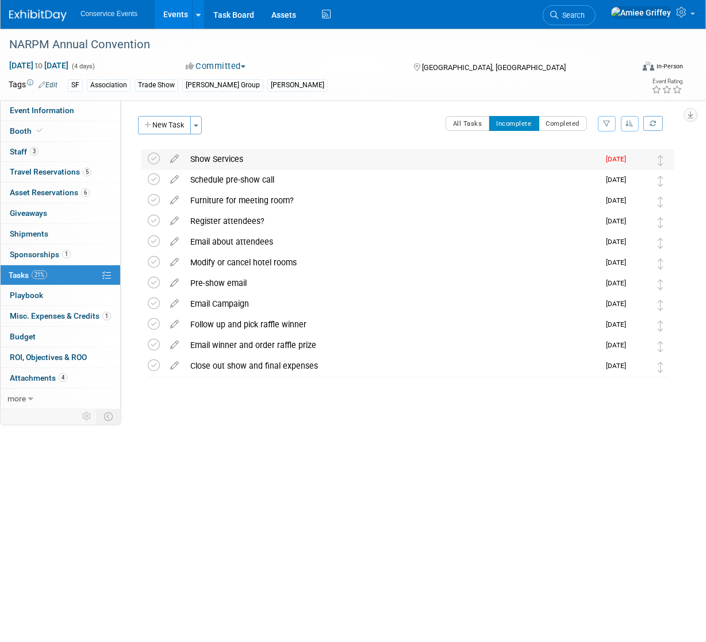
click at [211, 157] on div "Show Services" at bounding box center [391, 159] width 414 height 20
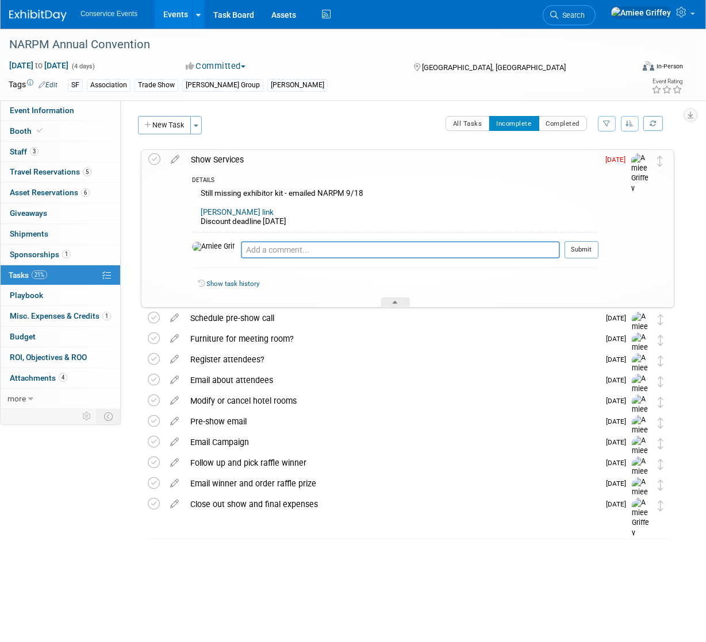
click at [234, 210] on link "Freeman link" at bounding box center [237, 212] width 73 height 9
click at [47, 127] on link "Booth" at bounding box center [61, 131] width 120 height 20
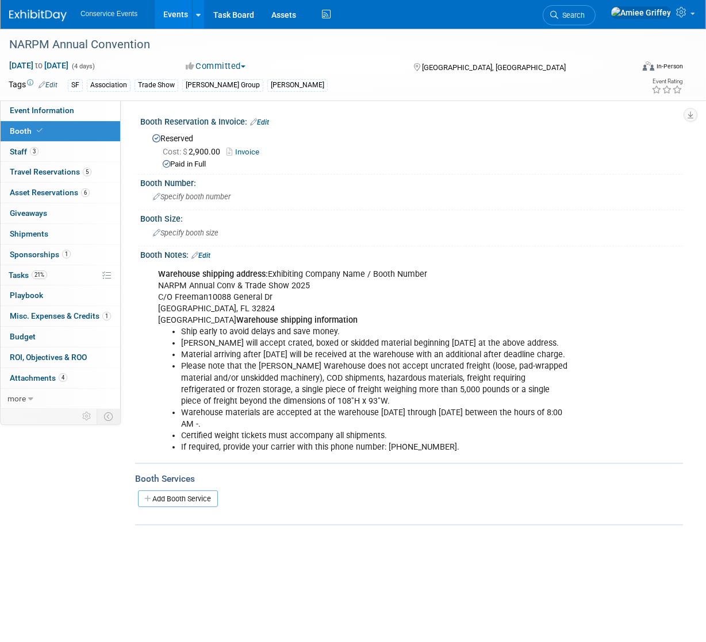
click at [255, 149] on link "Invoice" at bounding box center [245, 152] width 38 height 9
click at [29, 111] on span "Event Information" at bounding box center [42, 110] width 64 height 9
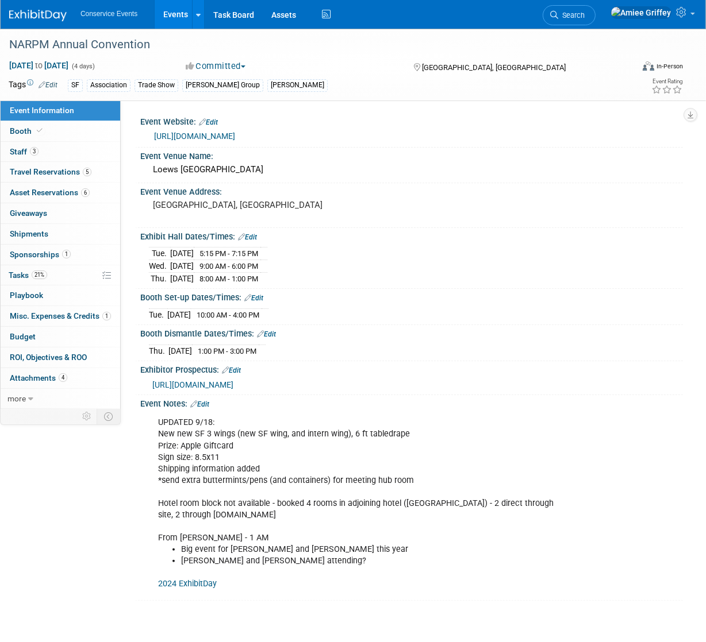
click at [230, 134] on link "https://www.narpmconvention.com/" at bounding box center [194, 136] width 81 height 9
click at [51, 134] on link "Booth" at bounding box center [61, 131] width 120 height 20
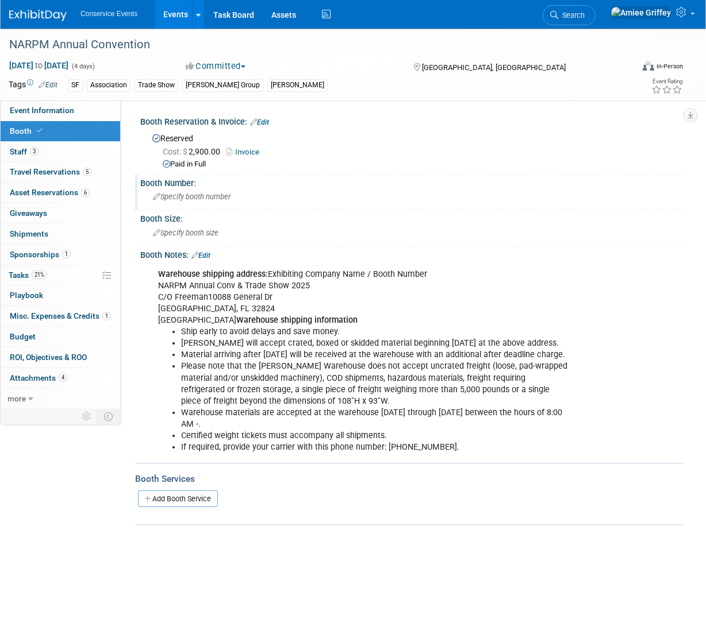
click at [193, 195] on span "Specify booth number" at bounding box center [192, 196] width 78 height 9
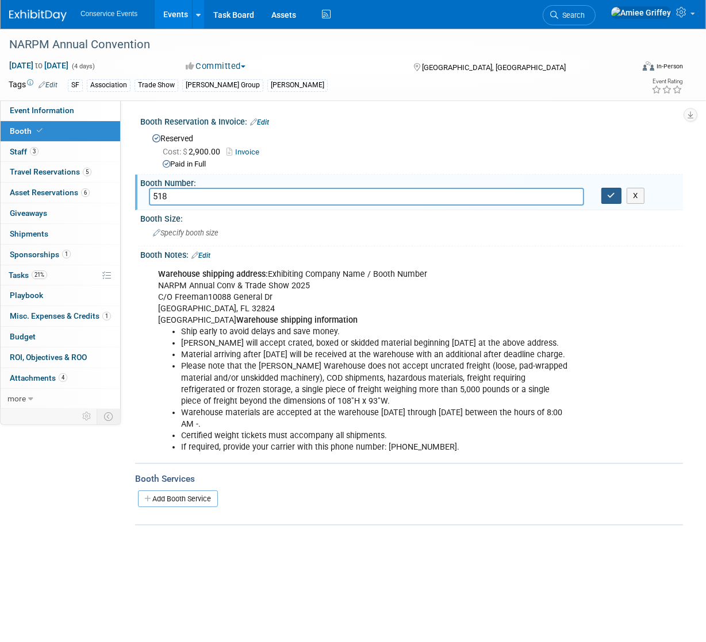
type input "518"
click at [610, 199] on button "button" at bounding box center [611, 196] width 21 height 16
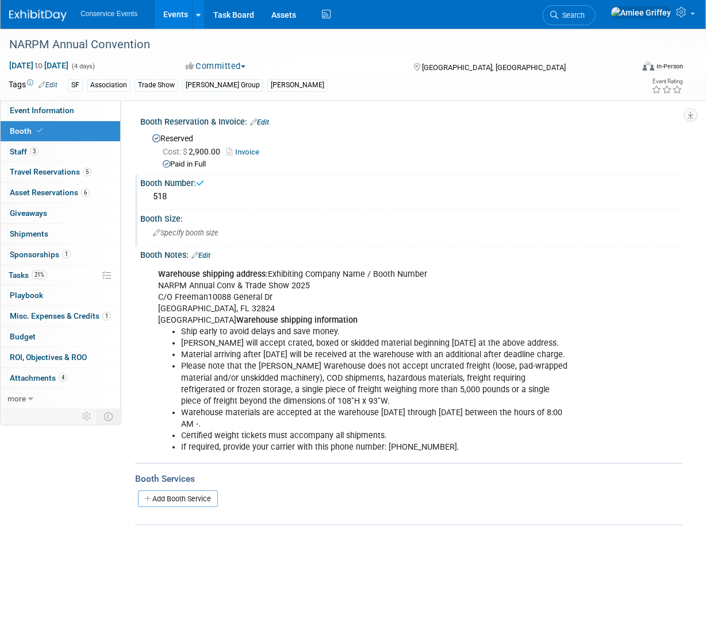
click at [180, 232] on span "Specify booth size" at bounding box center [185, 233] width 65 height 9
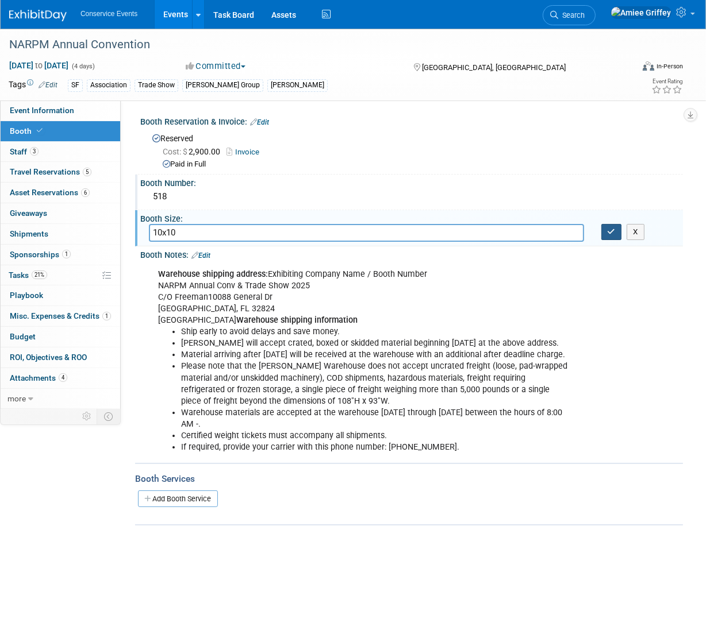
type input "10x10"
click at [614, 230] on icon "button" at bounding box center [611, 231] width 8 height 7
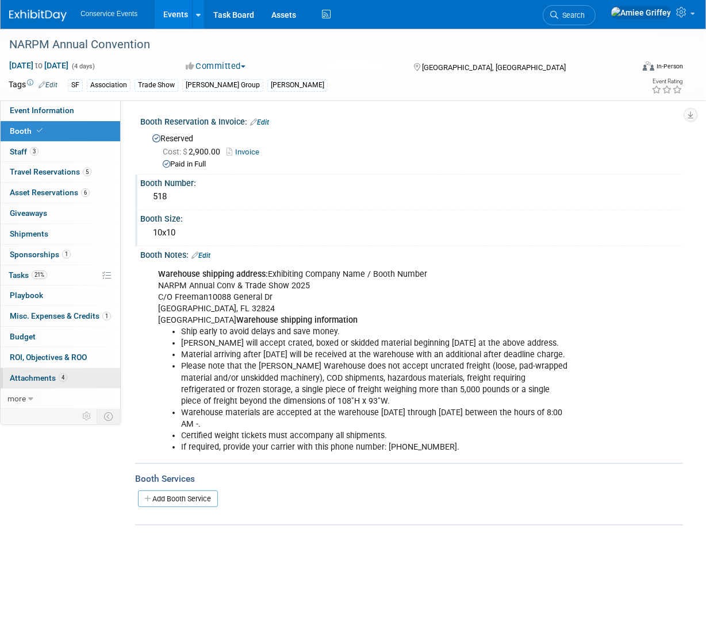
click at [17, 373] on span "Attachments 4" at bounding box center [38, 377] width 57 height 9
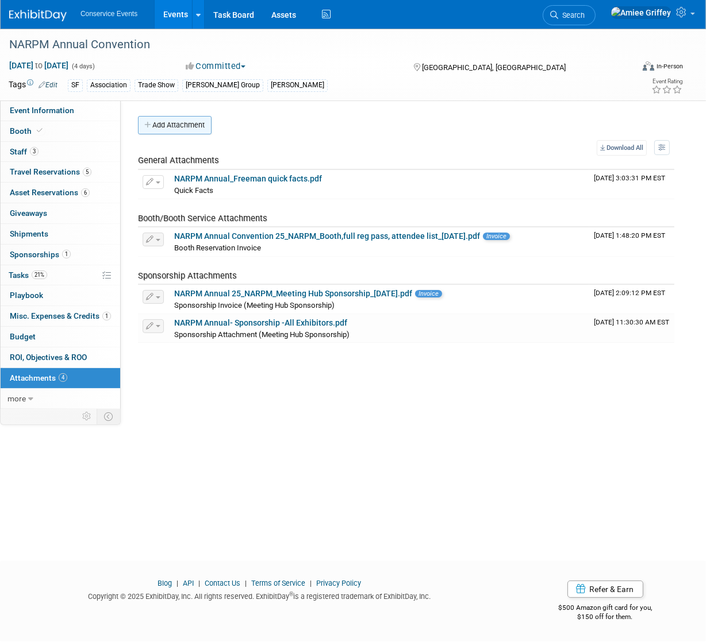
click at [191, 120] on button "Add Attachment" at bounding box center [175, 125] width 74 height 18
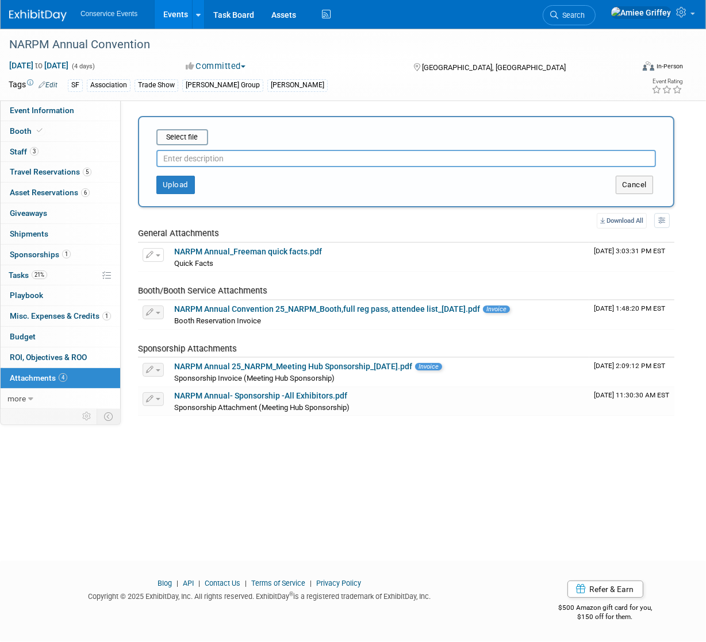
click at [206, 158] on input "text" at bounding box center [405, 158] width 499 height 17
type input "Advanced Warehouse Labels"
click at [199, 140] on input "file" at bounding box center [138, 137] width 137 height 14
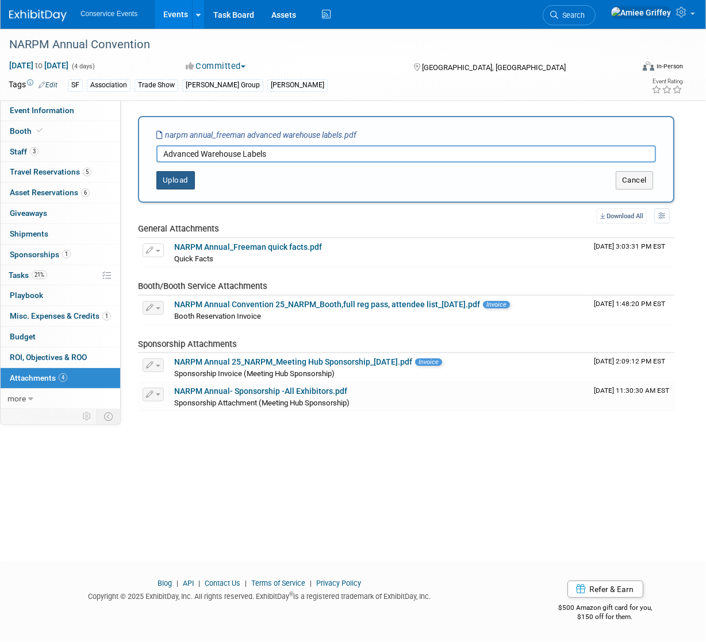
click at [182, 181] on button "Upload" at bounding box center [175, 180] width 38 height 18
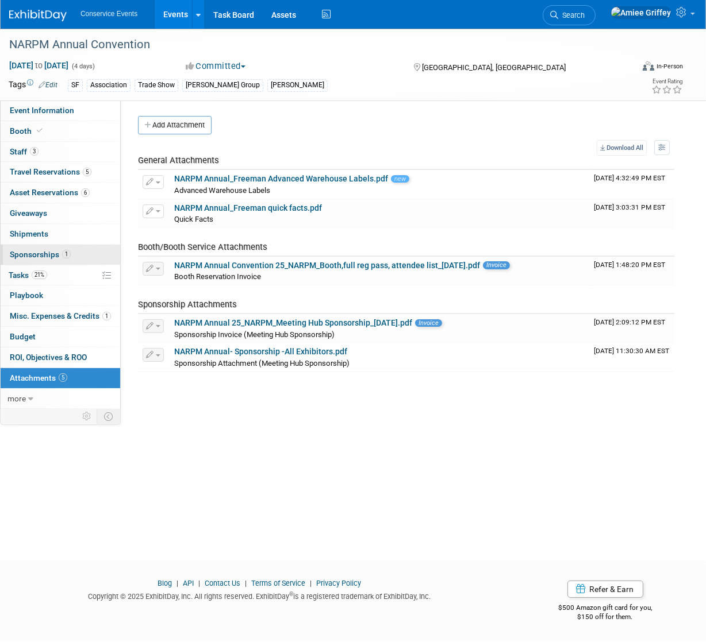
click at [32, 252] on span "Sponsorships 1" at bounding box center [40, 254] width 61 height 9
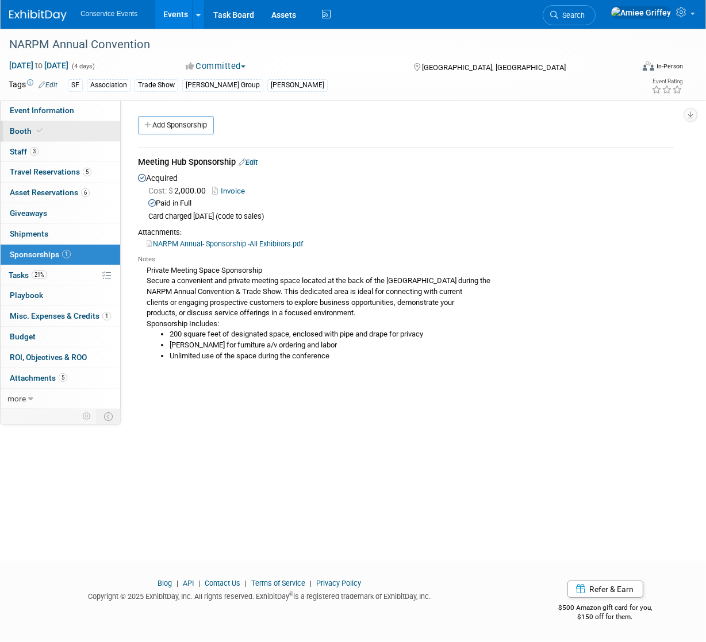
click at [52, 132] on link "Booth" at bounding box center [61, 131] width 120 height 20
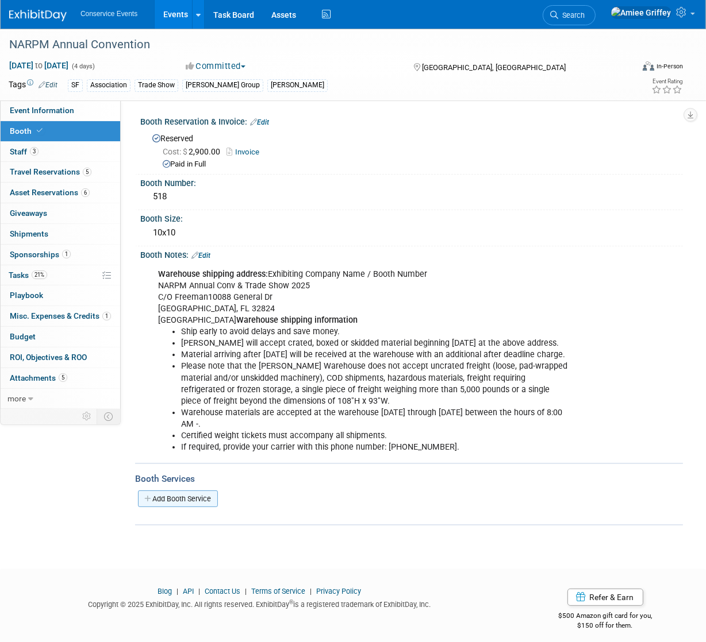
click at [196, 507] on link "Add Booth Service" at bounding box center [178, 499] width 80 height 17
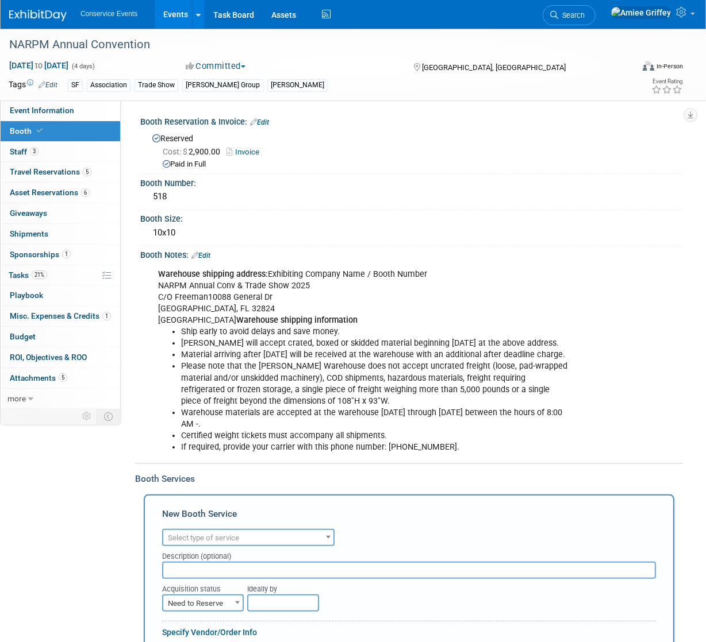
click at [193, 542] on span "Select type of service" at bounding box center [203, 538] width 71 height 9
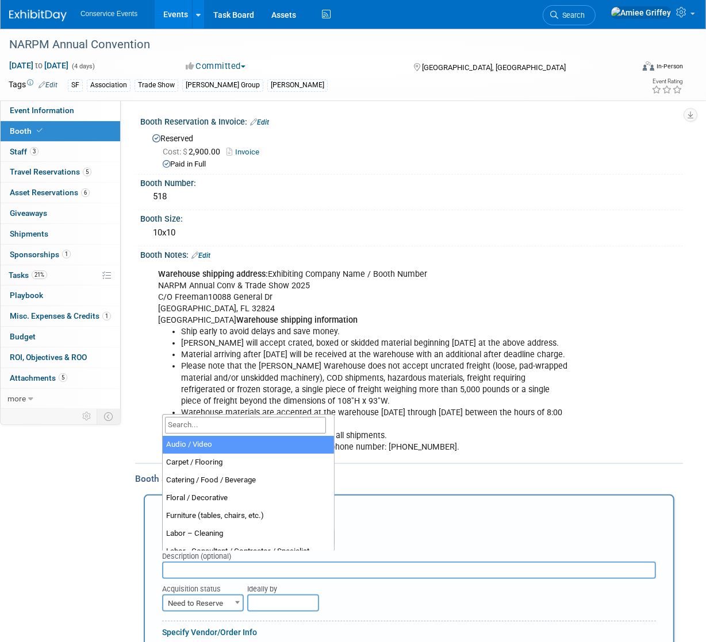
click at [212, 430] on input "search" at bounding box center [245, 425] width 161 height 17
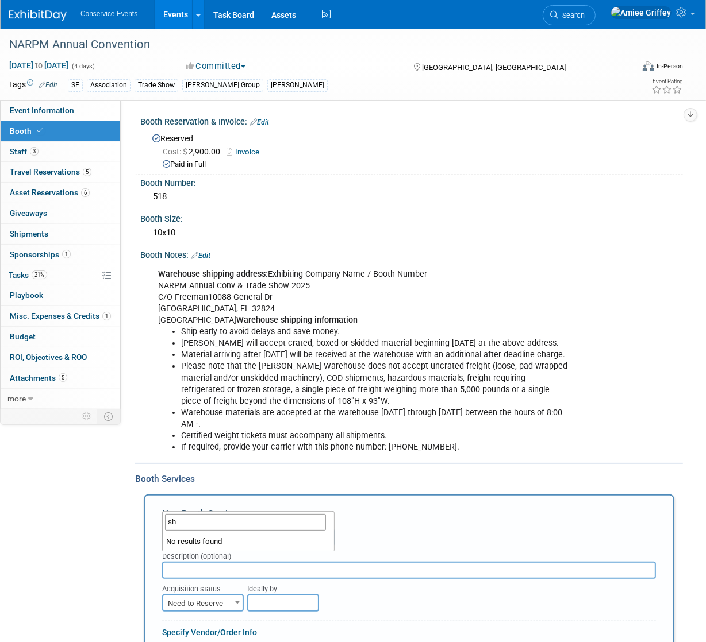
type input "s"
type input "fur"
select select "6"
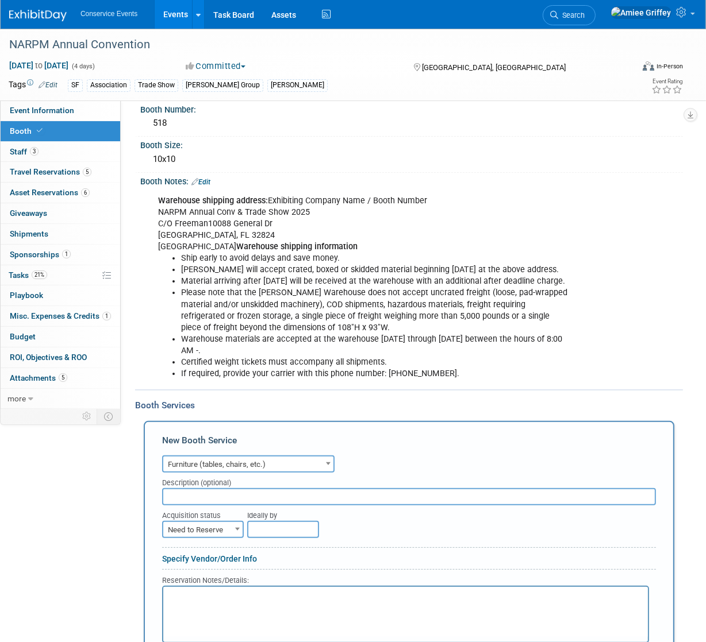
scroll to position [92, 0]
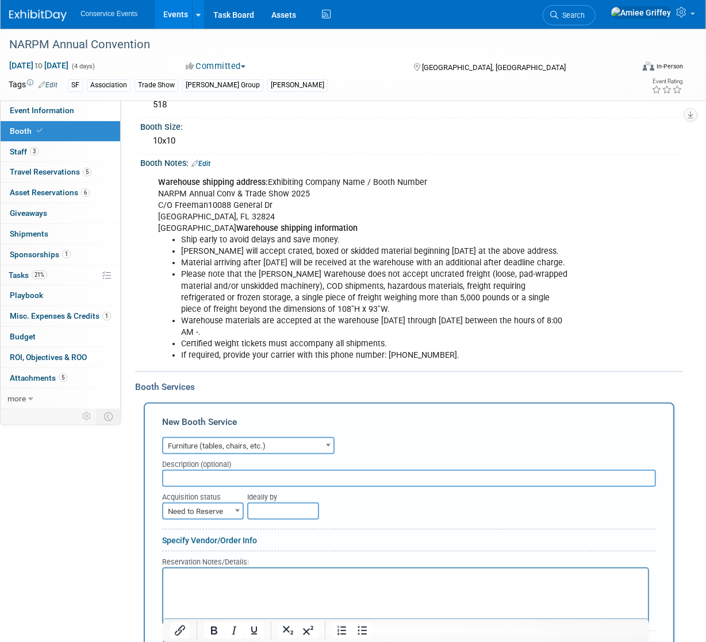
click at [218, 487] on input "text" at bounding box center [409, 478] width 494 height 17
type input "Freeman"
click at [216, 520] on span "Need to Reserve" at bounding box center [202, 512] width 79 height 16
select select "2"
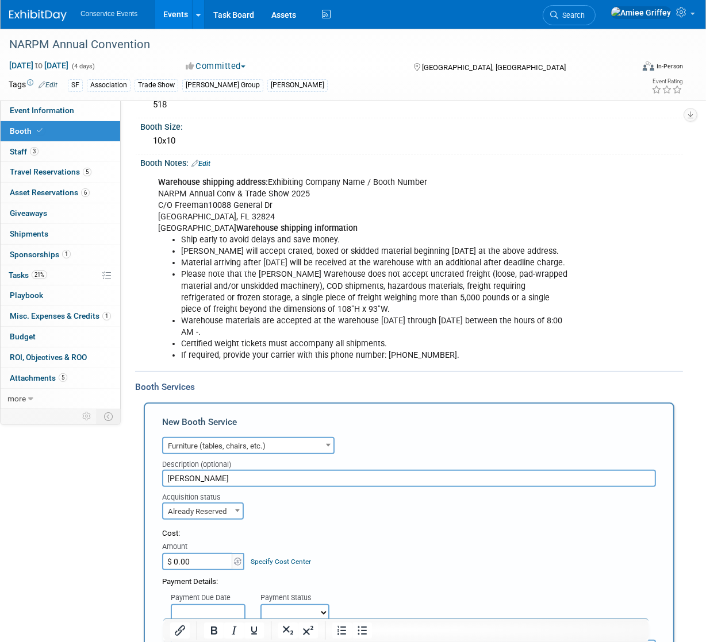
click at [208, 571] on input "$ 0.00" at bounding box center [198, 561] width 72 height 17
type input "$ 815.79"
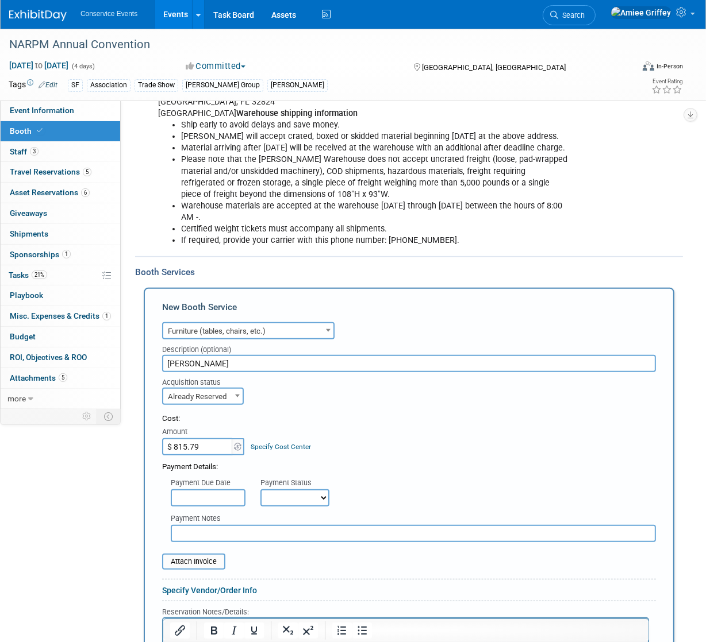
scroll to position [229, 0]
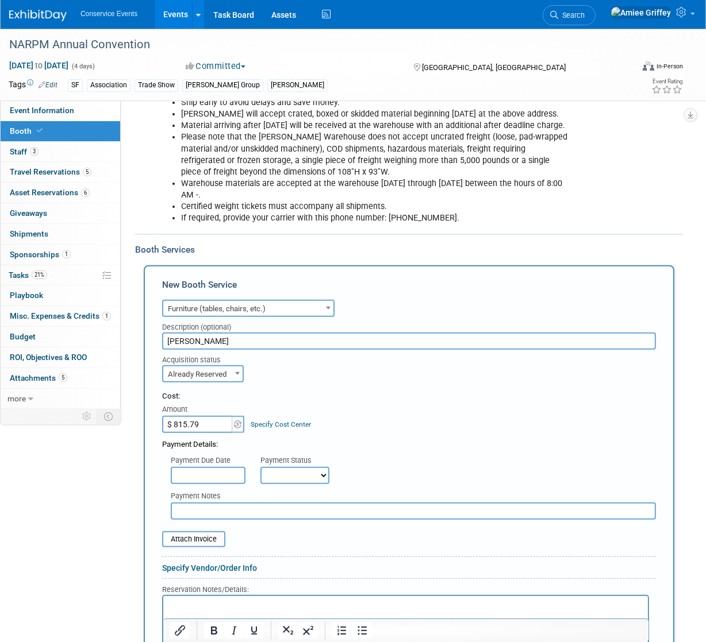
click at [281, 484] on select "Not Paid Yet Partially Paid Paid in Full" at bounding box center [294, 475] width 69 height 17
select select "1"
click at [260, 484] on select "Not Paid Yet Partially Paid Paid in Full" at bounding box center [294, 475] width 69 height 17
click at [191, 520] on input "text" at bounding box center [413, 511] width 485 height 17
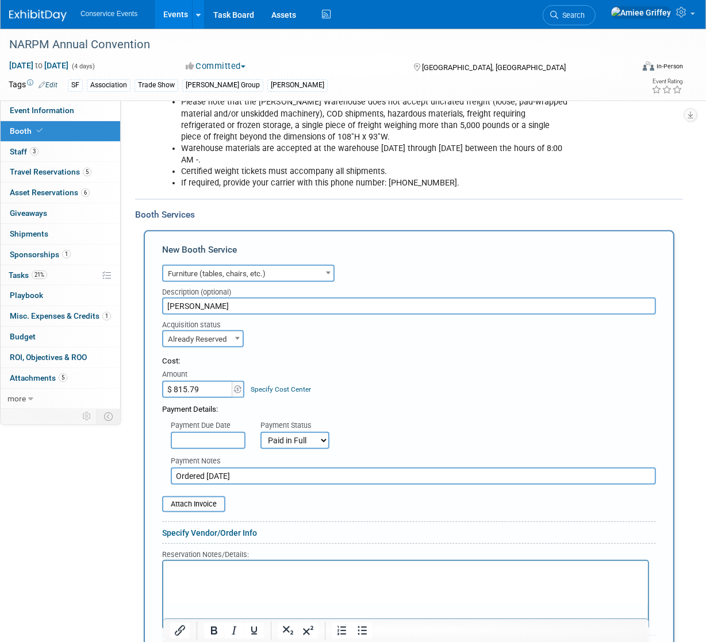
scroll to position [430, 0]
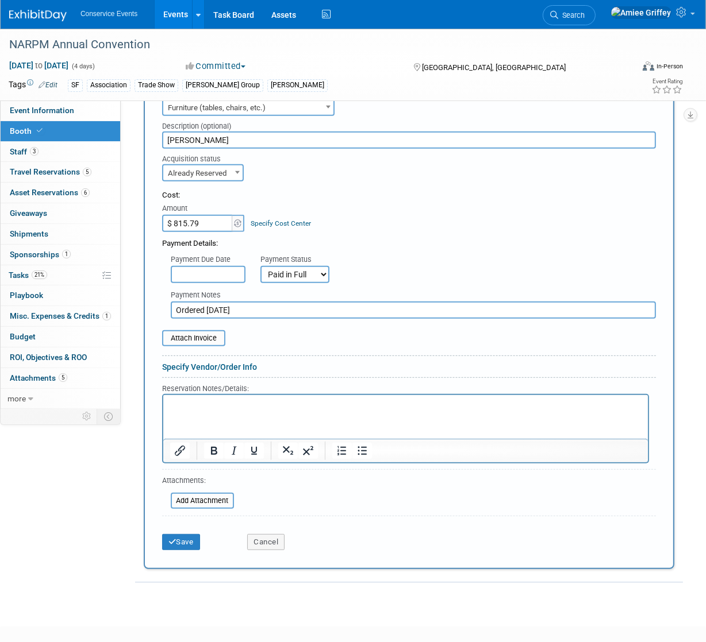
type input "Ordered 9/22/25"
click at [191, 404] on p "Rich Text Area. Press ALT-0 for help." at bounding box center [404, 404] width 471 height 11
click at [365, 458] on icon "Bullet list" at bounding box center [362, 452] width 14 height 14
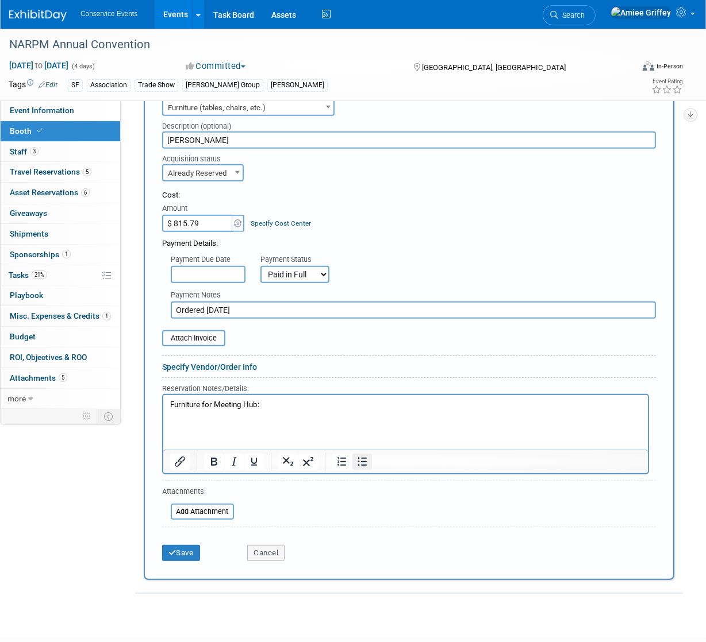
click at [360, 469] on icon "Bullet list" at bounding box center [362, 462] width 14 height 14
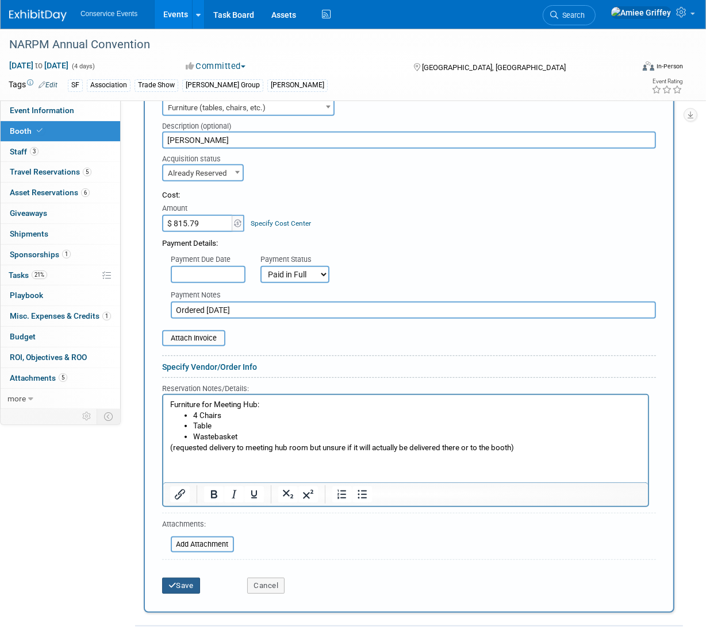
click at [182, 594] on button "Save" at bounding box center [181, 586] width 38 height 16
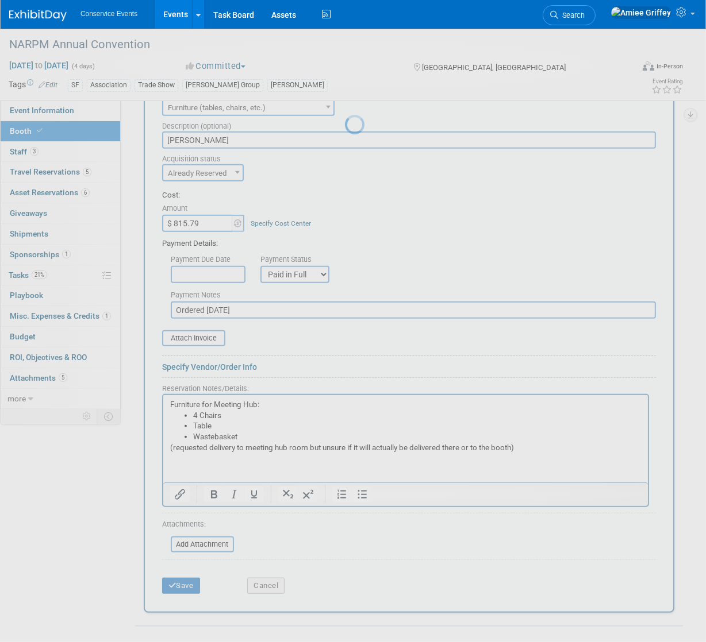
scroll to position [190, 0]
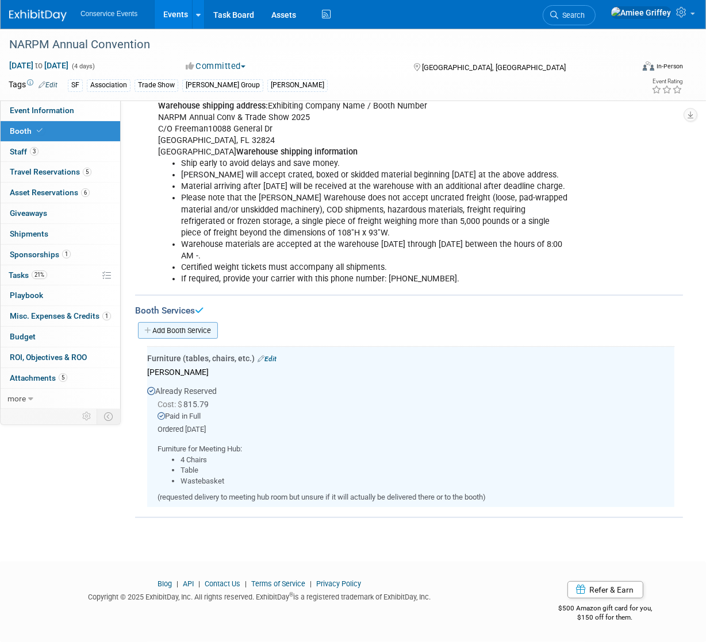
click at [189, 332] on link "Add Booth Service" at bounding box center [178, 330] width 80 height 17
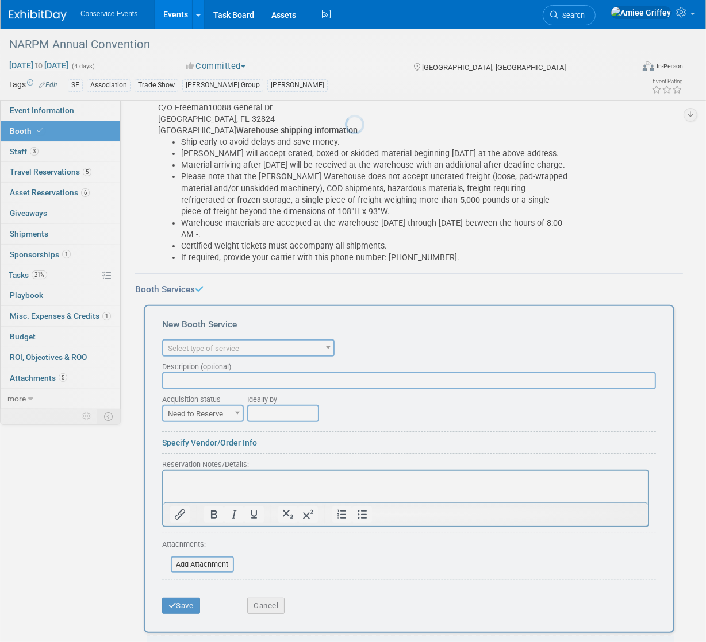
scroll to position [0, 0]
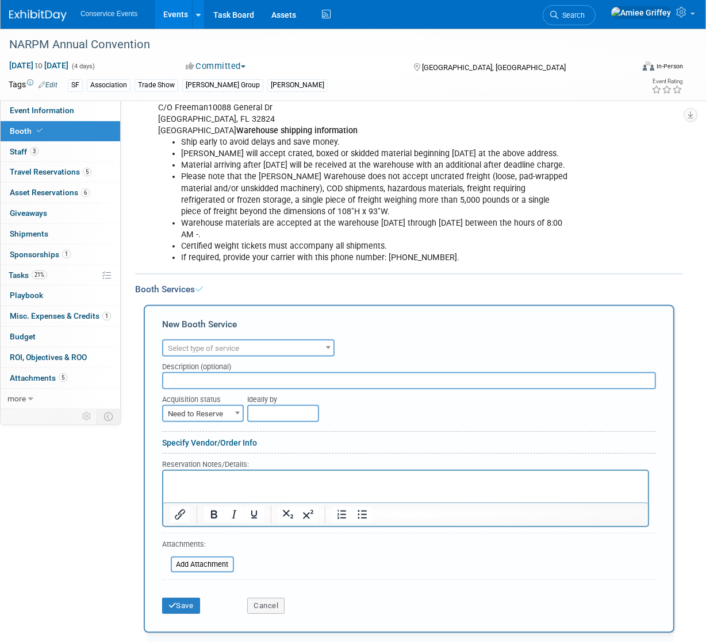
click at [215, 353] on span "Select type of service" at bounding box center [203, 348] width 71 height 9
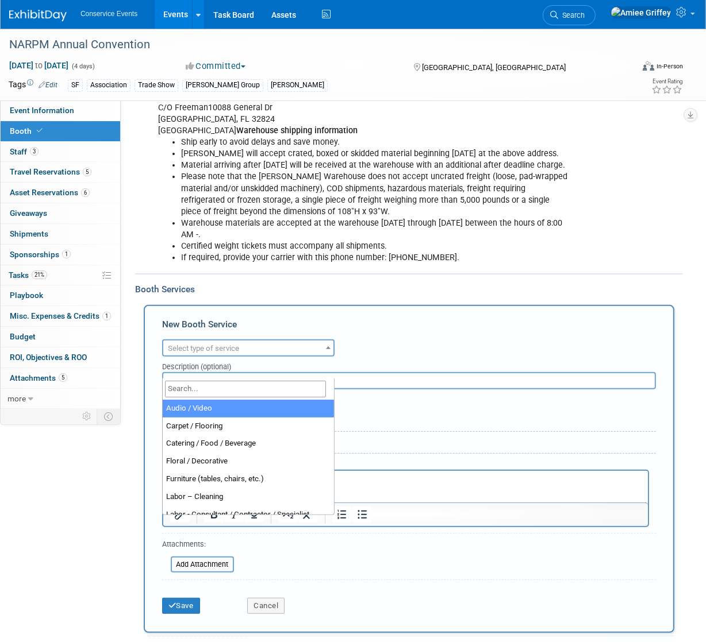
click at [222, 392] on input "search" at bounding box center [245, 389] width 161 height 17
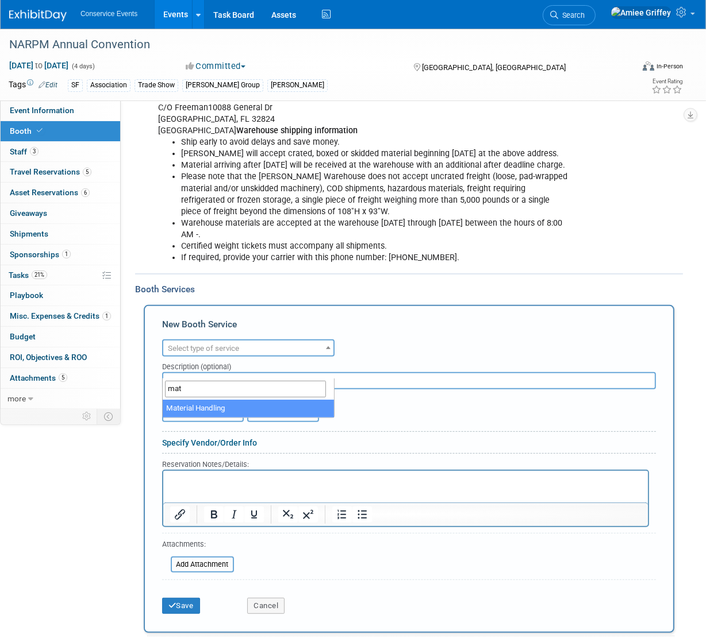
type input "mat"
select select "10"
click at [207, 390] on input "text" at bounding box center [409, 380] width 494 height 17
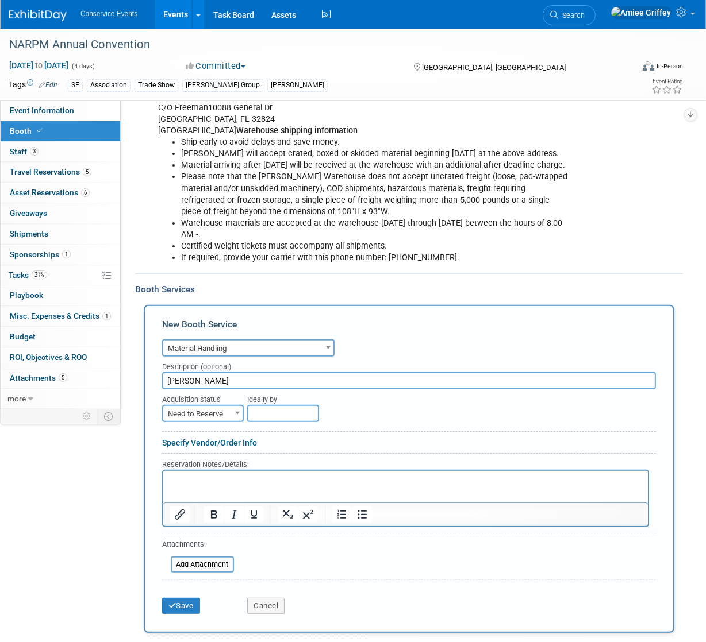
type input "Freeman"
click at [185, 422] on span "Need to Reserve" at bounding box center [202, 414] width 79 height 16
select select "2"
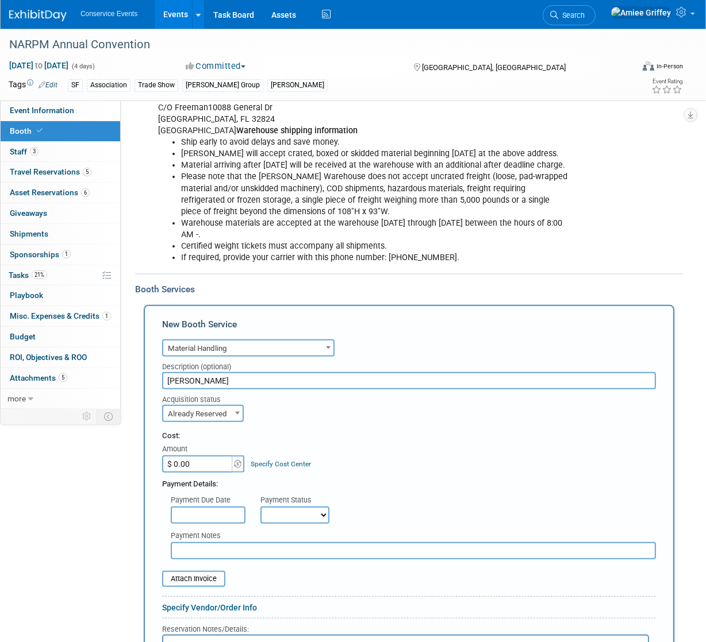
click at [208, 473] on input "$ 0.00" at bounding box center [198, 464] width 72 height 17
type input "$ 412.50"
click at [311, 524] on select "Not Paid Yet Partially Paid Paid in Full" at bounding box center [294, 515] width 69 height 17
select select "3"
click at [260, 524] on select "Not Paid Yet Partially Paid Paid in Full" at bounding box center [294, 515] width 69 height 17
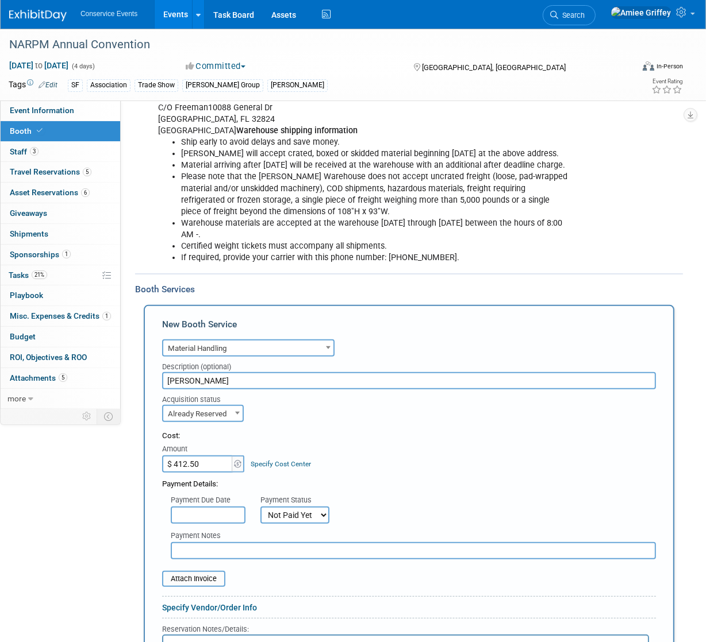
click at [238, 560] on input "text" at bounding box center [413, 550] width 485 height 17
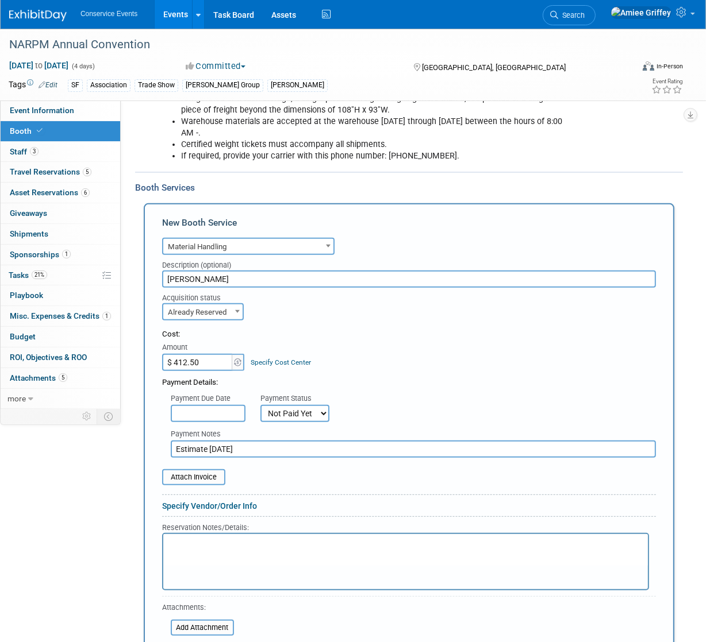
scroll to position [374, 0]
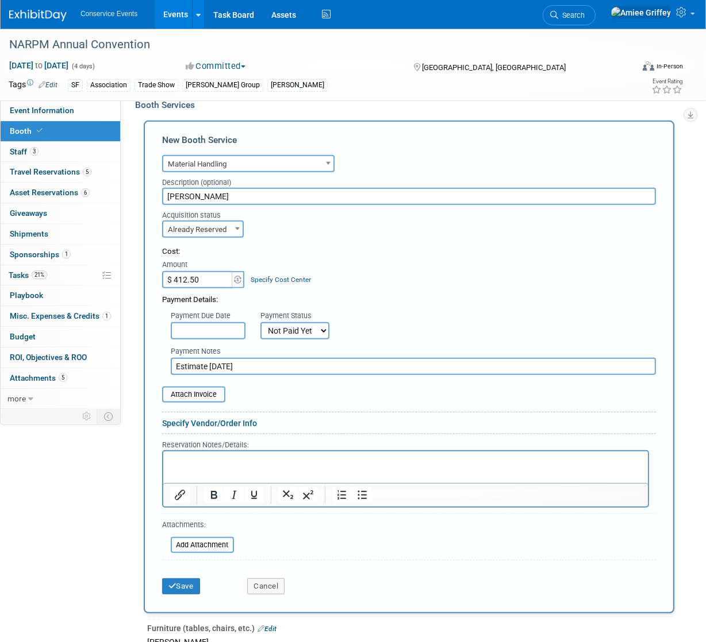
type input "Estimate 9/22/25"
click at [196, 463] on p "Rich Text Area. Press ALT-0 for help." at bounding box center [404, 461] width 471 height 11
click at [357, 502] on icon "Bullet list" at bounding box center [362, 495] width 14 height 14
click at [183, 595] on button "Save" at bounding box center [181, 587] width 38 height 16
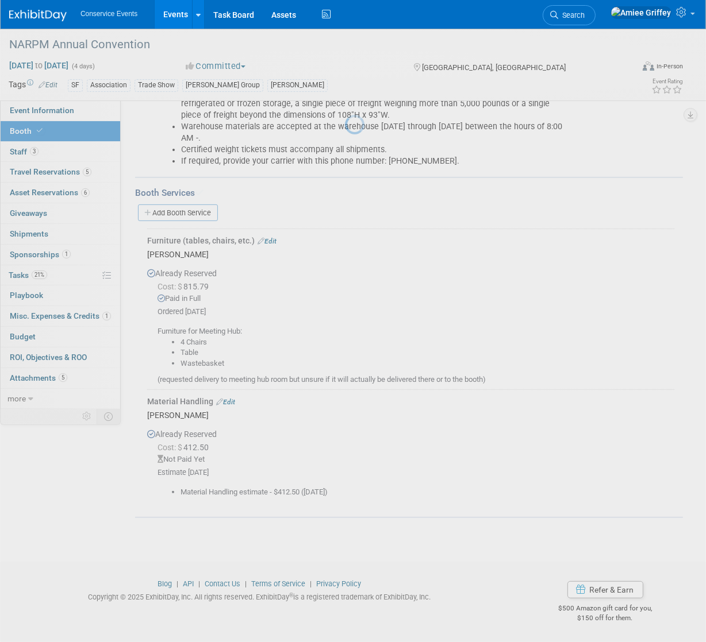
scroll to position [307, 0]
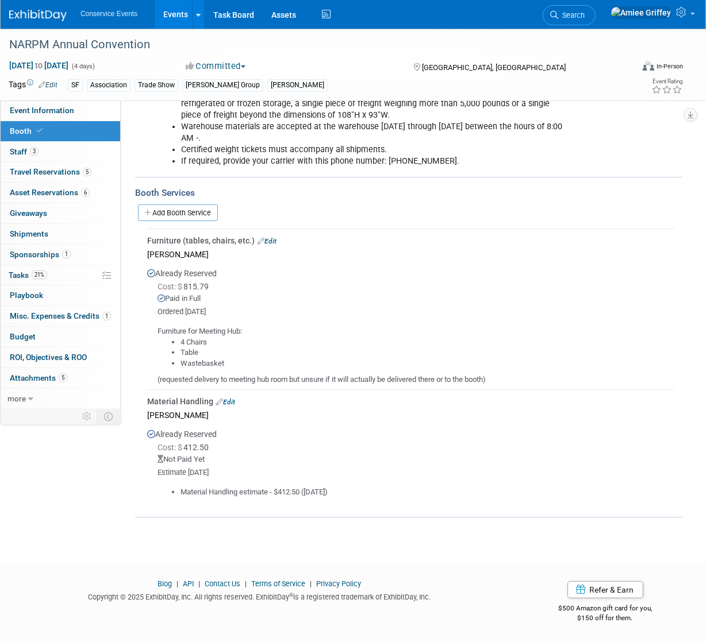
click at [272, 241] on link "Edit" at bounding box center [266, 241] width 19 height 8
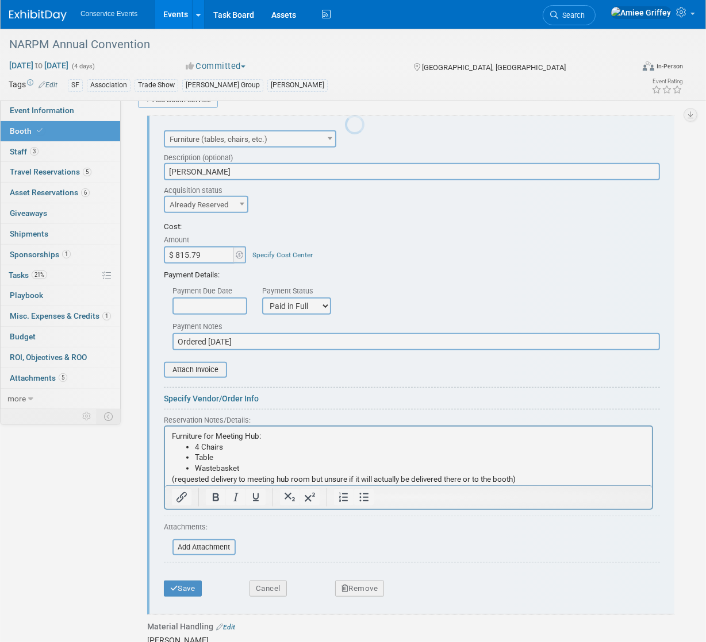
scroll to position [406, 0]
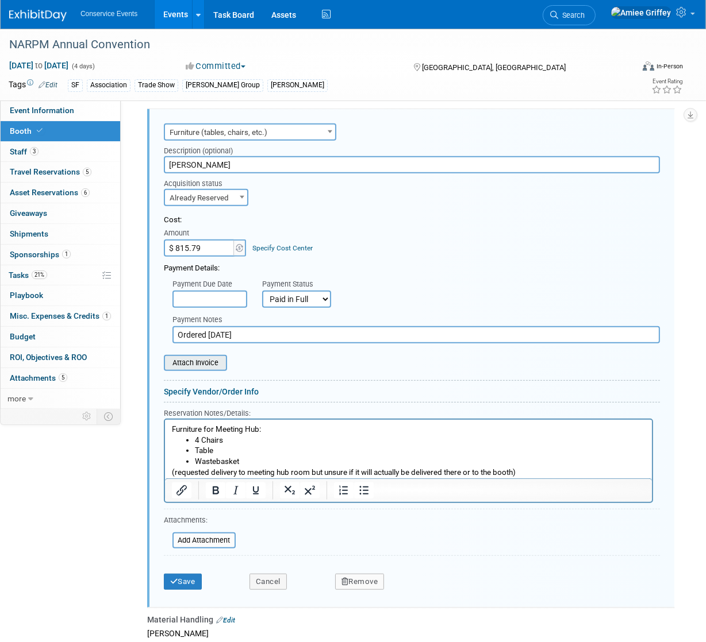
click at [201, 370] on input "file" at bounding box center [157, 363] width 137 height 14
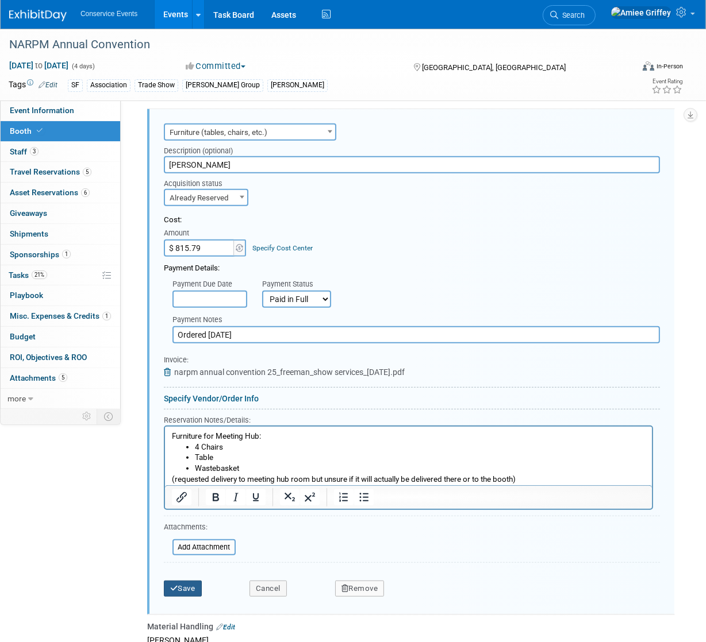
click at [196, 597] on button "Save" at bounding box center [183, 589] width 38 height 16
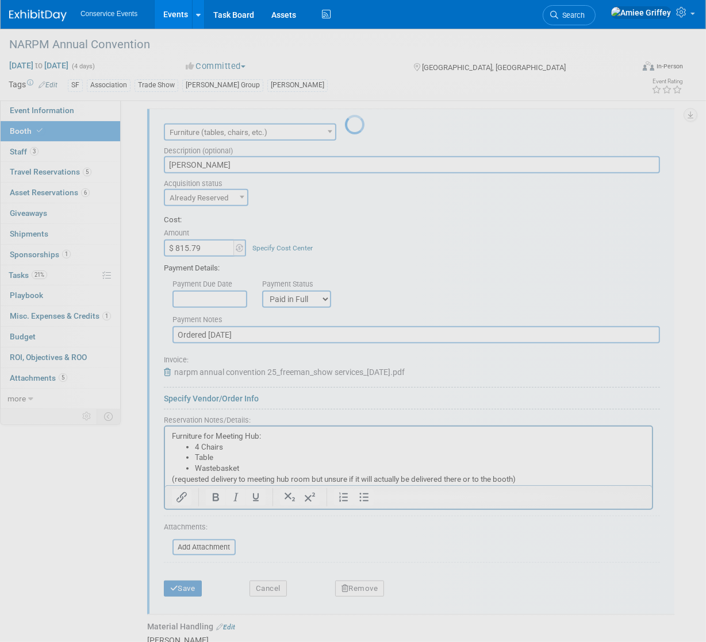
scroll to position [307, 0]
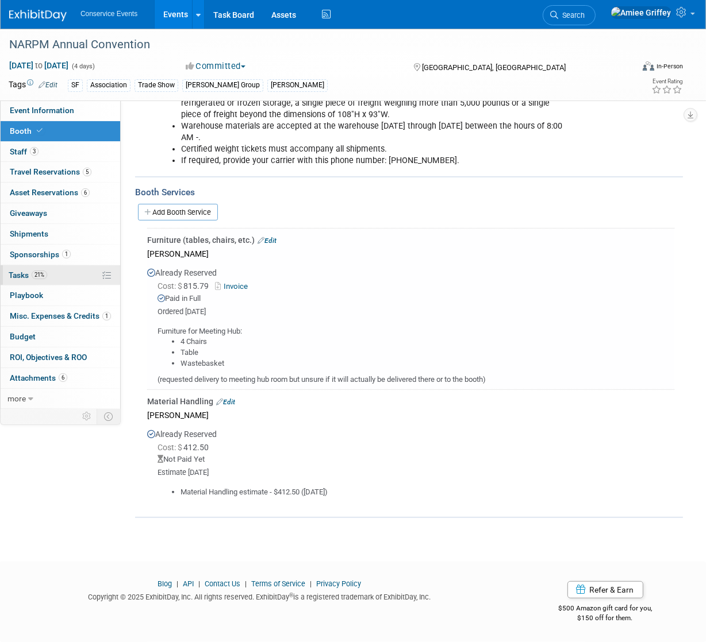
click at [54, 266] on link "21% Tasks 21%" at bounding box center [61, 275] width 120 height 20
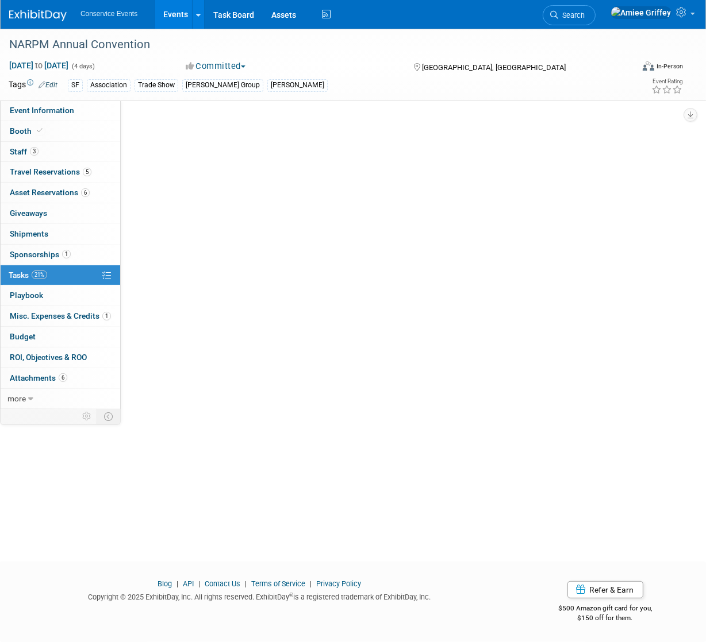
scroll to position [0, 0]
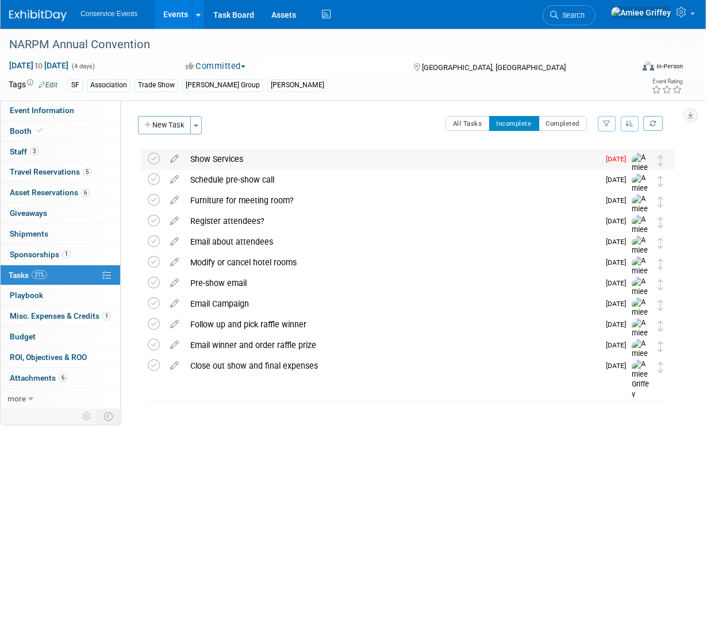
click at [215, 157] on div "Show Services" at bounding box center [391, 159] width 414 height 20
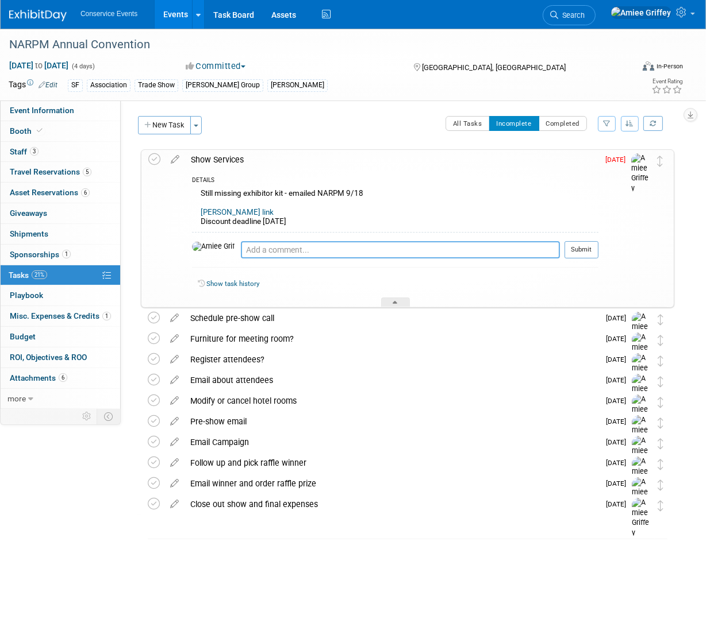
click at [241, 248] on textarea at bounding box center [400, 249] width 319 height 17
type textarea "O"
type textarea "Ordered 9/22/25"
click at [588, 251] on button "Submit" at bounding box center [581, 249] width 34 height 17
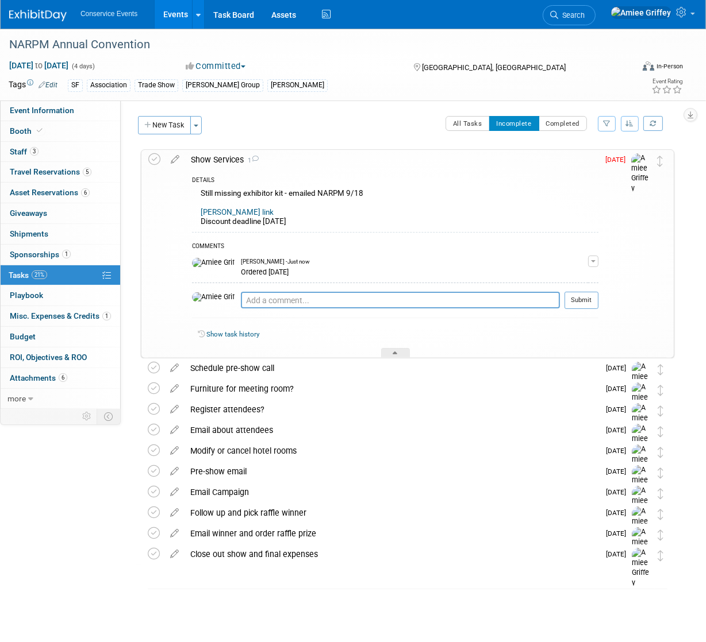
click at [216, 163] on div "Show Services 1" at bounding box center [391, 160] width 413 height 20
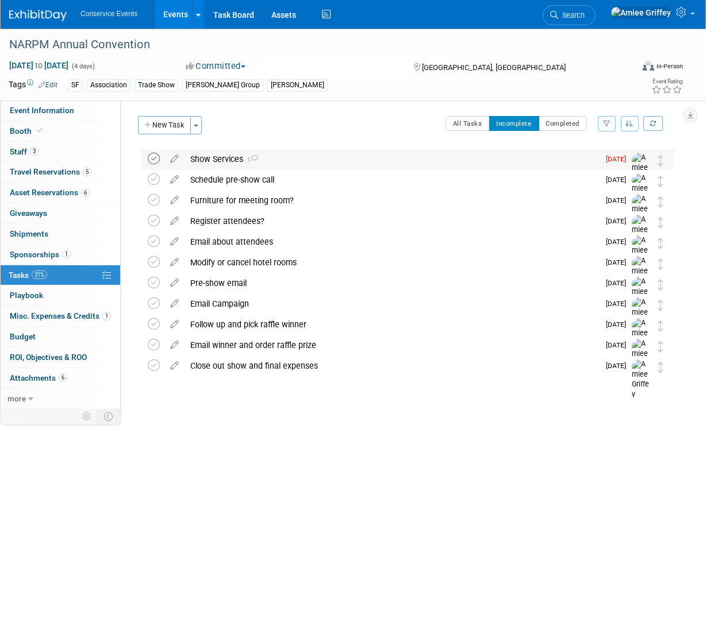
click at [155, 159] on icon at bounding box center [154, 159] width 12 height 12
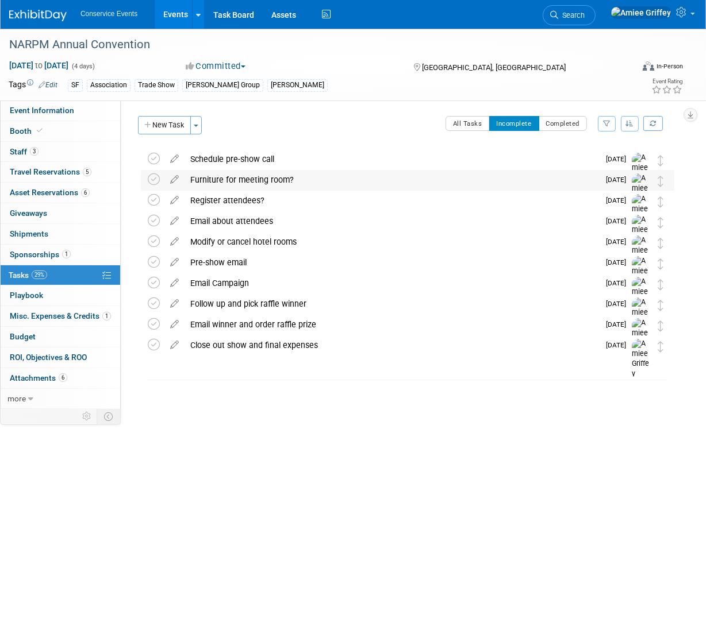
click at [207, 179] on div "Furniture for meeting room?" at bounding box center [391, 180] width 414 height 20
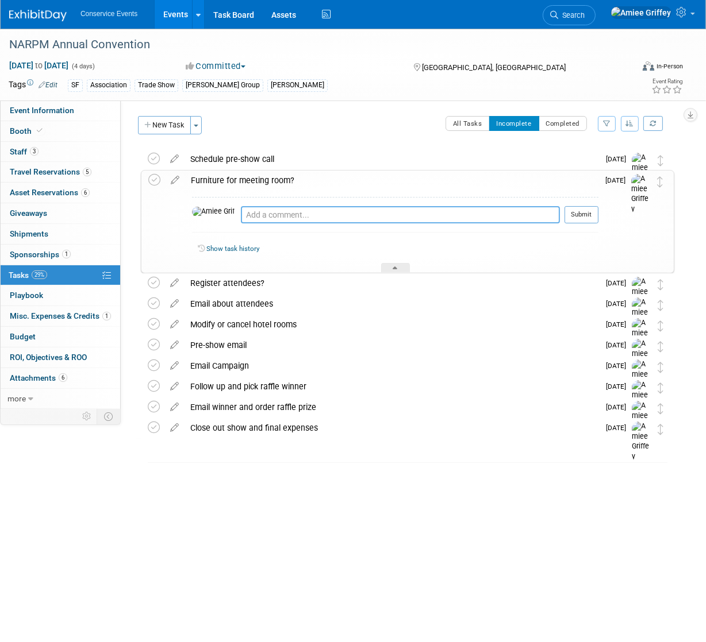
click at [241, 217] on textarea at bounding box center [400, 214] width 319 height 17
type textarea "Ordered with Show services 9/22"
click at [594, 215] on button "Submit" at bounding box center [581, 214] width 34 height 17
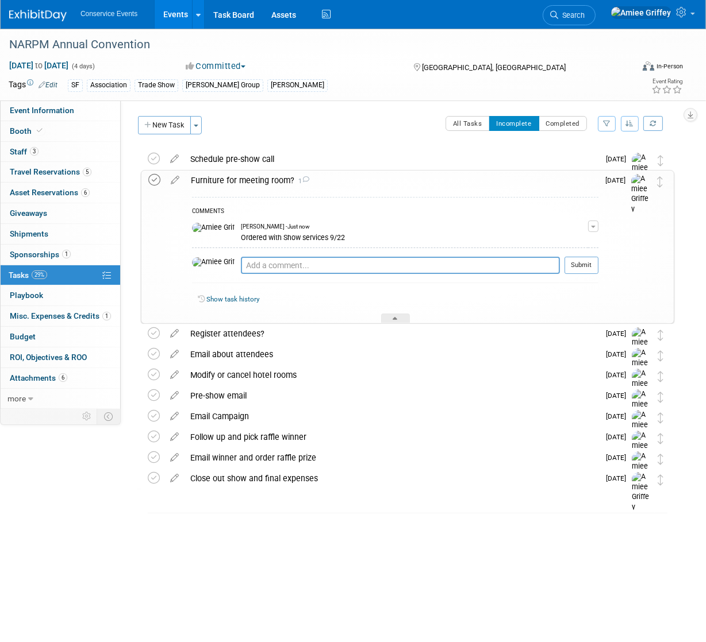
click at [155, 178] on icon at bounding box center [154, 180] width 12 height 12
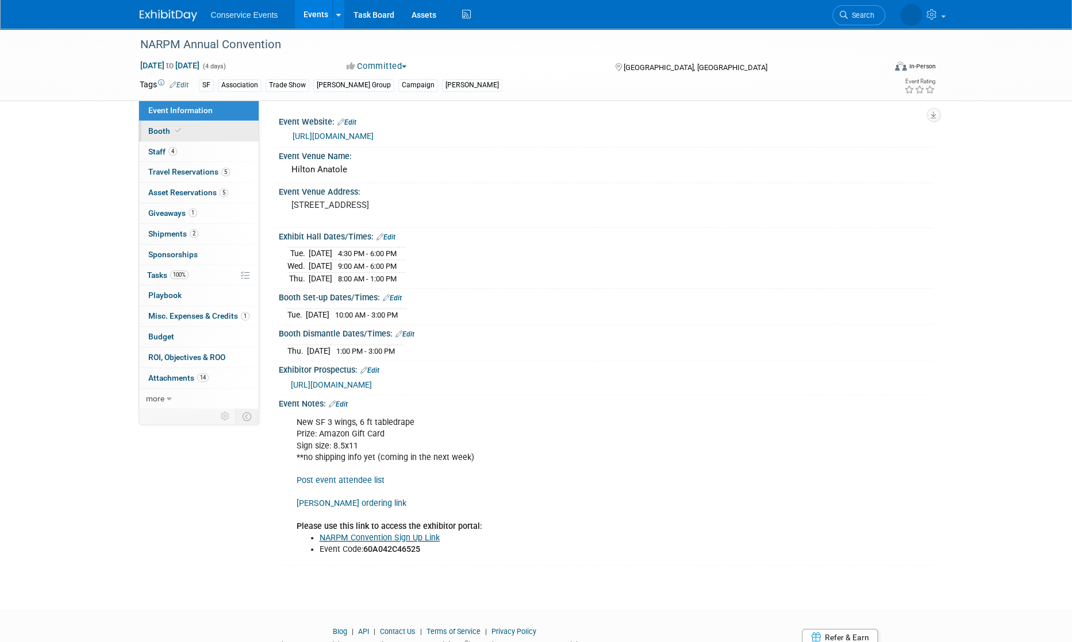
click at [205, 128] on link "Booth" at bounding box center [199, 131] width 120 height 20
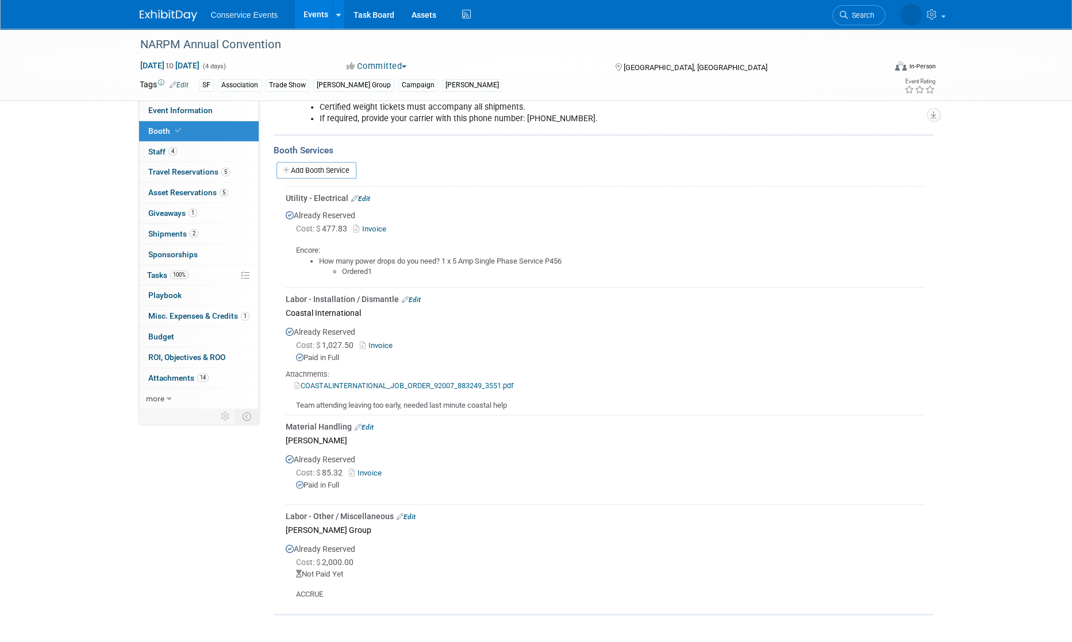
scroll to position [312, 0]
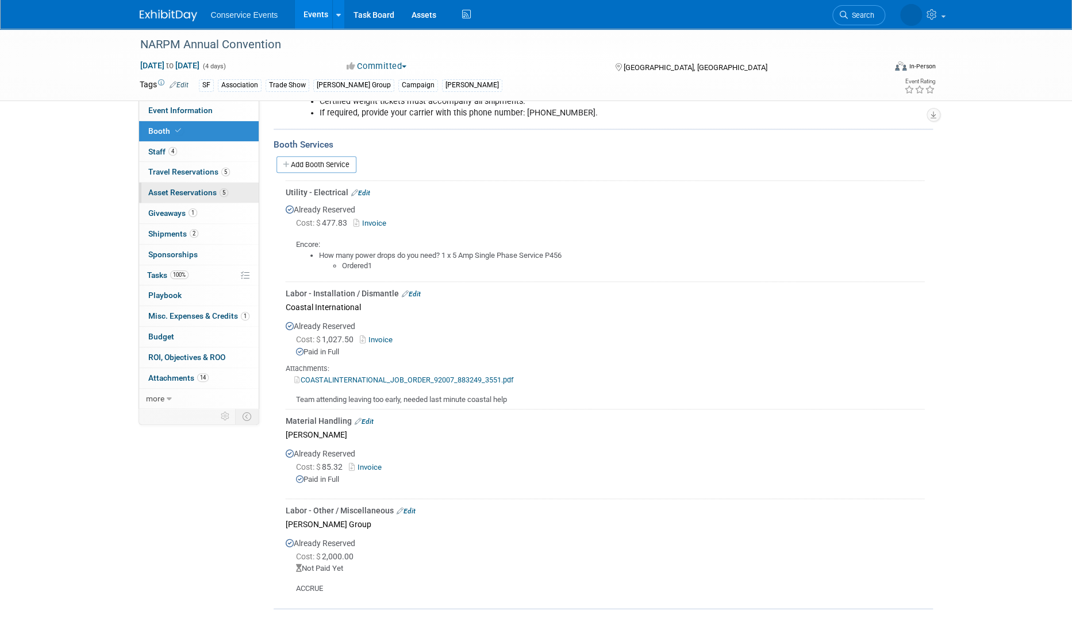
click at [184, 189] on span "Asset Reservations 5" at bounding box center [188, 192] width 80 height 9
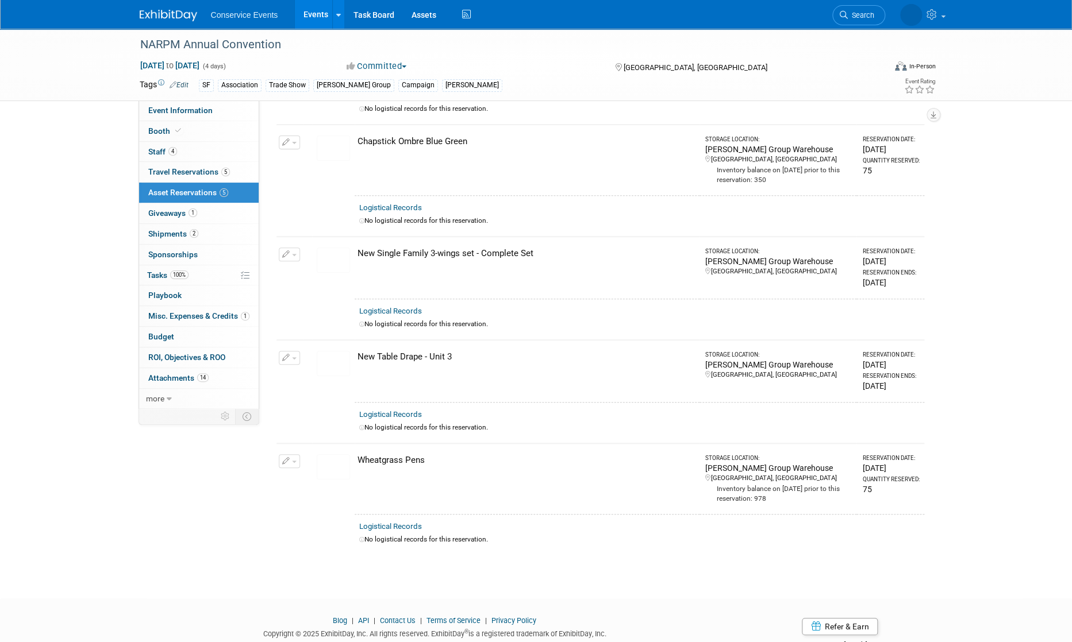
scroll to position [149, 0]
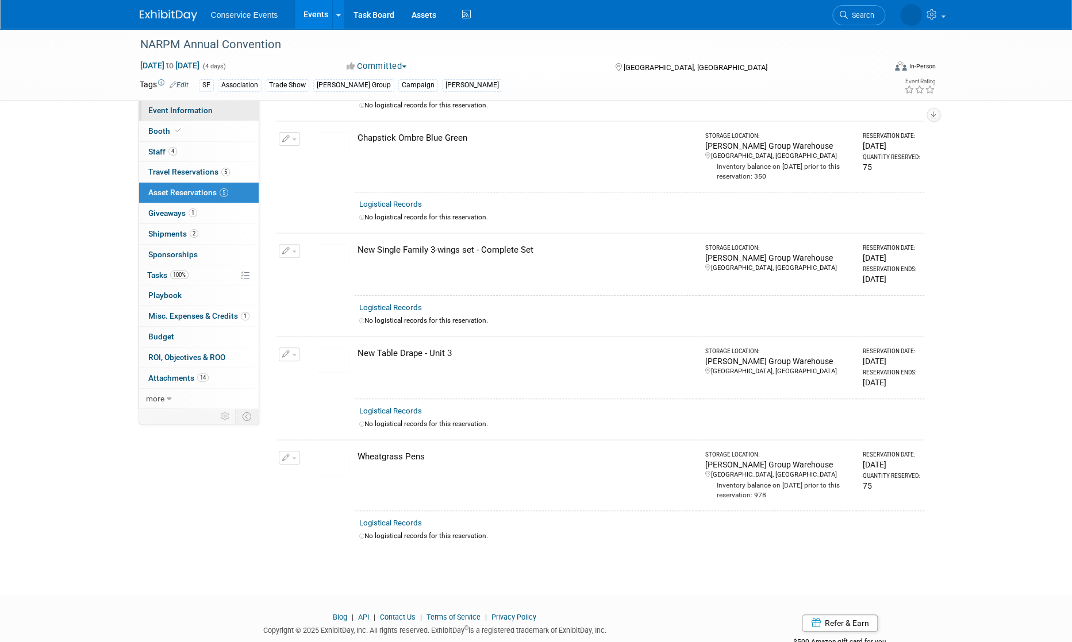
click at [184, 115] on link "Event Information" at bounding box center [199, 111] width 120 height 20
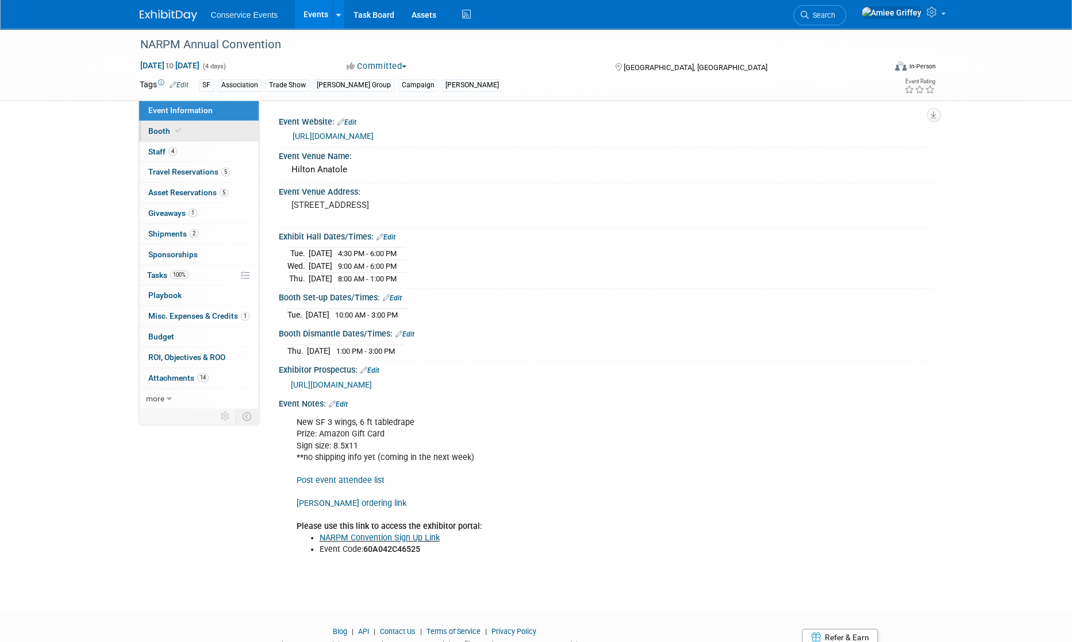
click at [214, 131] on link "Booth" at bounding box center [199, 131] width 120 height 20
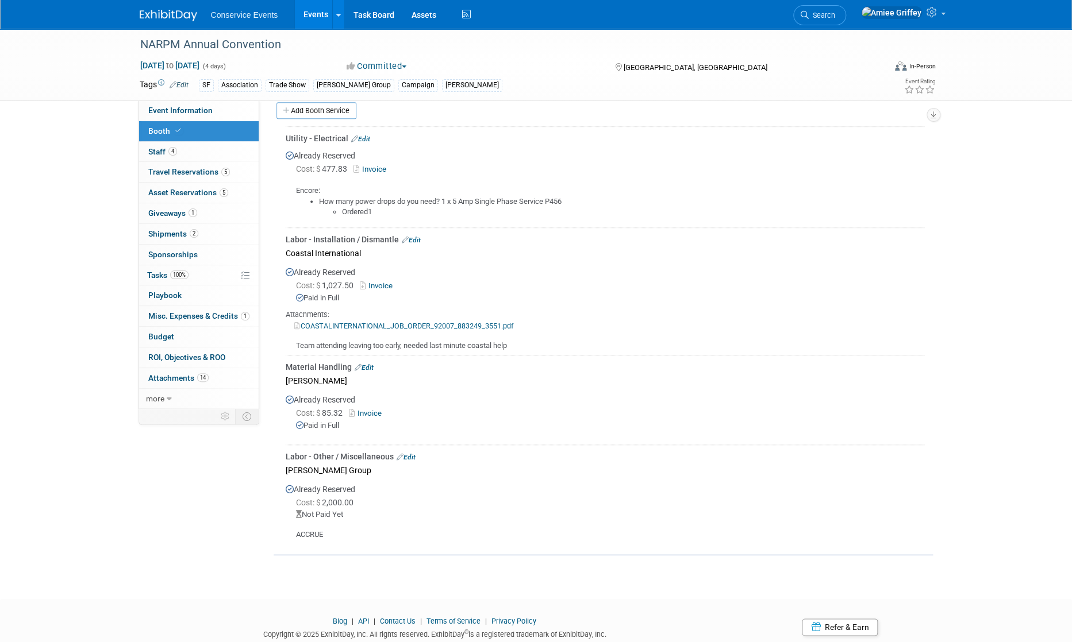
scroll to position [369, 0]
